Goal: Use online tool/utility: Utilize a website feature to perform a specific function

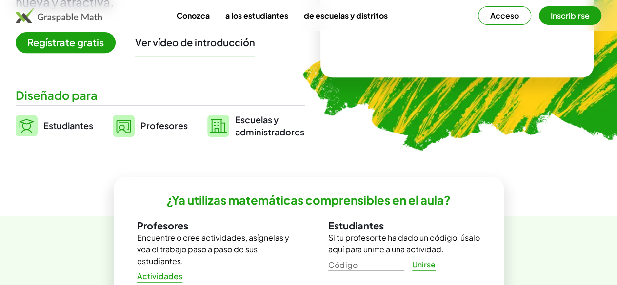
scroll to position [201, 0]
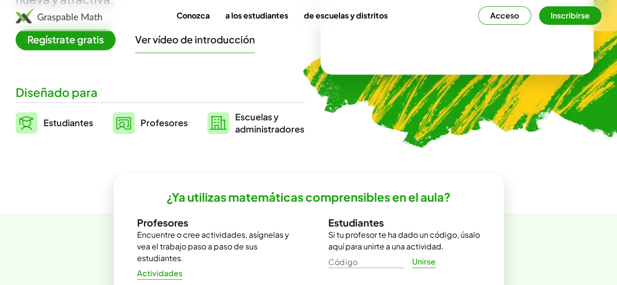
click at [172, 126] on font "Profesores" at bounding box center [163, 122] width 47 height 11
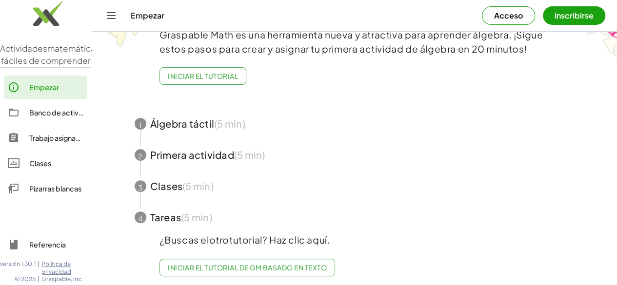
scroll to position [72, 0]
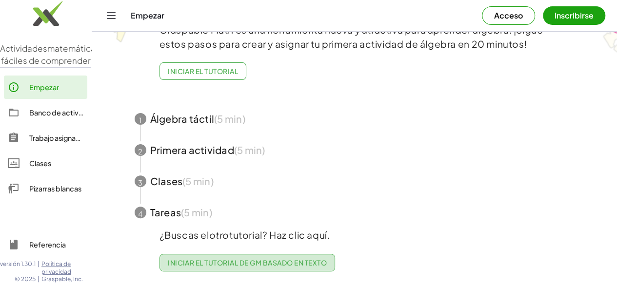
click at [273, 259] on font "Iniciar el tutorial de GM basado en texto" at bounding box center [247, 263] width 159 height 9
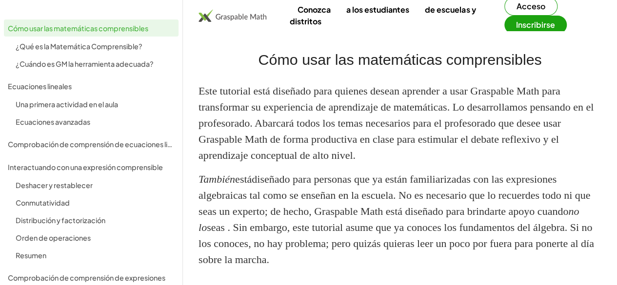
click at [517, 5] on font "Acceso" at bounding box center [531, 6] width 29 height 10
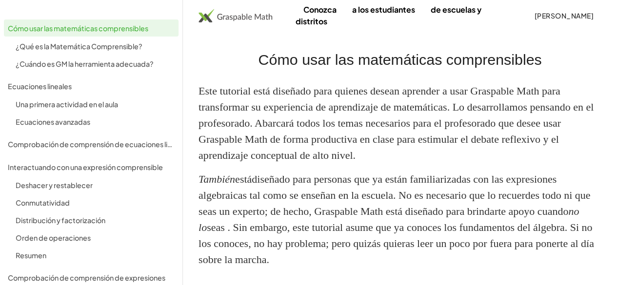
click at [258, 20] on img at bounding box center [236, 15] width 74 height 13
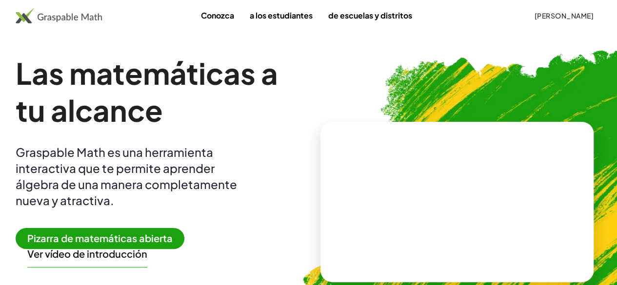
click at [98, 20] on img at bounding box center [59, 16] width 86 height 16
click at [123, 243] on font "Pizarra de matemáticas abierta" at bounding box center [99, 238] width 145 height 12
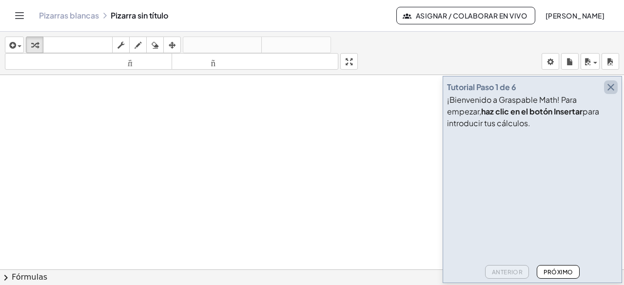
click at [615, 88] on icon "button" at bounding box center [611, 87] width 12 height 12
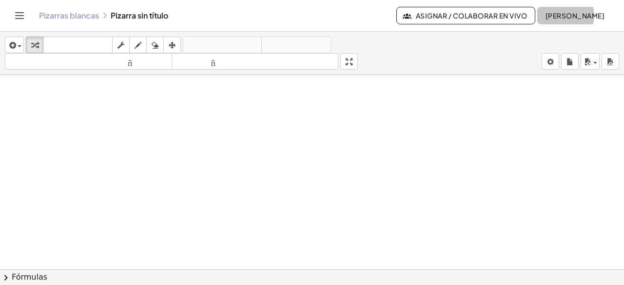
click at [590, 17] on font "[PERSON_NAME]" at bounding box center [575, 15] width 59 height 9
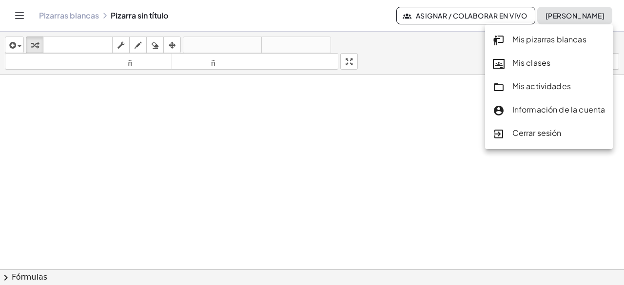
click at [164, 159] on div at bounding box center [312, 277] width 624 height 404
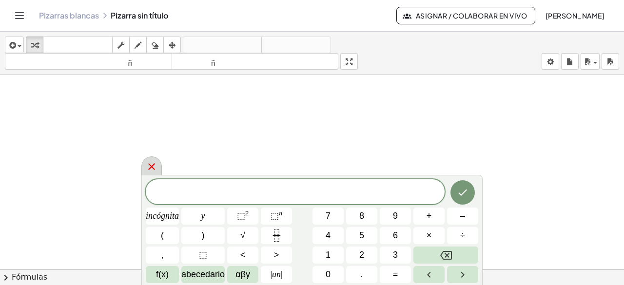
click at [149, 167] on icon at bounding box center [152, 167] width 12 height 12
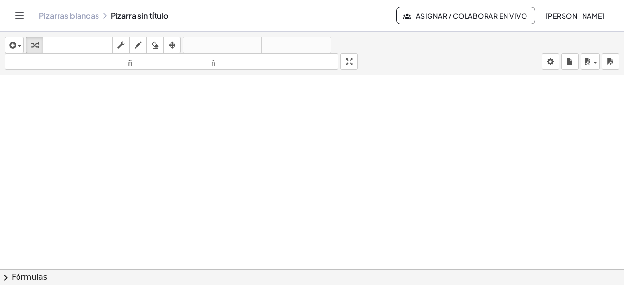
click at [224, 141] on div at bounding box center [312, 277] width 624 height 404
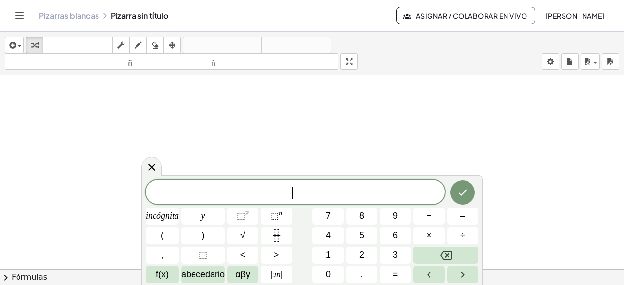
click at [320, 141] on div at bounding box center [312, 277] width 624 height 404
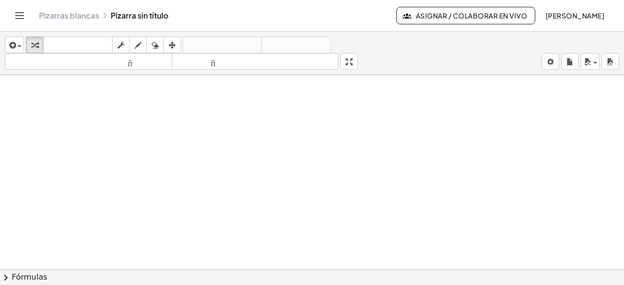
click at [361, 157] on div at bounding box center [312, 277] width 624 height 404
click at [18, 16] on icon "Cambiar navegación" at bounding box center [20, 16] width 12 height 12
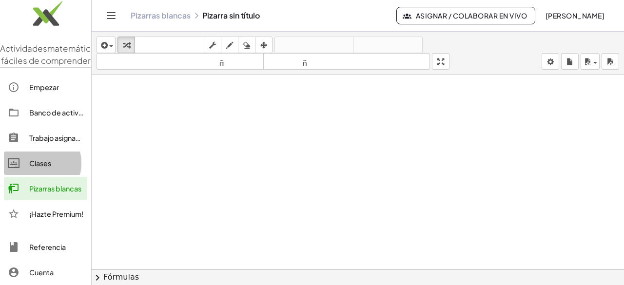
click at [45, 168] on font "Clases" at bounding box center [40, 163] width 22 height 9
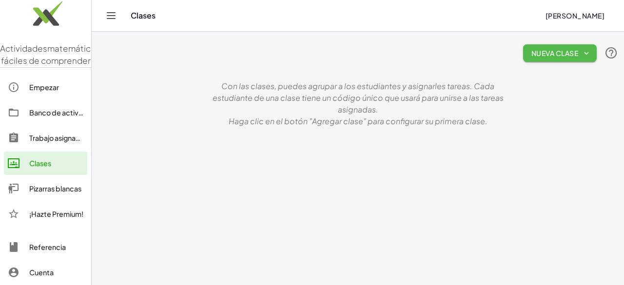
click at [578, 56] on font "Nueva clase" at bounding box center [555, 53] width 47 height 9
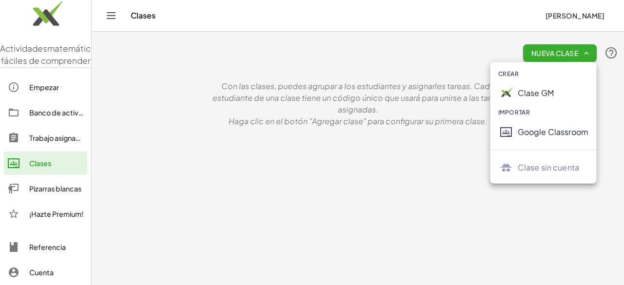
click at [410, 136] on main "Nueva clase Con las clases, puedes agrupar a los estudiantes y asignarles tarea…" at bounding box center [358, 142] width 533 height 285
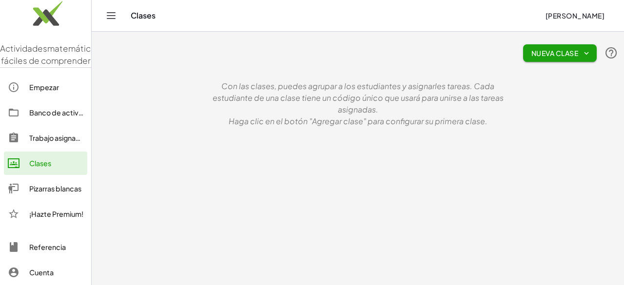
click at [42, 93] on div "Empezar" at bounding box center [56, 87] width 54 height 12
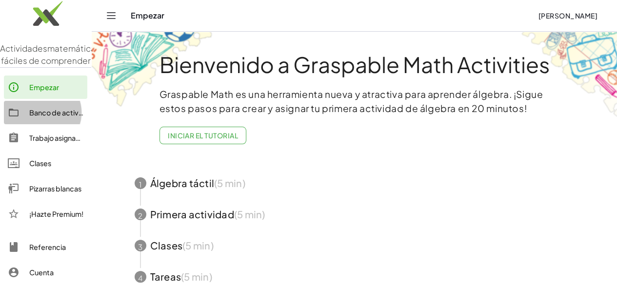
click at [55, 117] on font "Banco de actividades" at bounding box center [65, 112] width 72 height 9
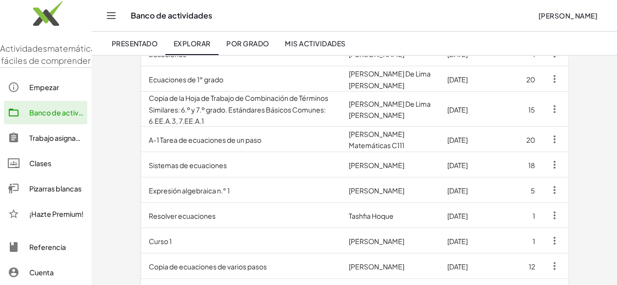
scroll to position [162, 0]
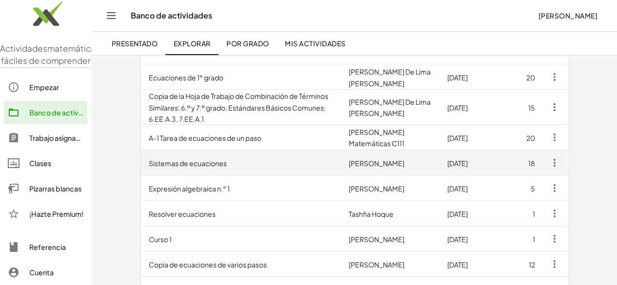
click at [273, 157] on td "Sistemas de ecuaciones" at bounding box center [241, 162] width 200 height 25
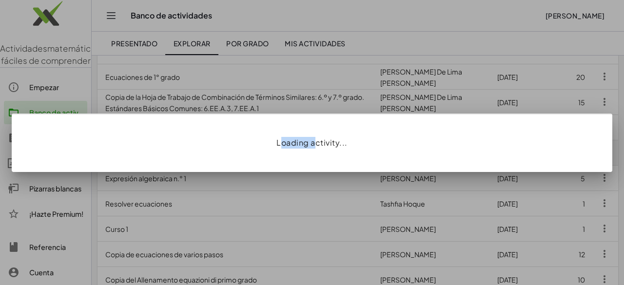
click at [273, 157] on div "Loading activity..." at bounding box center [312, 143] width 601 height 59
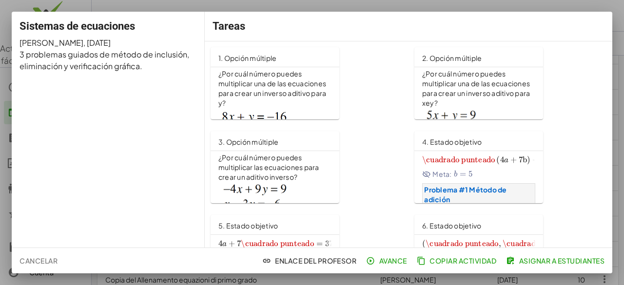
click at [448, 90] on font "¿Por cuál número puedes multiplicar una de las ecuaciones para crear un inverso…" at bounding box center [476, 88] width 109 height 38
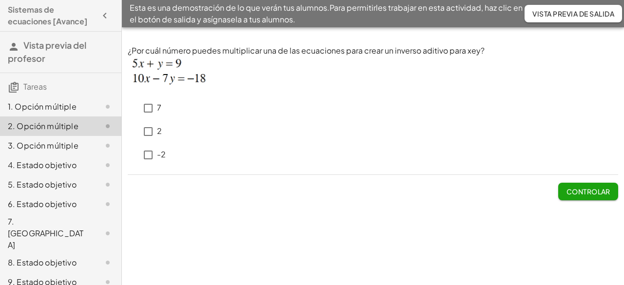
click at [147, 81] on img at bounding box center [170, 73] width 85 height 33
click at [72, 104] on font "1. Opción múltiple" at bounding box center [42, 106] width 69 height 10
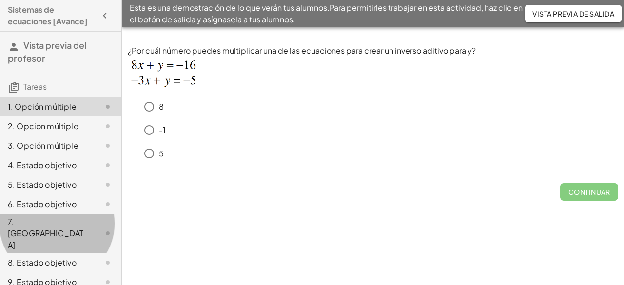
click at [36, 229] on div "7. Lienzo" at bounding box center [47, 233] width 79 height 35
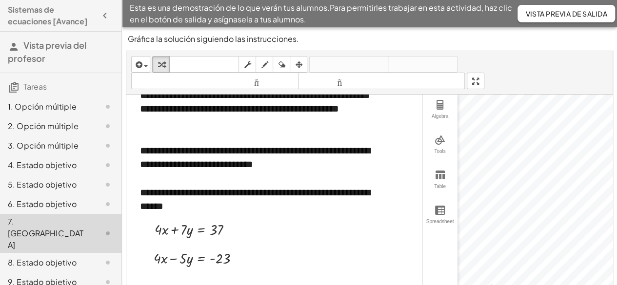
scroll to position [37, 0]
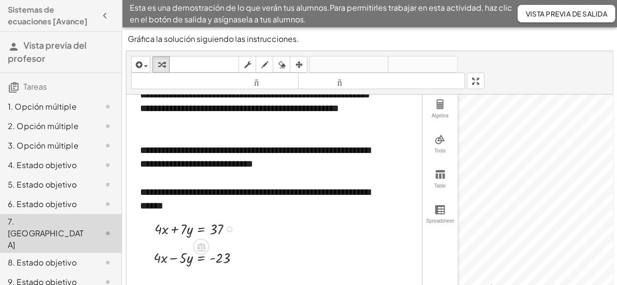
click at [192, 221] on div at bounding box center [197, 229] width 95 height 20
click at [198, 243] on icon at bounding box center [201, 247] width 10 height 10
click at [163, 242] on font "+" at bounding box center [163, 247] width 6 height 11
click at [197, 241] on div at bounding box center [261, 248] width 242 height 14
click at [182, 253] on div at bounding box center [200, 257] width 103 height 20
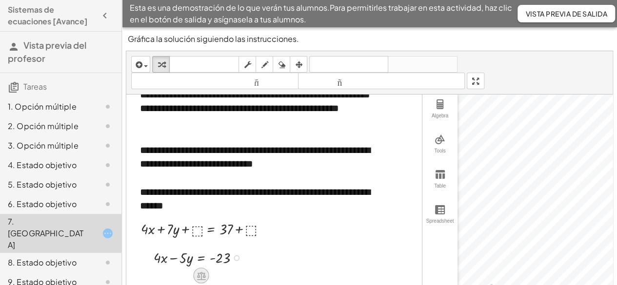
click at [198, 272] on icon at bounding box center [201, 276] width 9 height 8
click at [162, 271] on font "+" at bounding box center [163, 276] width 6 height 11
click at [196, 225] on div at bounding box center [207, 229] width 142 height 20
click at [250, 226] on div at bounding box center [208, 229] width 144 height 20
drag, startPoint x: 199, startPoint y: 223, endPoint x: 176, endPoint y: 228, distance: 23.3
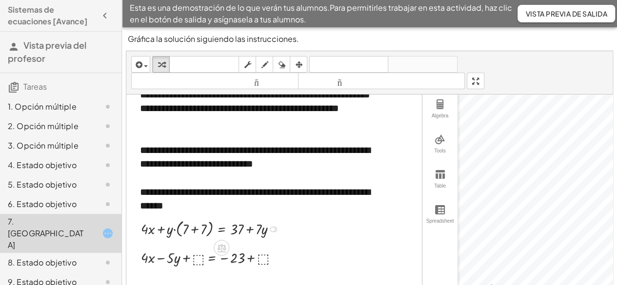
click at [169, 222] on div at bounding box center [213, 229] width 154 height 22
drag, startPoint x: 166, startPoint y: 224, endPoint x: 145, endPoint y: 221, distance: 20.7
click at [145, 221] on div at bounding box center [213, 229] width 154 height 22
drag, startPoint x: 175, startPoint y: 254, endPoint x: 147, endPoint y: 257, distance: 27.5
click at [147, 257] on div at bounding box center [213, 257] width 154 height 20
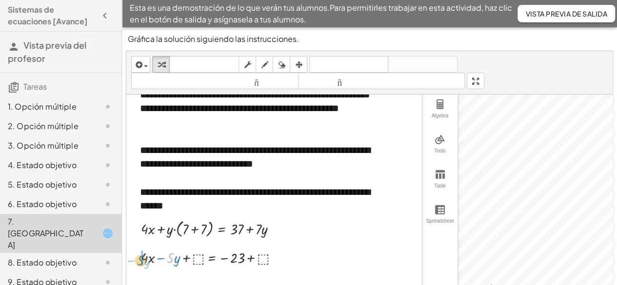
drag, startPoint x: 172, startPoint y: 250, endPoint x: 143, endPoint y: 252, distance: 28.4
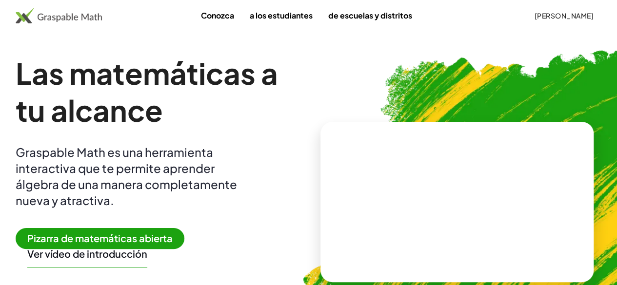
click at [458, 179] on video at bounding box center [457, 201] width 146 height 73
click at [458, 179] on div at bounding box center [458, 192] width 83 height 36
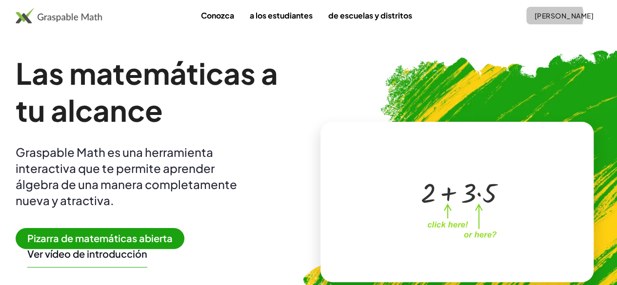
click at [556, 16] on font "[PERSON_NAME]" at bounding box center [564, 15] width 59 height 9
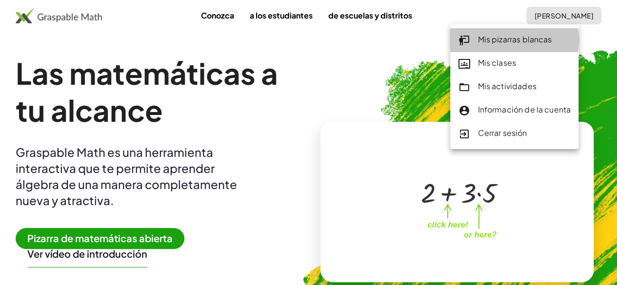
click at [498, 43] on font "Mis pizarras blancas" at bounding box center [515, 39] width 74 height 10
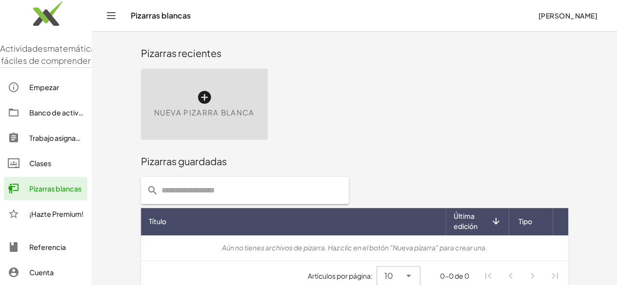
click at [197, 100] on icon at bounding box center [205, 98] width 16 height 16
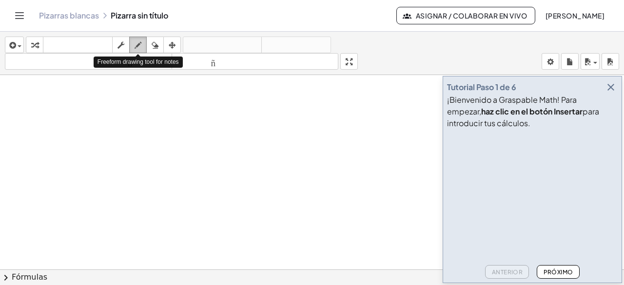
click at [139, 45] on icon "button" at bounding box center [138, 46] width 7 height 12
drag, startPoint x: 70, startPoint y: 105, endPoint x: 76, endPoint y: 110, distance: 6.9
click at [76, 110] on div at bounding box center [312, 277] width 624 height 404
drag, startPoint x: 83, startPoint y: 100, endPoint x: 87, endPoint y: 108, distance: 9.0
click at [87, 108] on div at bounding box center [312, 277] width 624 height 404
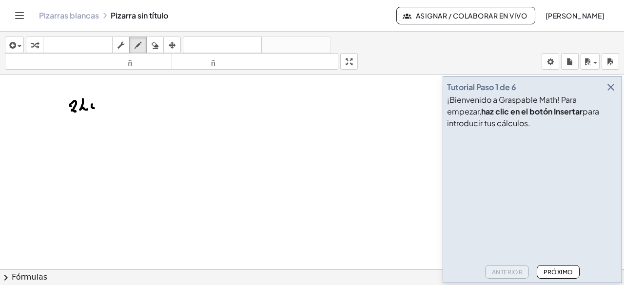
click at [92, 103] on div at bounding box center [312, 277] width 624 height 404
drag, startPoint x: 103, startPoint y: 102, endPoint x: 99, endPoint y: 109, distance: 7.9
click at [100, 111] on div at bounding box center [312, 277] width 624 height 404
drag, startPoint x: 112, startPoint y: 98, endPoint x: 115, endPoint y: 110, distance: 12.1
click at [115, 110] on div at bounding box center [312, 277] width 624 height 404
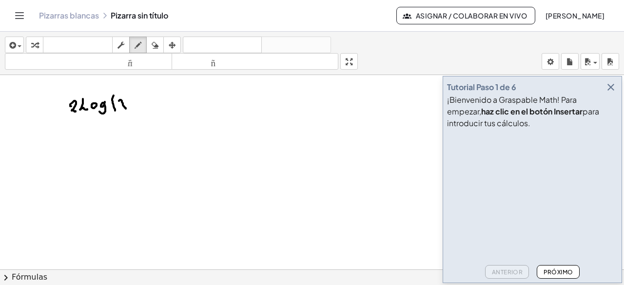
drag, startPoint x: 119, startPoint y: 100, endPoint x: 128, endPoint y: 101, distance: 9.3
click at [126, 108] on div at bounding box center [312, 277] width 624 height 404
drag, startPoint x: 124, startPoint y: 102, endPoint x: 118, endPoint y: 107, distance: 8.0
click at [118, 108] on div at bounding box center [312, 277] width 624 height 404
drag, startPoint x: 131, startPoint y: 100, endPoint x: 130, endPoint y: 109, distance: 9.3
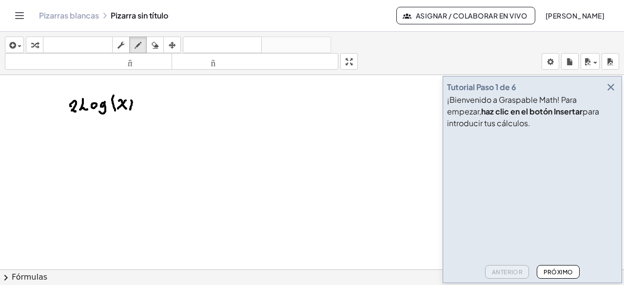
click at [130, 109] on div at bounding box center [312, 277] width 624 height 404
drag, startPoint x: 130, startPoint y: 103, endPoint x: 137, endPoint y: 103, distance: 6.8
click at [137, 103] on div at bounding box center [312, 277] width 624 height 404
drag, startPoint x: 143, startPoint y: 99, endPoint x: 145, endPoint y: 104, distance: 5.5
click at [145, 106] on div at bounding box center [312, 277] width 624 height 404
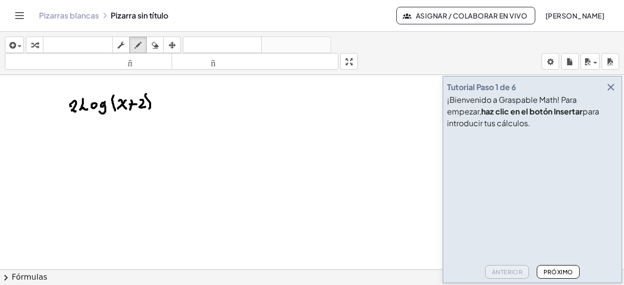
drag, startPoint x: 146, startPoint y: 93, endPoint x: 146, endPoint y: 110, distance: 16.6
click at [147, 111] on div at bounding box center [312, 277] width 624 height 404
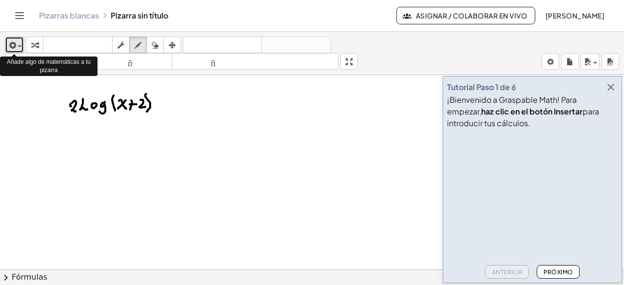
click at [19, 45] on span "button" at bounding box center [20, 46] width 4 height 2
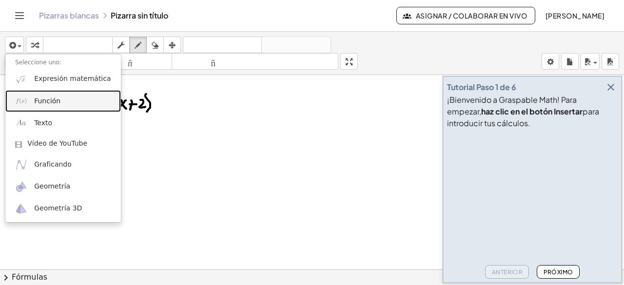
click at [36, 99] on font "Función" at bounding box center [47, 101] width 26 height 8
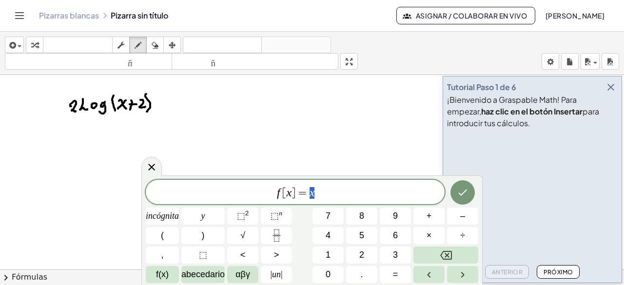
drag, startPoint x: 308, startPoint y: 191, endPoint x: 315, endPoint y: 192, distance: 6.8
click at [313, 193] on span "f [ x ] = x" at bounding box center [295, 193] width 299 height 14
click at [318, 193] on span "f [ x ] = x" at bounding box center [295, 193] width 299 height 14
drag, startPoint x: 202, startPoint y: 103, endPoint x: 206, endPoint y: 121, distance: 18.8
click at [206, 121] on div at bounding box center [312, 277] width 624 height 404
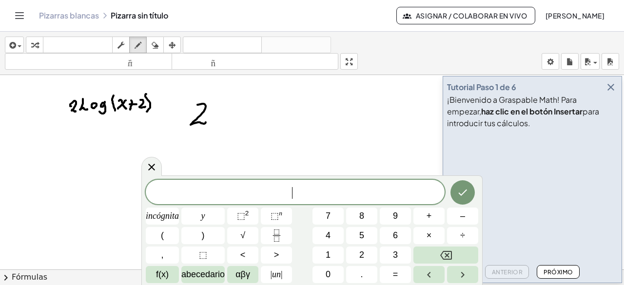
drag, startPoint x: 267, startPoint y: 190, endPoint x: 277, endPoint y: 195, distance: 10.9
click at [279, 195] on span "​" at bounding box center [295, 193] width 299 height 14
click at [361, 252] on font "2" at bounding box center [362, 255] width 5 height 10
click at [243, 272] on font "αβγ" at bounding box center [243, 275] width 15 height 10
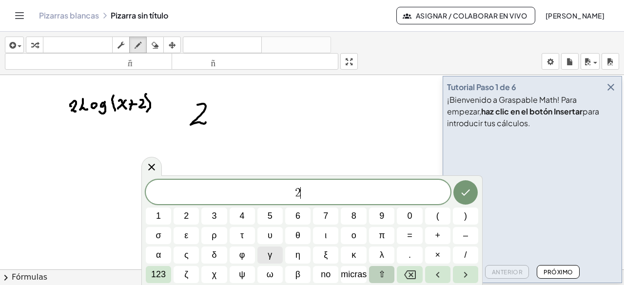
click at [382, 273] on font "⇧" at bounding box center [382, 275] width 7 height 10
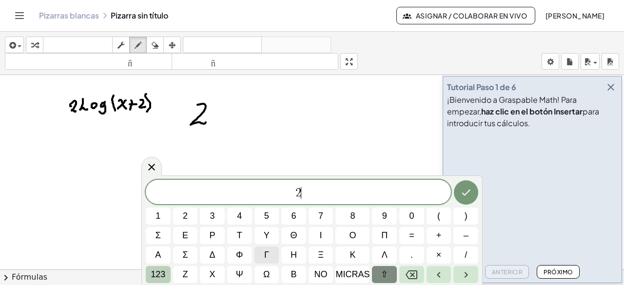
click at [159, 271] on font "123" at bounding box center [158, 275] width 15 height 10
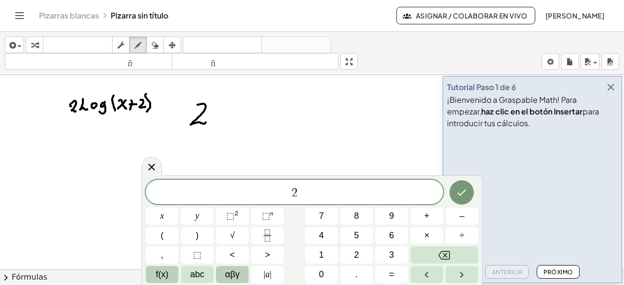
click at [165, 275] on span "f(x)" at bounding box center [162, 274] width 13 height 13
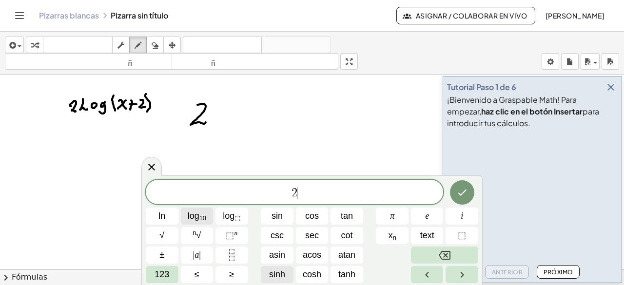
click at [193, 219] on span "log 10" at bounding box center [197, 216] width 19 height 13
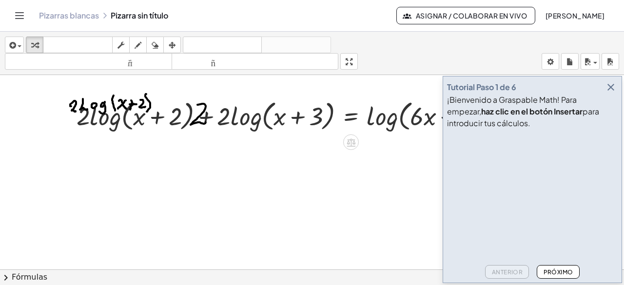
click at [117, 103] on div at bounding box center [293, 115] width 443 height 37
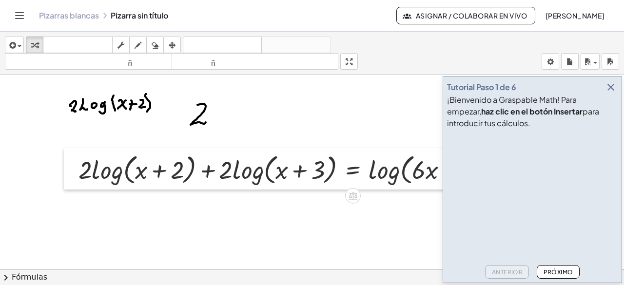
drag, startPoint x: 73, startPoint y: 106, endPoint x: 75, endPoint y: 160, distance: 53.7
click at [75, 160] on div at bounding box center [71, 169] width 15 height 42
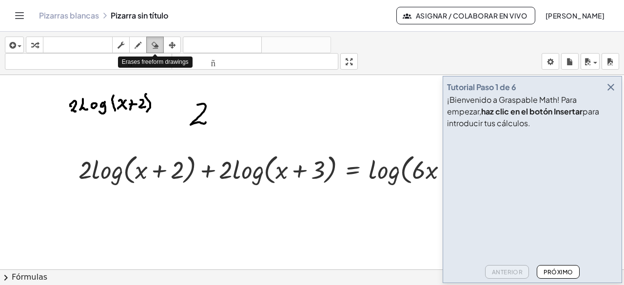
click at [155, 44] on icon "button" at bounding box center [155, 46] width 7 height 12
click at [205, 112] on div at bounding box center [312, 277] width 624 height 404
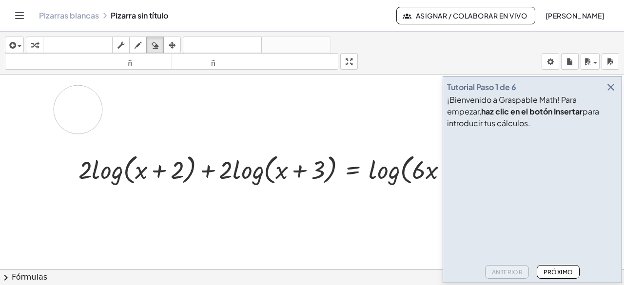
drag, startPoint x: 148, startPoint y: 104, endPoint x: 71, endPoint y: 111, distance: 77.4
click at [71, 111] on div at bounding box center [312, 277] width 624 height 404
click at [140, 166] on div at bounding box center [312, 277] width 624 height 404
click at [152, 49] on icon "button" at bounding box center [155, 46] width 7 height 12
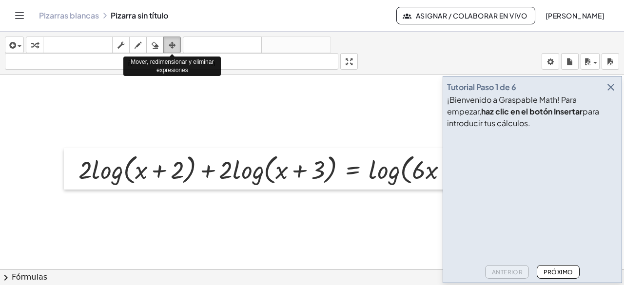
click at [173, 47] on icon "button" at bounding box center [172, 46] width 7 height 12
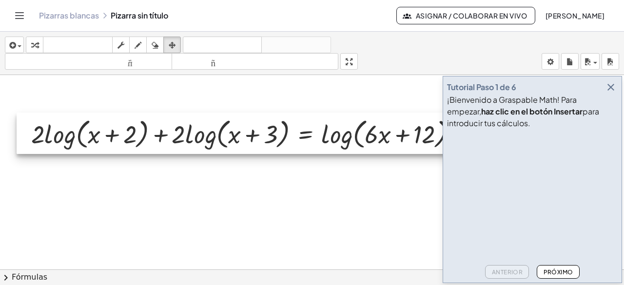
drag, startPoint x: 161, startPoint y: 164, endPoint x: 114, endPoint y: 128, distance: 59.5
click at [114, 128] on div at bounding box center [245, 134] width 456 height 42
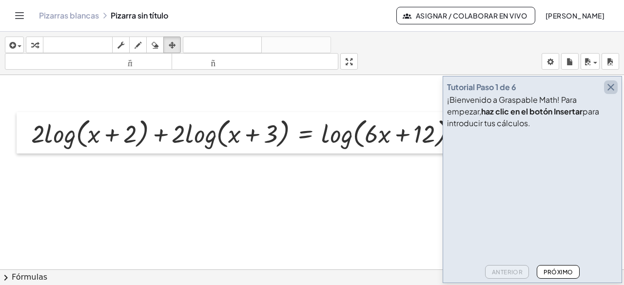
click at [612, 89] on icon "button" at bounding box center [611, 87] width 12 height 12
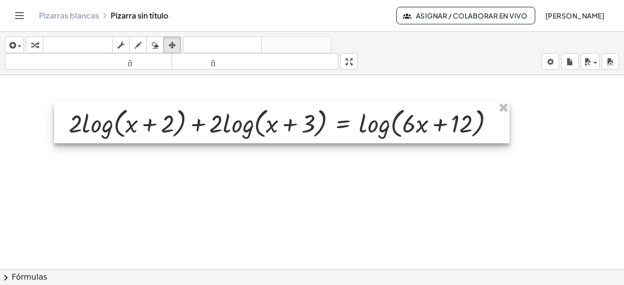
drag, startPoint x: 379, startPoint y: 153, endPoint x: 417, endPoint y: 142, distance: 38.9
click at [417, 142] on div at bounding box center [282, 123] width 456 height 42
click at [75, 124] on div at bounding box center [282, 123] width 456 height 42
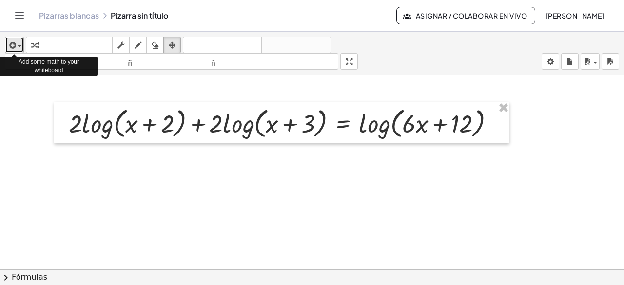
click at [20, 43] on div "button" at bounding box center [14, 45] width 14 height 12
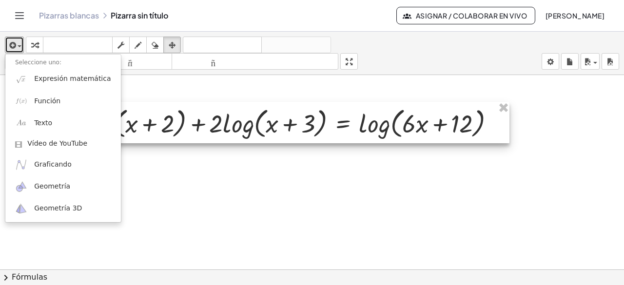
click at [179, 138] on div at bounding box center [282, 123] width 456 height 42
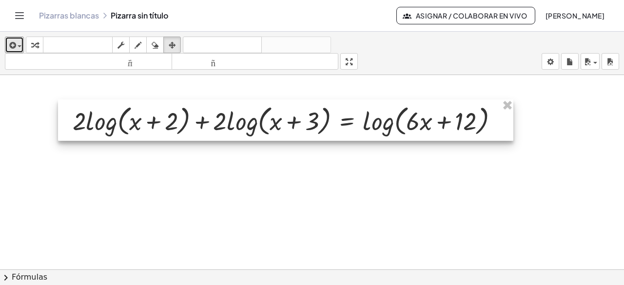
click at [78, 118] on div at bounding box center [286, 121] width 456 height 42
click at [135, 130] on div at bounding box center [286, 121] width 456 height 42
drag, startPoint x: 135, startPoint y: 130, endPoint x: 100, endPoint y: 134, distance: 35.8
click at [100, 134] on div at bounding box center [286, 121] width 456 height 42
drag, startPoint x: 100, startPoint y: 134, endPoint x: 480, endPoint y: 121, distance: 380.7
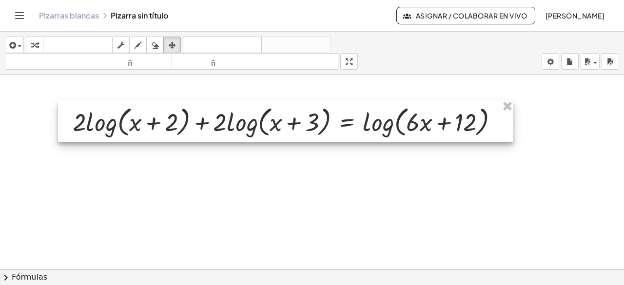
click at [480, 121] on div at bounding box center [286, 121] width 456 height 42
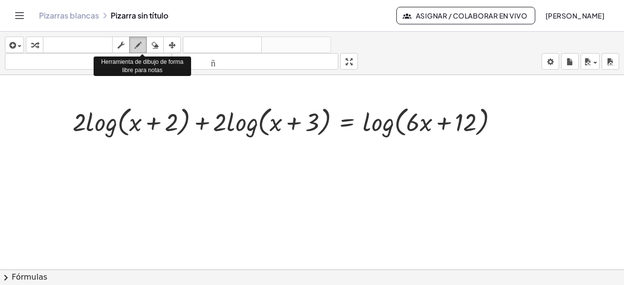
click at [135, 48] on icon "button" at bounding box center [138, 46] width 7 height 12
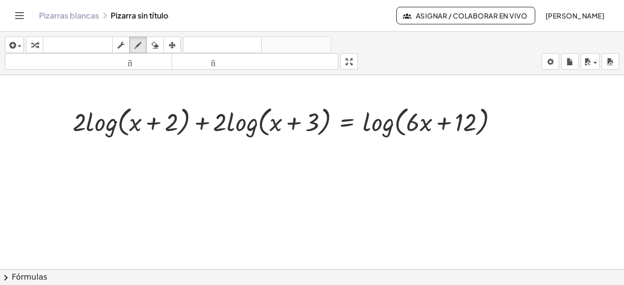
click at [116, 121] on div at bounding box center [312, 277] width 624 height 404
drag, startPoint x: 87, startPoint y: 120, endPoint x: 95, endPoint y: 115, distance: 9.2
click at [95, 115] on div at bounding box center [312, 277] width 624 height 404
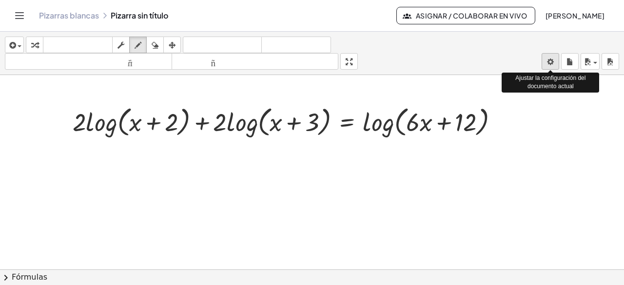
click at [552, 64] on body "Actividades matemáticas fáciles de comprender Empezar Banco de actividades Trab…" at bounding box center [312, 142] width 624 height 285
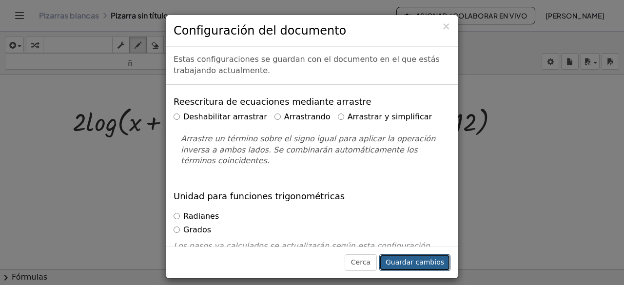
click at [403, 266] on font "Guardar cambios" at bounding box center [415, 263] width 59 height 8
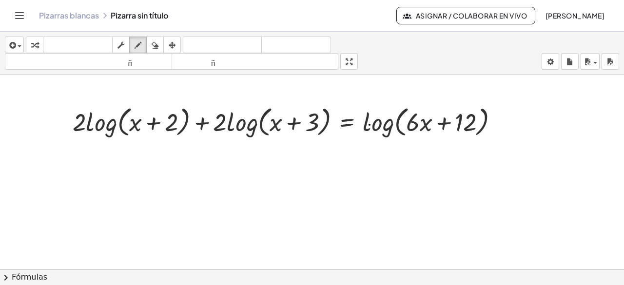
click at [370, 124] on div at bounding box center [312, 277] width 624 height 404
click at [121, 46] on icon "button" at bounding box center [121, 46] width 7 height 12
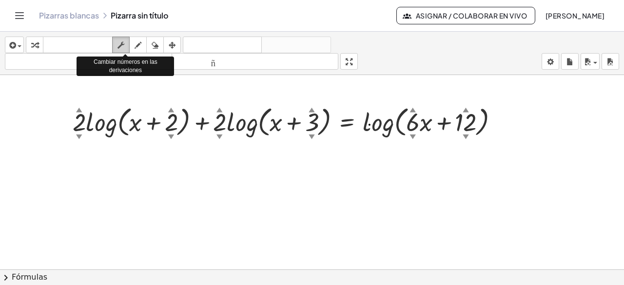
click at [121, 46] on icon "button" at bounding box center [121, 46] width 7 height 12
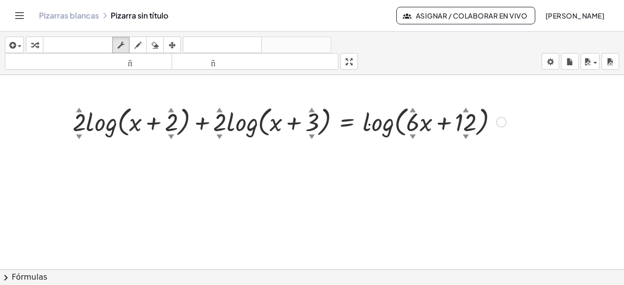
click at [80, 138] on font "▼" at bounding box center [79, 136] width 6 height 7
drag, startPoint x: 80, startPoint y: 121, endPoint x: 84, endPoint y: 126, distance: 6.9
click at [84, 126] on div at bounding box center [289, 121] width 443 height 37
drag, startPoint x: 79, startPoint y: 114, endPoint x: 83, endPoint y: 101, distance: 13.9
click at [83, 101] on div "+ · 4 ▲ ▼ · log ( , + x + 2 ▲ ▼ ) + · 2 ▲ ▼ · log ( , + x + 3 ▲ ▼ ) = log ( , +…" at bounding box center [286, 121] width 456 height 42
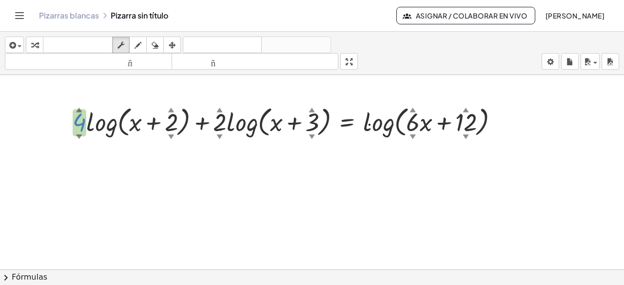
drag, startPoint x: 78, startPoint y: 134, endPoint x: 80, endPoint y: 140, distance: 5.7
click at [80, 140] on div "▼" at bounding box center [79, 136] width 6 height 9
click at [168, 135] on font "▼" at bounding box center [171, 136] width 6 height 7
click at [168, 134] on font "▼" at bounding box center [171, 136] width 6 height 7
click at [174, 173] on div at bounding box center [312, 277] width 624 height 404
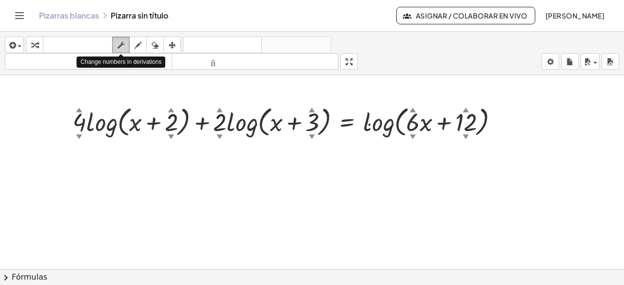
click at [125, 45] on div "button" at bounding box center [121, 45] width 13 height 12
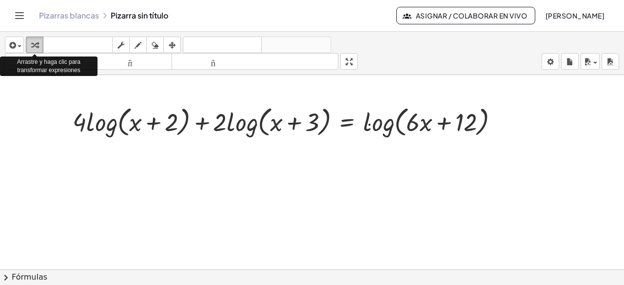
click at [30, 46] on div "button" at bounding box center [34, 45] width 13 height 12
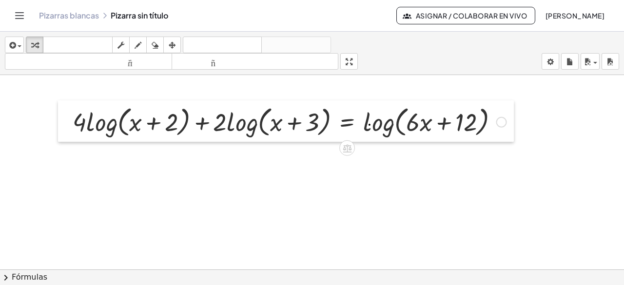
click at [72, 117] on div at bounding box center [65, 121] width 15 height 42
click at [77, 123] on div at bounding box center [290, 121] width 444 height 37
click at [35, 47] on icon "button" at bounding box center [34, 46] width 7 height 12
click at [37, 72] on div "insertar Seleccione uno: Expresión matemática Función Texto Vídeo de YouTube Gr…" at bounding box center [312, 53] width 624 height 43
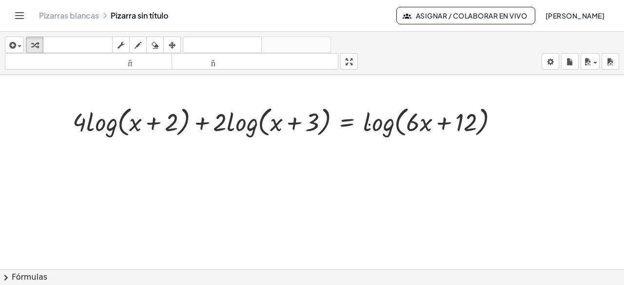
click at [37, 72] on div "insertar Seleccione uno: Expresión matemática Función Texto Vídeo de YouTube Gr…" at bounding box center [312, 53] width 624 height 43
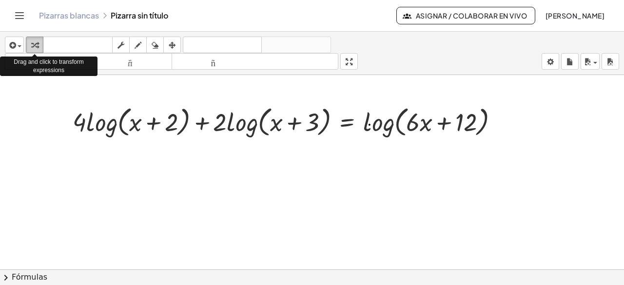
click at [35, 45] on icon "button" at bounding box center [34, 46] width 7 height 12
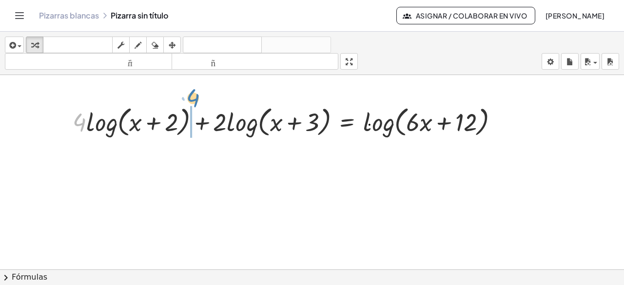
drag, startPoint x: 80, startPoint y: 123, endPoint x: 194, endPoint y: 99, distance: 116.2
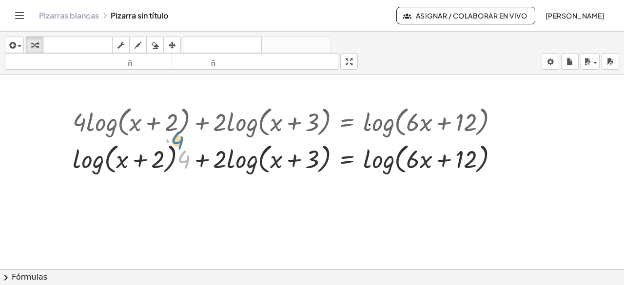
drag, startPoint x: 183, startPoint y: 160, endPoint x: 180, endPoint y: 141, distance: 18.9
click at [180, 141] on div at bounding box center [290, 158] width 444 height 37
drag, startPoint x: 217, startPoint y: 156, endPoint x: 313, endPoint y: 138, distance: 97.9
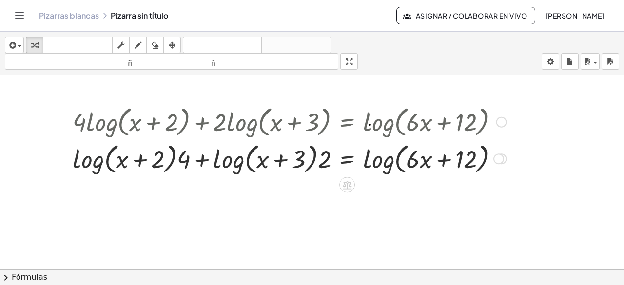
click at [100, 175] on div at bounding box center [290, 158] width 444 height 37
drag, startPoint x: 257, startPoint y: 169, endPoint x: 288, endPoint y: 174, distance: 31.2
click at [288, 174] on div at bounding box center [290, 158] width 444 height 37
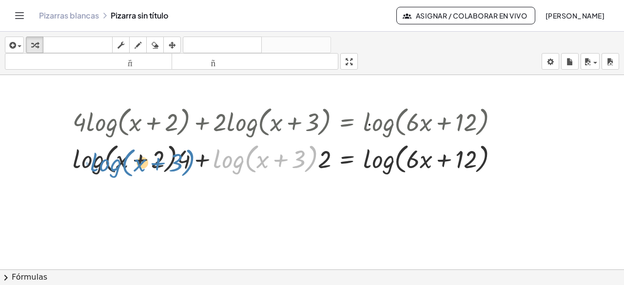
drag, startPoint x: 253, startPoint y: 171, endPoint x: 122, endPoint y: 174, distance: 130.3
click at [122, 174] on div at bounding box center [290, 158] width 444 height 37
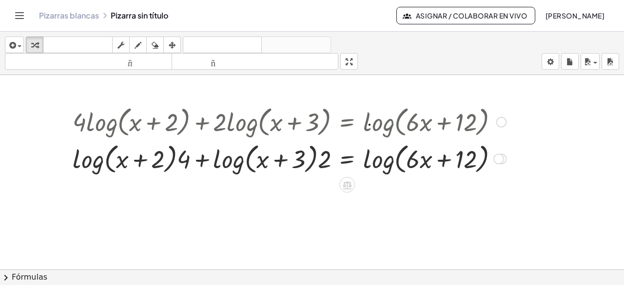
click at [180, 129] on div at bounding box center [290, 121] width 444 height 37
click at [182, 160] on div at bounding box center [290, 158] width 444 height 37
click at [182, 160] on div at bounding box center [280, 158] width 462 height 40
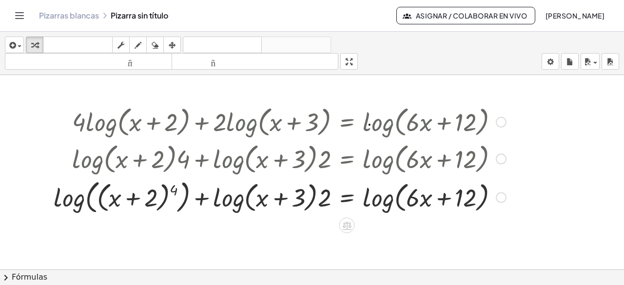
click at [182, 160] on div at bounding box center [280, 158] width 462 height 37
click at [323, 203] on div at bounding box center [280, 197] width 462 height 40
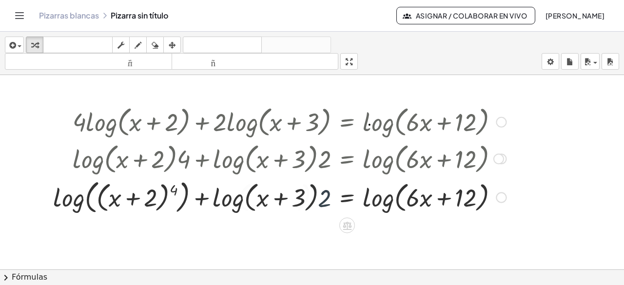
click at [323, 203] on div at bounding box center [270, 197] width 481 height 40
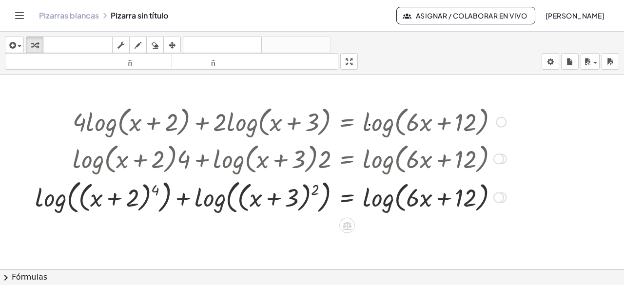
click at [220, 208] on div at bounding box center [270, 197] width 481 height 40
click at [217, 203] on div at bounding box center [270, 197] width 481 height 40
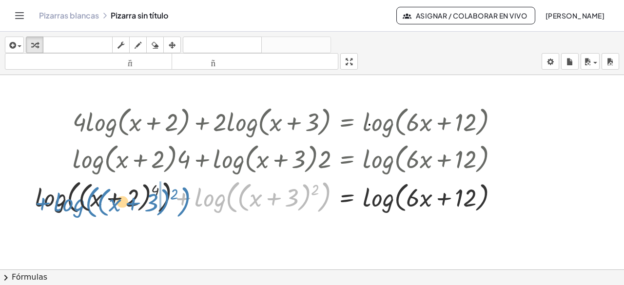
drag, startPoint x: 203, startPoint y: 200, endPoint x: 61, endPoint y: 203, distance: 141.5
click at [61, 203] on div at bounding box center [270, 197] width 481 height 40
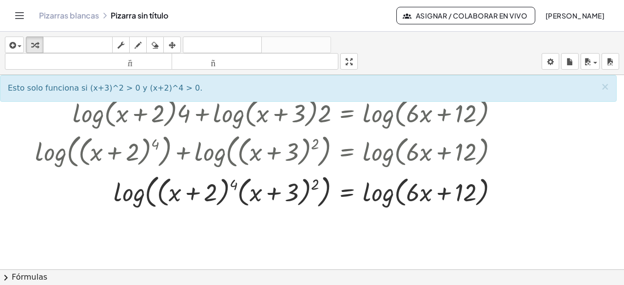
scroll to position [40, 0]
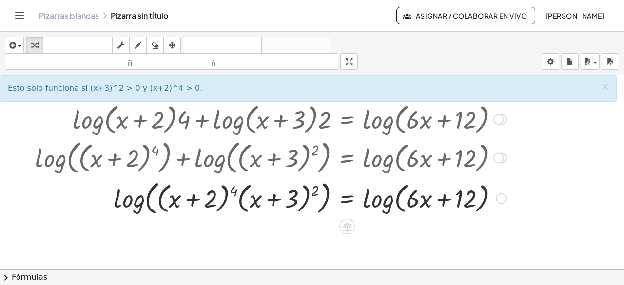
click at [373, 203] on div at bounding box center [270, 198] width 481 height 40
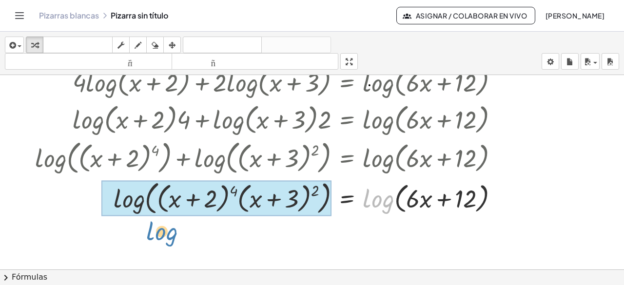
drag, startPoint x: 373, startPoint y: 203, endPoint x: 123, endPoint y: 232, distance: 251.8
click at [123, 232] on div "+ · 4 · log ( , + x + 2 ) + · 2 · log ( , + x + 3 ) = log ( , + · 6 · x + 12 ) …" at bounding box center [312, 238] width 624 height 404
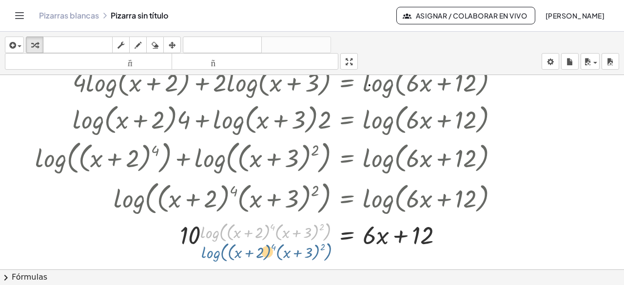
drag, startPoint x: 209, startPoint y: 236, endPoint x: 210, endPoint y: 256, distance: 20.0
click at [210, 256] on div "+ · 4 · log ( , + x + 2 ) + · 2 · log ( , + x + 3 ) = log ( , + · 6 · x + 12 ) …" at bounding box center [312, 238] width 624 height 404
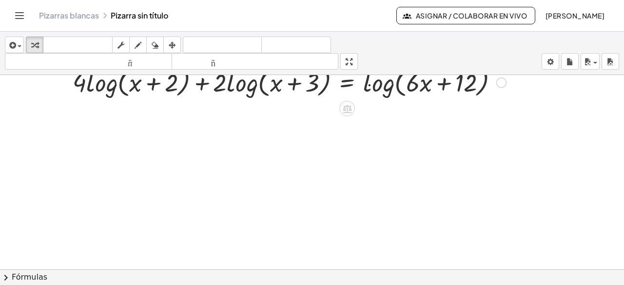
scroll to position [0, 0]
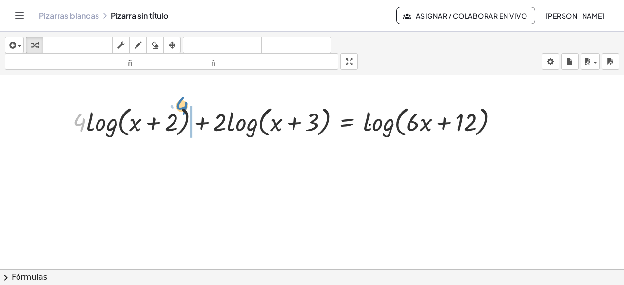
drag, startPoint x: 79, startPoint y: 123, endPoint x: 181, endPoint y: 107, distance: 103.8
click at [181, 107] on div at bounding box center [290, 121] width 444 height 37
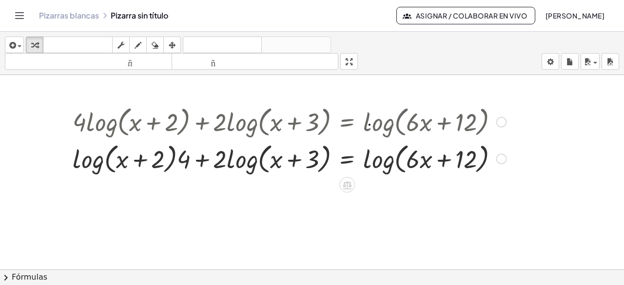
click at [186, 159] on div at bounding box center [290, 158] width 444 height 37
click at [186, 159] on div at bounding box center [280, 158] width 462 height 40
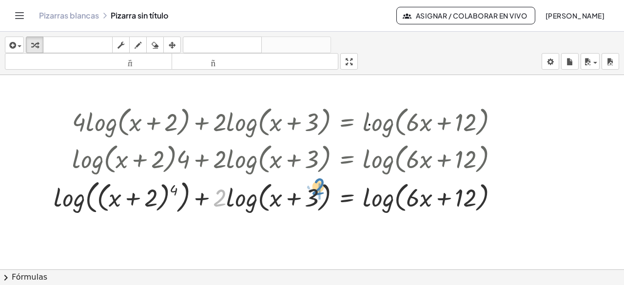
drag, startPoint x: 222, startPoint y: 195, endPoint x: 321, endPoint y: 184, distance: 99.2
click at [321, 184] on div at bounding box center [280, 197] width 462 height 40
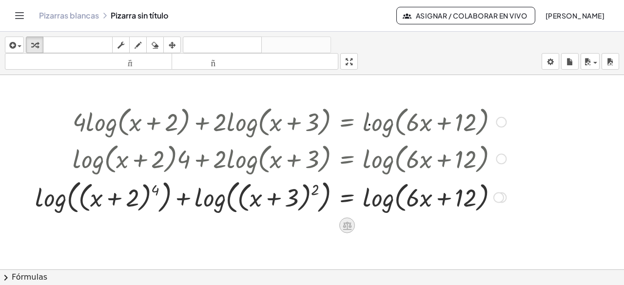
click at [348, 228] on icon at bounding box center [347, 225] width 10 height 10
click at [314, 225] on div "+" at bounding box center [308, 226] width 16 height 16
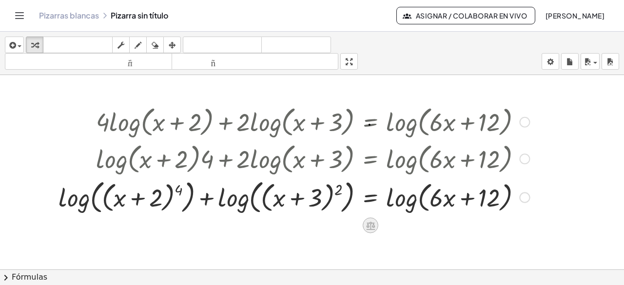
click at [369, 224] on icon at bounding box center [370, 225] width 10 height 10
click at [411, 222] on icon at bounding box center [409, 225] width 9 height 9
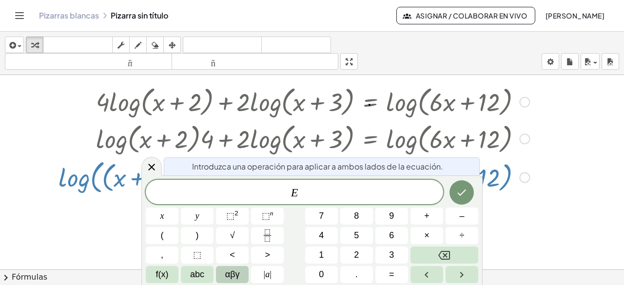
scroll to position [20, 0]
click at [460, 200] on button "Hecho" at bounding box center [462, 192] width 24 height 24
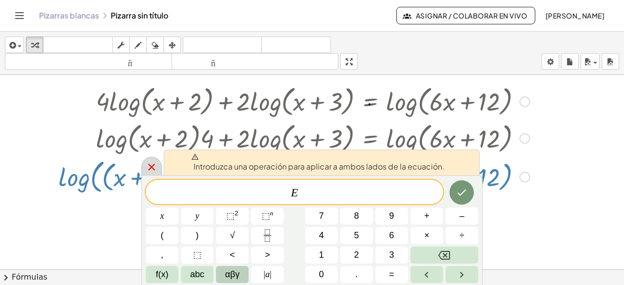
click at [151, 167] on icon at bounding box center [151, 167] width 7 height 7
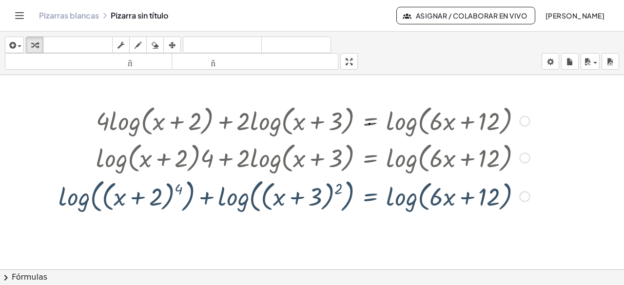
scroll to position [0, 0]
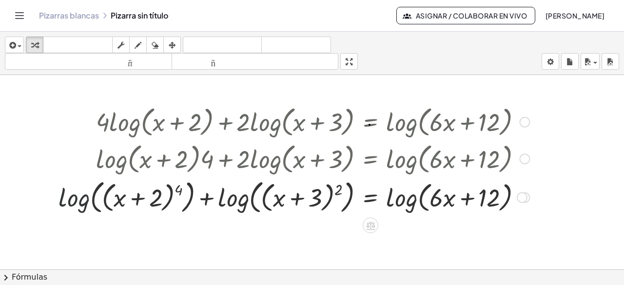
click at [82, 206] on div at bounding box center [294, 197] width 481 height 40
click at [62, 203] on div at bounding box center [294, 197] width 481 height 40
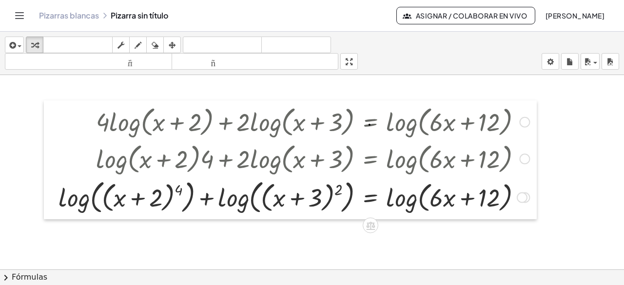
click at [57, 196] on div at bounding box center [51, 159] width 15 height 119
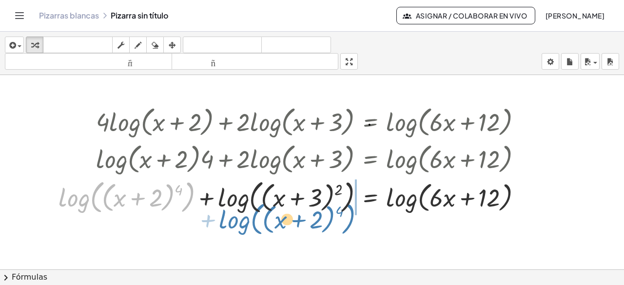
drag, startPoint x: 59, startPoint y: 199, endPoint x: 220, endPoint y: 221, distance: 162.5
click at [220, 221] on div "+ · 4 · log ( , + x + 2 ) + · 2 · log ( , + x + 3 ) = log ( , + · 6 · x + 12 ) …" at bounding box center [312, 277] width 624 height 404
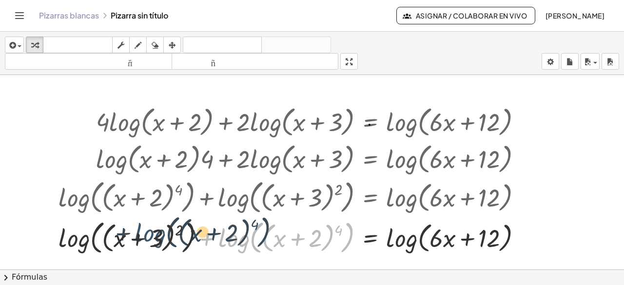
drag, startPoint x: 241, startPoint y: 243, endPoint x: 154, endPoint y: 238, distance: 87.5
click at [154, 238] on div at bounding box center [294, 237] width 481 height 40
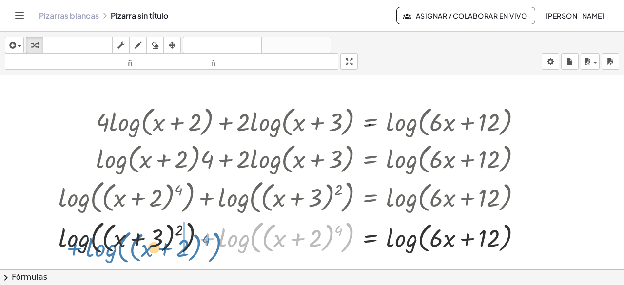
drag, startPoint x: 227, startPoint y: 243, endPoint x: 94, endPoint y: 253, distance: 133.0
click at [94, 253] on div at bounding box center [294, 237] width 481 height 40
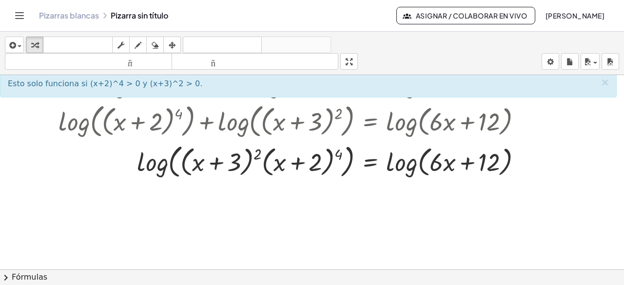
scroll to position [68, 0]
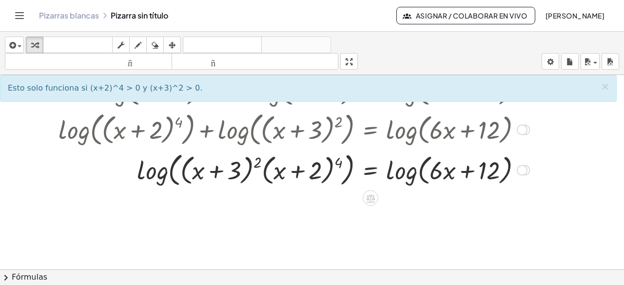
click at [407, 177] on div at bounding box center [294, 169] width 481 height 40
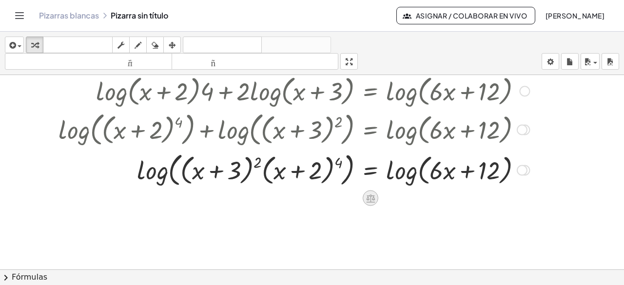
click at [371, 197] on icon at bounding box center [370, 199] width 9 height 8
click at [402, 174] on div at bounding box center [294, 169] width 481 height 40
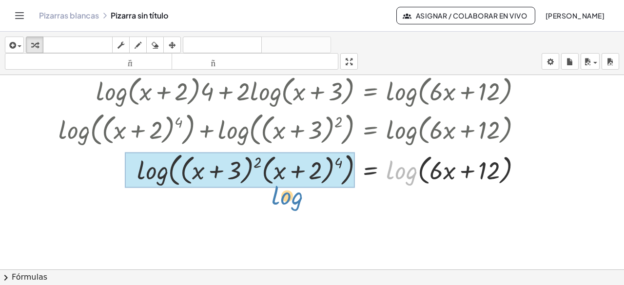
drag, startPoint x: 389, startPoint y: 174, endPoint x: 275, endPoint y: 200, distance: 116.9
click at [275, 200] on div "+ · 4 · log ( , + x + 2 ) + · 2 · log ( , + x + 3 ) = log ( , + · 6 · x + 12 ) …" at bounding box center [312, 209] width 624 height 404
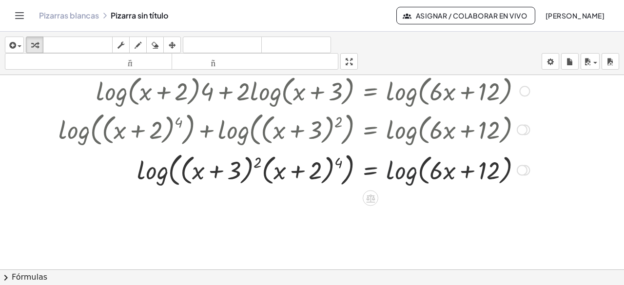
click at [410, 170] on div at bounding box center [288, 169] width 603 height 40
click at [420, 179] on div at bounding box center [288, 169] width 603 height 40
click at [444, 171] on div at bounding box center [288, 169] width 603 height 40
click at [520, 169] on div at bounding box center [522, 170] width 11 height 11
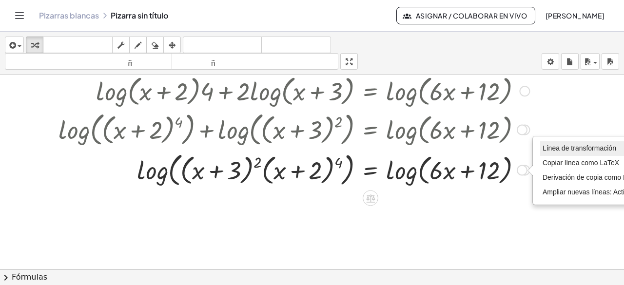
click at [575, 146] on font "Línea de transformación" at bounding box center [580, 148] width 74 height 8
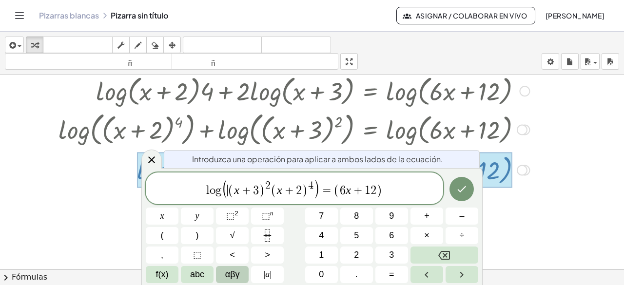
click at [225, 190] on span "(" at bounding box center [224, 189] width 7 height 20
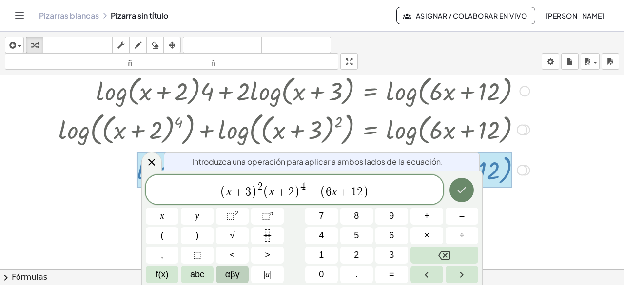
click at [469, 192] on button "Hecho" at bounding box center [462, 190] width 24 height 24
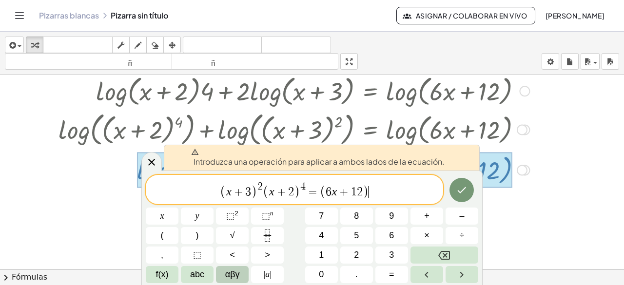
click at [399, 200] on span "( x + 3 ) 2 ( x + 2 ) 4 = ( 6 x + 1 2 ) ​" at bounding box center [295, 190] width 298 height 19
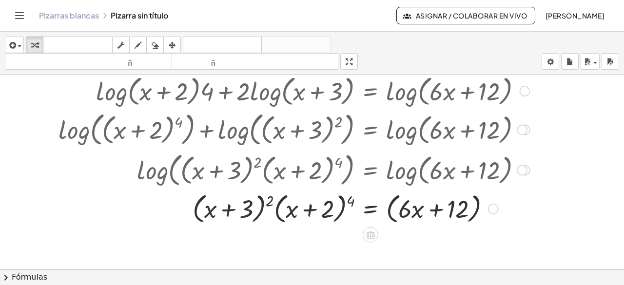
click at [253, 220] on div at bounding box center [294, 208] width 481 height 37
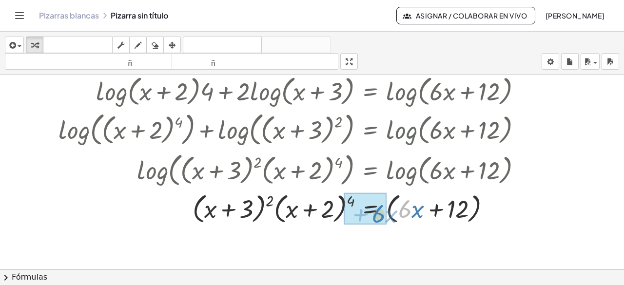
drag, startPoint x: 405, startPoint y: 211, endPoint x: 379, endPoint y: 216, distance: 26.8
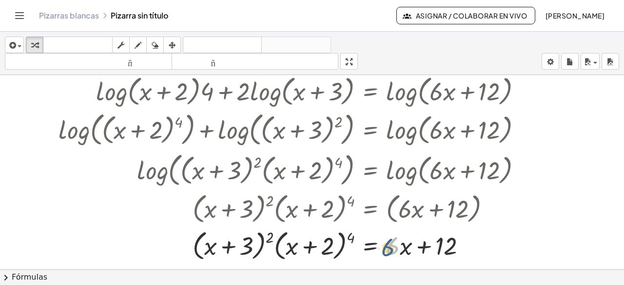
drag, startPoint x: 395, startPoint y: 249, endPoint x: 390, endPoint y: 251, distance: 5.3
click at [390, 251] on div at bounding box center [294, 244] width 481 height 37
click at [399, 249] on div at bounding box center [294, 244] width 481 height 37
drag, startPoint x: 399, startPoint y: 249, endPoint x: 351, endPoint y: 240, distance: 49.1
click at [351, 240] on div at bounding box center [294, 244] width 481 height 37
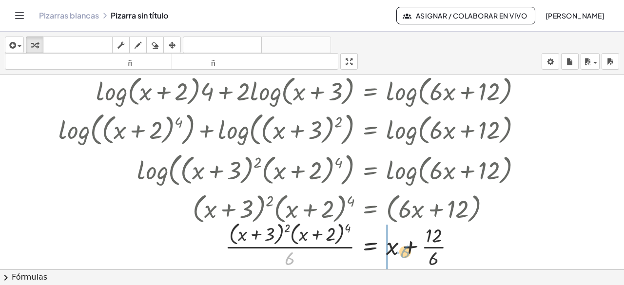
drag, startPoint x: 288, startPoint y: 260, endPoint x: 403, endPoint y: 253, distance: 115.8
click at [403, 253] on div at bounding box center [294, 245] width 481 height 52
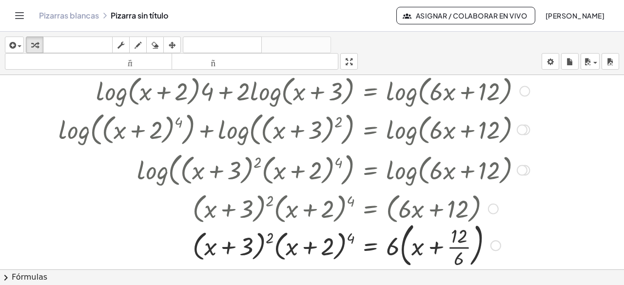
click at [461, 241] on div at bounding box center [294, 245] width 481 height 53
click at [460, 255] on div at bounding box center [294, 245] width 481 height 53
click at [460, 255] on div at bounding box center [294, 244] width 481 height 37
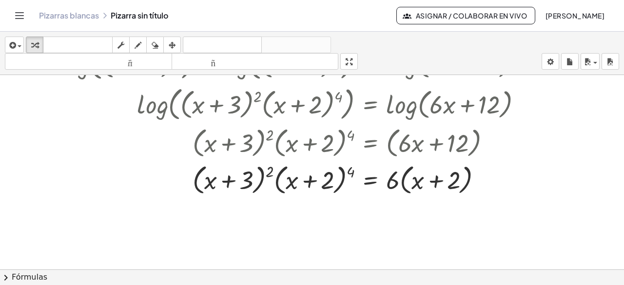
scroll to position [141, 0]
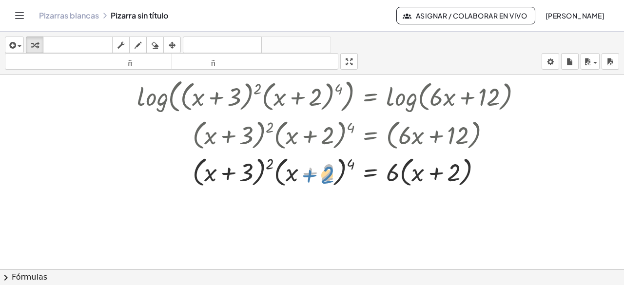
click at [331, 186] on div at bounding box center [294, 171] width 481 height 37
click at [257, 180] on div at bounding box center [294, 171] width 481 height 37
click at [247, 184] on div at bounding box center [294, 171] width 481 height 37
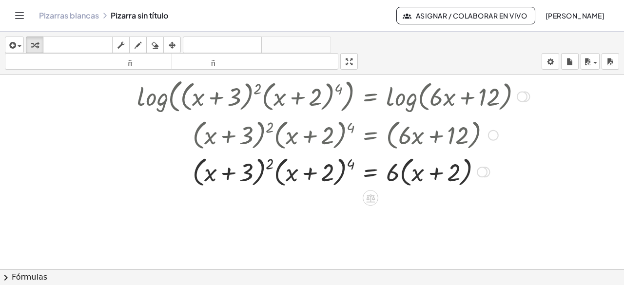
click at [262, 164] on div at bounding box center [294, 171] width 481 height 37
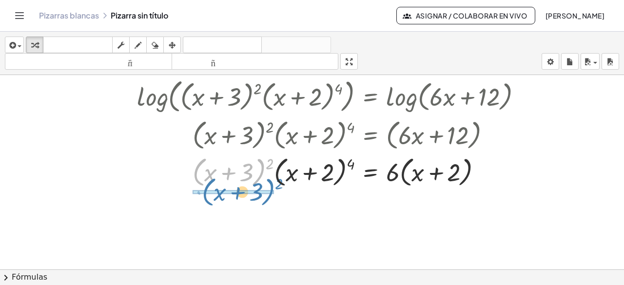
drag, startPoint x: 262, startPoint y: 164, endPoint x: 269, endPoint y: 181, distance: 18.8
click at [269, 181] on div at bounding box center [294, 171] width 481 height 37
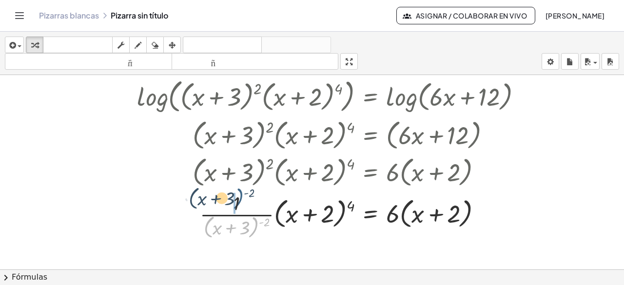
drag, startPoint x: 251, startPoint y: 232, endPoint x: 236, endPoint y: 202, distance: 32.9
click at [236, 202] on div at bounding box center [294, 216] width 481 height 52
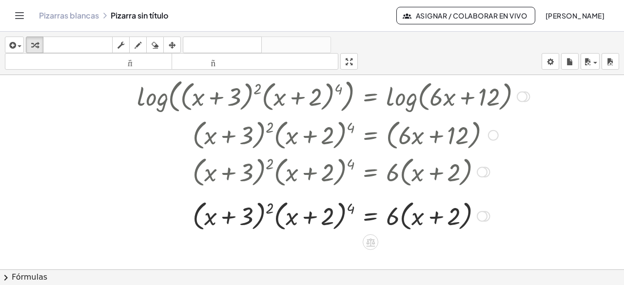
click at [267, 211] on div at bounding box center [294, 215] width 481 height 37
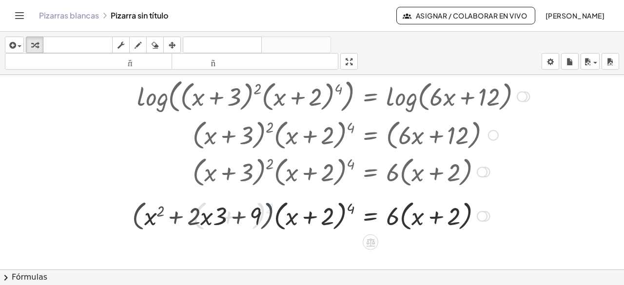
click at [267, 211] on div at bounding box center [294, 215] width 481 height 37
click at [216, 221] on div at bounding box center [294, 215] width 481 height 37
click at [220, 221] on div at bounding box center [294, 215] width 481 height 37
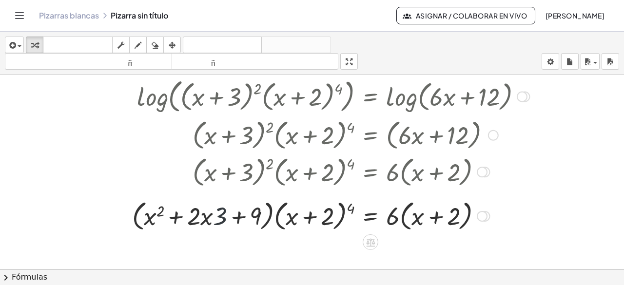
click at [220, 221] on div at bounding box center [294, 215] width 481 height 37
click at [194, 225] on div at bounding box center [294, 215] width 481 height 37
click at [297, 220] on div at bounding box center [294, 215] width 481 height 37
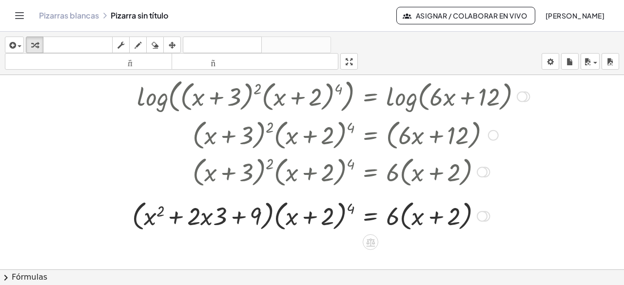
click at [327, 220] on div at bounding box center [294, 215] width 481 height 37
drag, startPoint x: 327, startPoint y: 220, endPoint x: 339, endPoint y: 215, distance: 12.7
click at [339, 215] on div at bounding box center [294, 215] width 481 height 37
click at [350, 208] on div at bounding box center [294, 215] width 481 height 37
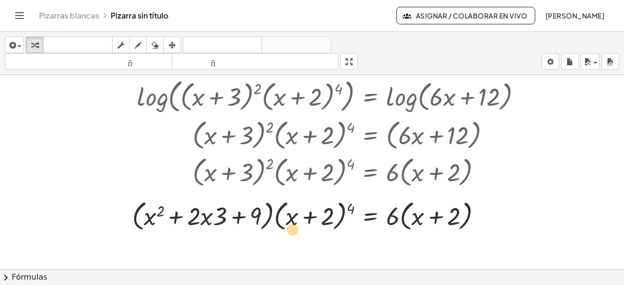
drag, startPoint x: 336, startPoint y: 223, endPoint x: 314, endPoint y: 237, distance: 25.7
click at [314, 237] on div "+ · 4 · log ( , + x + 2 ) + · 2 · log ( , + x + 3 ) = log ( , + · 6 · x + 12 ) …" at bounding box center [312, 136] width 624 height 404
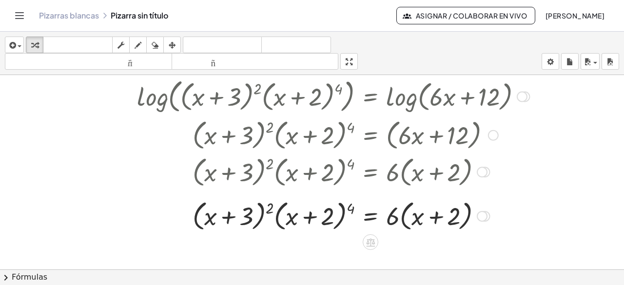
click at [252, 220] on div at bounding box center [324, 215] width 420 height 37
click at [235, 221] on div at bounding box center [324, 215] width 420 height 37
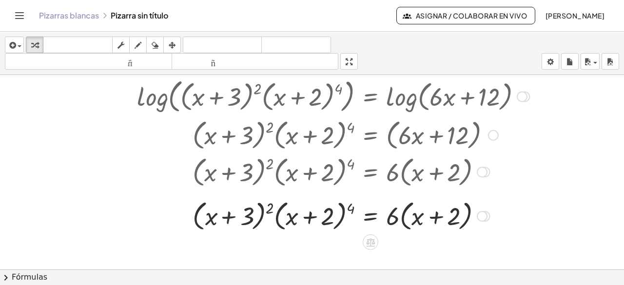
click at [235, 221] on div at bounding box center [324, 215] width 420 height 37
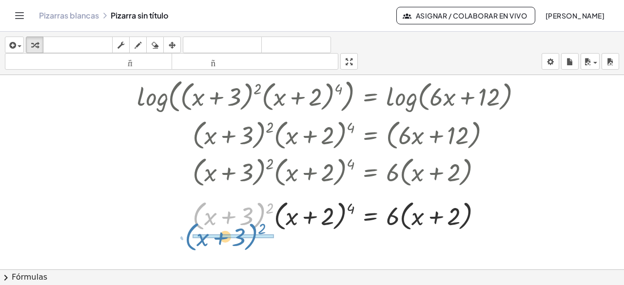
drag, startPoint x: 264, startPoint y: 218, endPoint x: 257, endPoint y: 239, distance: 22.4
click at [257, 239] on div "+ · 4 · log ( , + x + 2 ) + · 2 · log ( , + x + 3 ) = log ( , + · 6 · x + 12 ) …" at bounding box center [312, 136] width 624 height 404
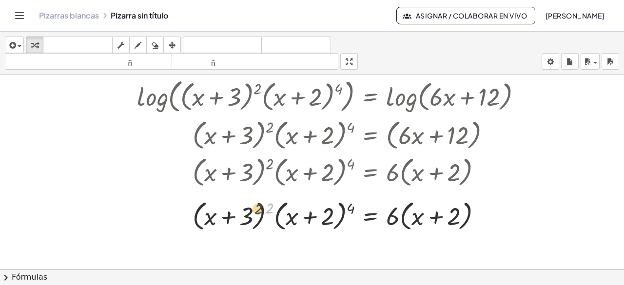
drag, startPoint x: 270, startPoint y: 209, endPoint x: 258, endPoint y: 209, distance: 11.7
click at [258, 209] on div at bounding box center [290, 215] width 489 height 37
drag, startPoint x: 270, startPoint y: 206, endPoint x: 221, endPoint y: 198, distance: 50.0
click at [221, 198] on div at bounding box center [290, 215] width 489 height 37
click at [260, 203] on div at bounding box center [290, 215] width 489 height 37
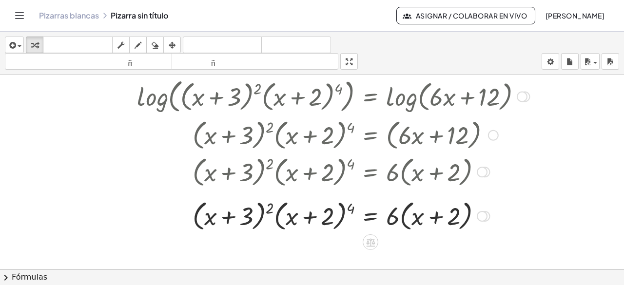
click at [277, 225] on div at bounding box center [290, 215] width 489 height 37
click at [277, 223] on div at bounding box center [290, 215] width 489 height 37
drag, startPoint x: 277, startPoint y: 223, endPoint x: 263, endPoint y: 224, distance: 13.7
click at [263, 224] on div at bounding box center [290, 215] width 489 height 37
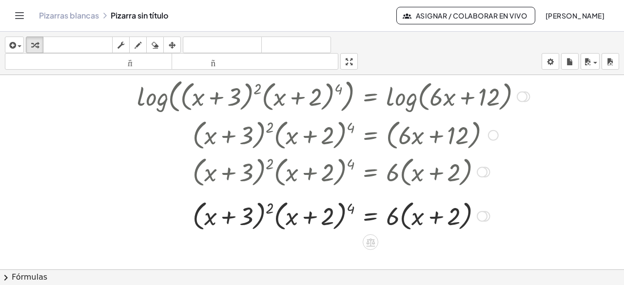
click at [257, 222] on div at bounding box center [290, 215] width 489 height 37
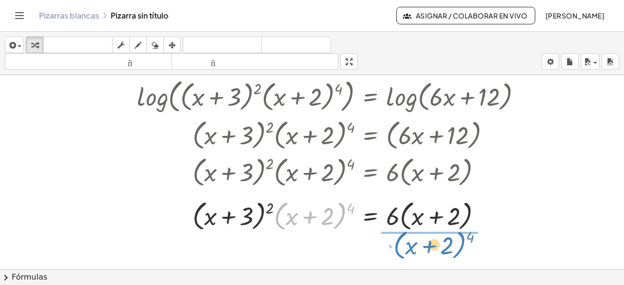
drag, startPoint x: 283, startPoint y: 228, endPoint x: 402, endPoint y: 256, distance: 122.2
click at [402, 256] on div "+ · 4 · log ( , + x + 2 ) + · 2 · log ( , + x + 3 ) = log ( , + · 6 · x + 12 ) …" at bounding box center [312, 136] width 624 height 404
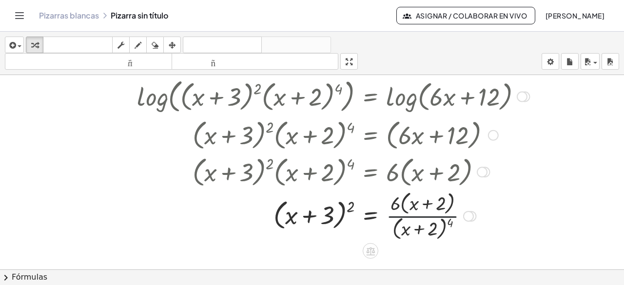
click at [423, 213] on div at bounding box center [294, 215] width 481 height 54
click at [399, 234] on div at bounding box center [294, 215] width 481 height 54
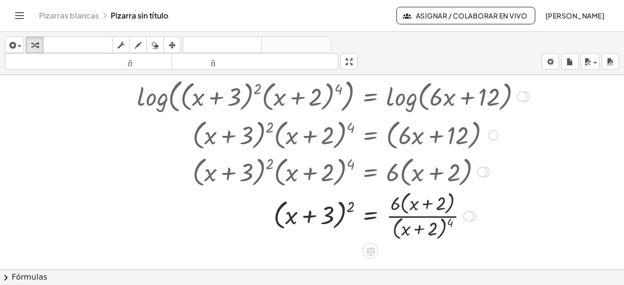
click at [399, 234] on div at bounding box center [294, 215] width 481 height 54
click at [397, 202] on div at bounding box center [294, 215] width 481 height 54
click at [468, 220] on div at bounding box center [468, 216] width 11 height 11
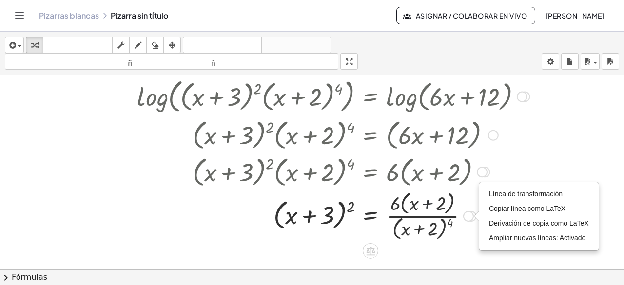
click at [434, 205] on div at bounding box center [294, 215] width 481 height 54
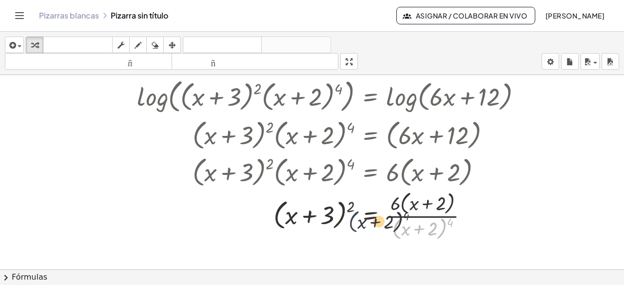
drag, startPoint x: 397, startPoint y: 226, endPoint x: 350, endPoint y: 218, distance: 47.5
click at [350, 218] on div at bounding box center [294, 215] width 481 height 54
drag, startPoint x: 395, startPoint y: 229, endPoint x: 223, endPoint y: 210, distance: 172.3
click at [223, 210] on div at bounding box center [294, 215] width 481 height 54
drag, startPoint x: 393, startPoint y: 229, endPoint x: 176, endPoint y: 212, distance: 218.2
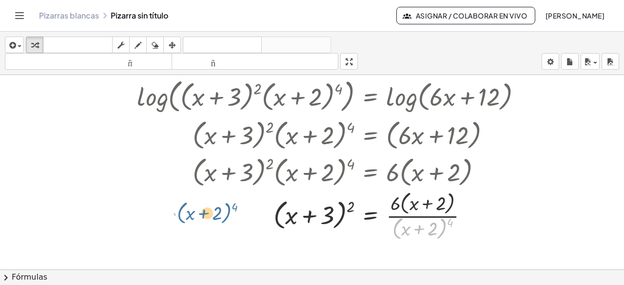
click at [176, 212] on div at bounding box center [294, 215] width 481 height 54
drag, startPoint x: 444, startPoint y: 228, endPoint x: 377, endPoint y: 211, distance: 69.9
click at [377, 211] on div at bounding box center [294, 215] width 481 height 54
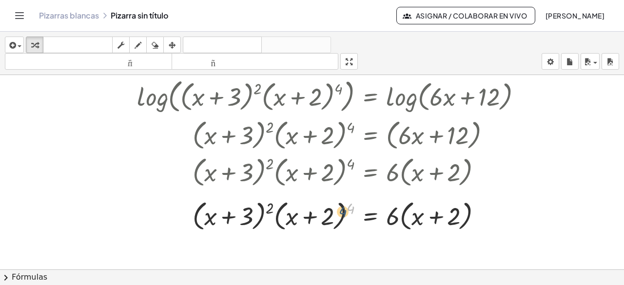
drag, startPoint x: 350, startPoint y: 209, endPoint x: 342, endPoint y: 212, distance: 8.5
click at [342, 212] on div at bounding box center [294, 215] width 481 height 37
drag, startPoint x: 351, startPoint y: 208, endPoint x: 325, endPoint y: 219, distance: 28.2
click at [325, 219] on div at bounding box center [294, 215] width 481 height 37
drag, startPoint x: 270, startPoint y: 208, endPoint x: 257, endPoint y: 212, distance: 14.1
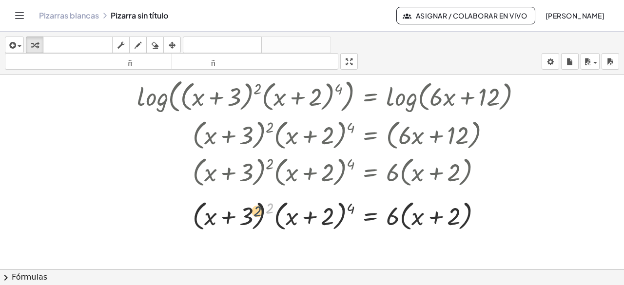
click at [257, 212] on div at bounding box center [294, 215] width 481 height 37
drag, startPoint x: 271, startPoint y: 205, endPoint x: 262, endPoint y: 199, distance: 10.8
click at [262, 199] on div at bounding box center [294, 215] width 481 height 37
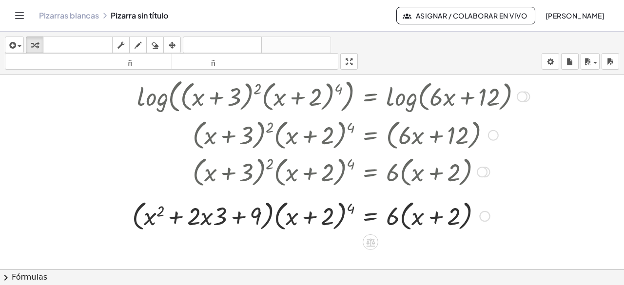
click at [344, 203] on div at bounding box center [294, 215] width 481 height 37
click at [347, 203] on div at bounding box center [294, 215] width 481 height 37
click at [340, 202] on div at bounding box center [294, 215] width 481 height 37
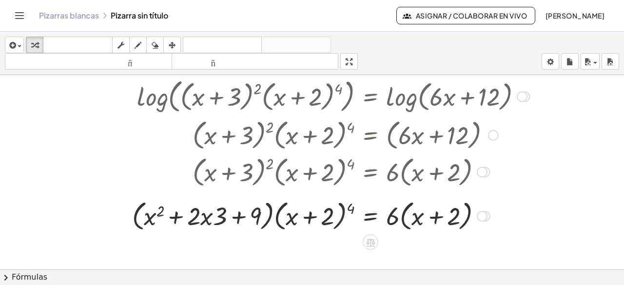
click at [340, 202] on div at bounding box center [294, 215] width 481 height 37
drag, startPoint x: 351, startPoint y: 207, endPoint x: 343, endPoint y: 204, distance: 7.7
click at [343, 204] on div at bounding box center [294, 215] width 481 height 37
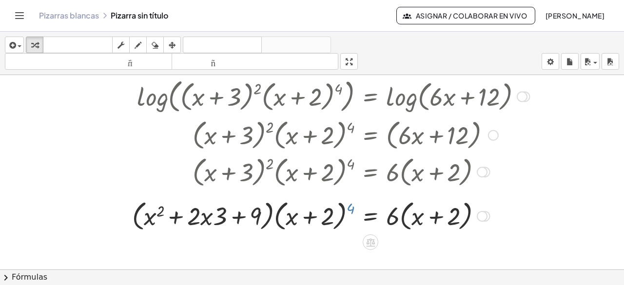
drag, startPoint x: 348, startPoint y: 206, endPoint x: 342, endPoint y: 203, distance: 6.4
click at [342, 203] on div at bounding box center [294, 215] width 481 height 37
click at [342, 202] on div at bounding box center [294, 215] width 481 height 37
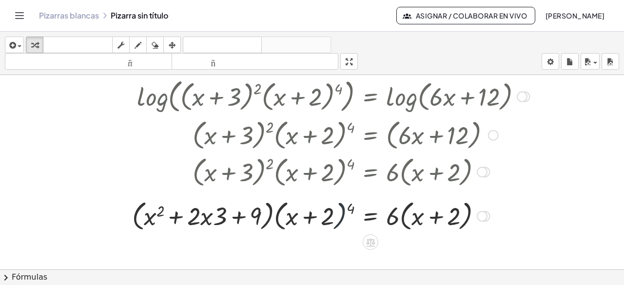
click at [342, 202] on div at bounding box center [294, 215] width 481 height 37
drag, startPoint x: 282, startPoint y: 227, endPoint x: 275, endPoint y: 224, distance: 7.3
click at [275, 224] on div at bounding box center [294, 215] width 481 height 37
drag, startPoint x: 350, startPoint y: 207, endPoint x: 311, endPoint y: 201, distance: 39.5
click at [311, 201] on div at bounding box center [294, 215] width 481 height 37
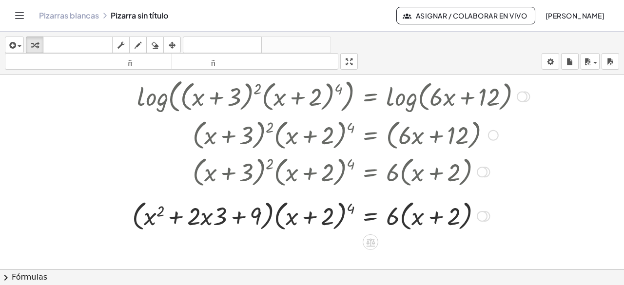
click at [403, 219] on div at bounding box center [294, 215] width 481 height 37
drag, startPoint x: 460, startPoint y: 218, endPoint x: 400, endPoint y: 224, distance: 60.3
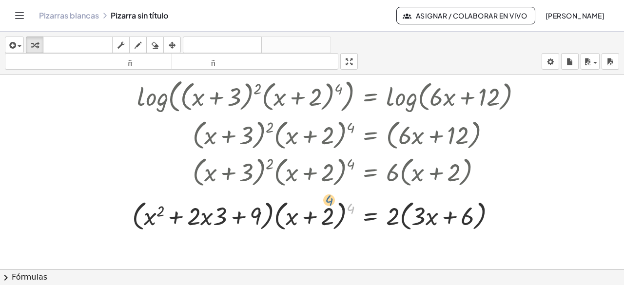
drag, startPoint x: 352, startPoint y: 207, endPoint x: 331, endPoint y: 199, distance: 23.0
click at [331, 199] on div at bounding box center [294, 215] width 481 height 37
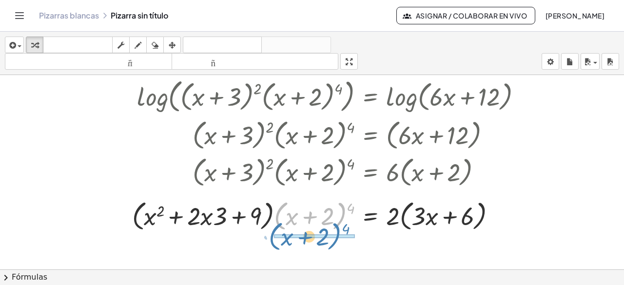
drag, startPoint x: 338, startPoint y: 226, endPoint x: 333, endPoint y: 247, distance: 21.5
click at [333, 247] on div "+ · 4 · log ( , + x + 2 ) + · 2 · log ( , + x + 3 ) = log ( , + · 6 · x + 12 ) …" at bounding box center [312, 136] width 624 height 404
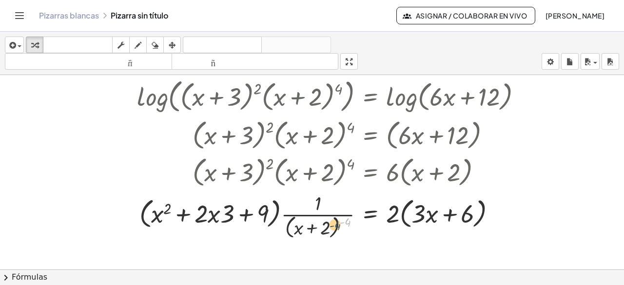
drag, startPoint x: 346, startPoint y: 220, endPoint x: 336, endPoint y: 223, distance: 10.8
click at [336, 223] on div at bounding box center [294, 216] width 481 height 52
drag, startPoint x: 345, startPoint y: 219, endPoint x: 322, endPoint y: 216, distance: 22.6
click at [322, 216] on div at bounding box center [294, 216] width 481 height 52
drag, startPoint x: 334, startPoint y: 234, endPoint x: 332, endPoint y: 206, distance: 27.4
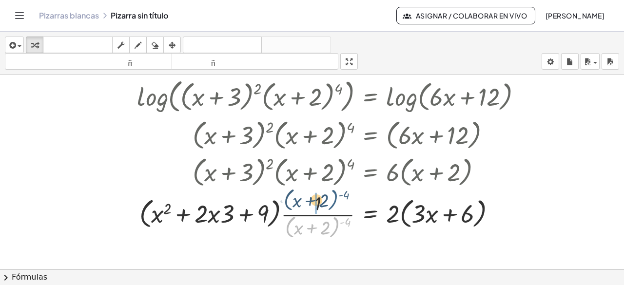
click at [332, 206] on div at bounding box center [294, 216] width 481 height 52
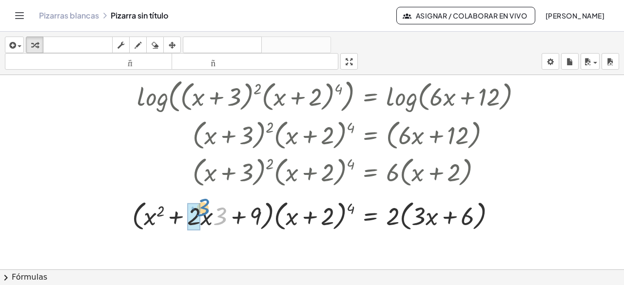
drag, startPoint x: 222, startPoint y: 217, endPoint x: 205, endPoint y: 208, distance: 19.2
click at [205, 208] on div at bounding box center [294, 215] width 481 height 37
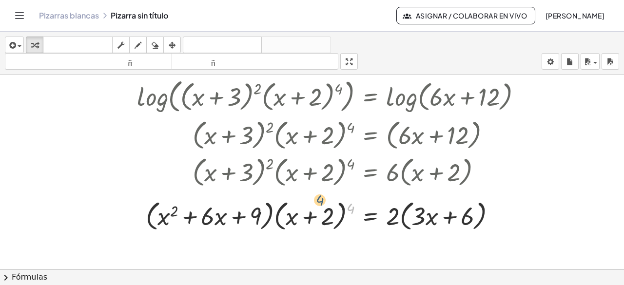
drag, startPoint x: 352, startPoint y: 205, endPoint x: 317, endPoint y: 199, distance: 35.3
click at [317, 199] on div at bounding box center [294, 215] width 481 height 37
drag, startPoint x: 349, startPoint y: 205, endPoint x: 294, endPoint y: 220, distance: 57.0
click at [294, 220] on div at bounding box center [294, 215] width 481 height 37
click at [351, 204] on div at bounding box center [294, 215] width 481 height 37
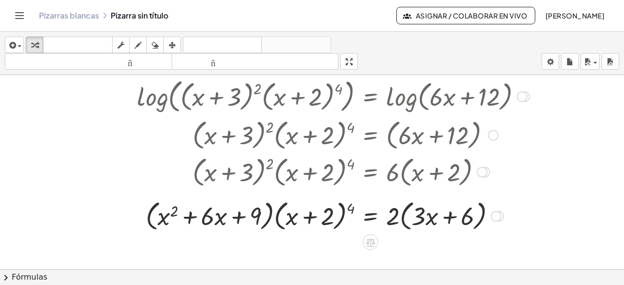
click at [351, 204] on div at bounding box center [294, 215] width 481 height 37
drag, startPoint x: 353, startPoint y: 209, endPoint x: 344, endPoint y: 212, distance: 9.4
click at [344, 212] on div at bounding box center [294, 215] width 481 height 37
click at [343, 206] on div at bounding box center [294, 215] width 481 height 37
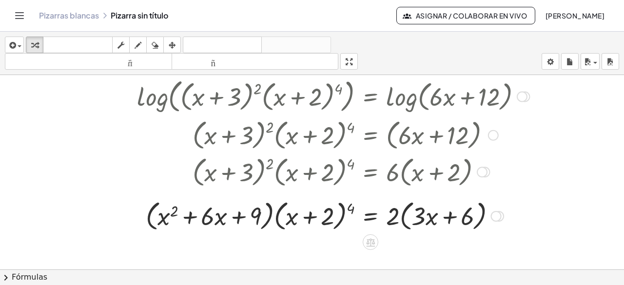
click at [341, 201] on div at bounding box center [294, 215] width 481 height 37
click at [352, 205] on div at bounding box center [294, 215] width 481 height 37
click at [338, 221] on div at bounding box center [294, 215] width 481 height 37
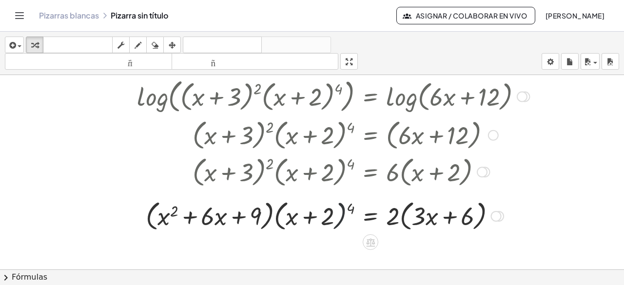
click at [338, 221] on div at bounding box center [294, 215] width 481 height 37
click at [287, 220] on div at bounding box center [294, 215] width 481 height 37
drag, startPoint x: 421, startPoint y: 215, endPoint x: 390, endPoint y: 212, distance: 30.9
click at [390, 212] on div at bounding box center [294, 215] width 481 height 37
drag, startPoint x: 461, startPoint y: 216, endPoint x: 390, endPoint y: 210, distance: 71.5
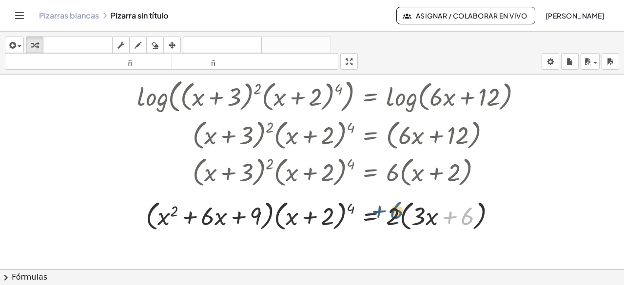
click at [390, 210] on div at bounding box center [294, 215] width 481 height 37
drag, startPoint x: 393, startPoint y: 218, endPoint x: 421, endPoint y: 222, distance: 28.6
click at [421, 222] on div at bounding box center [294, 215] width 481 height 37
drag, startPoint x: 414, startPoint y: 220, endPoint x: 397, endPoint y: 222, distance: 17.2
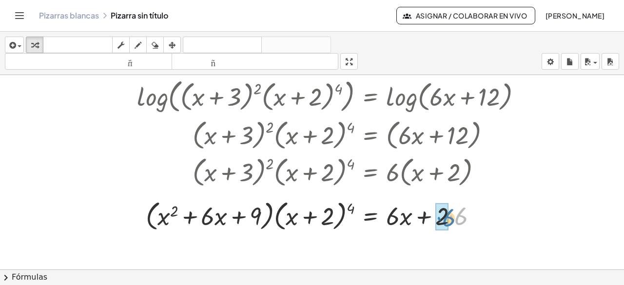
drag, startPoint x: 456, startPoint y: 220, endPoint x: 442, endPoint y: 222, distance: 13.8
drag, startPoint x: 398, startPoint y: 220, endPoint x: 390, endPoint y: 219, distance: 7.3
click at [390, 219] on div at bounding box center [294, 215] width 481 height 37
drag, startPoint x: 394, startPoint y: 220, endPoint x: 394, endPoint y: 211, distance: 8.8
click at [394, 211] on div at bounding box center [294, 215] width 481 height 37
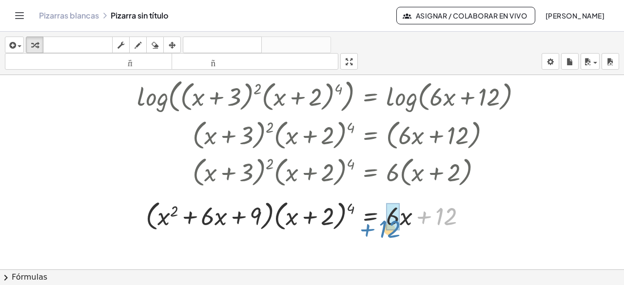
drag, startPoint x: 448, startPoint y: 218, endPoint x: 391, endPoint y: 231, distance: 58.1
click at [391, 231] on div at bounding box center [294, 215] width 481 height 37
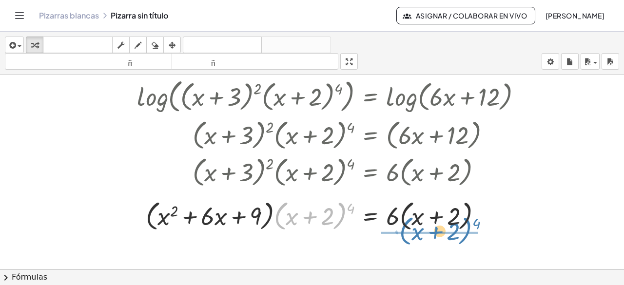
drag, startPoint x: 338, startPoint y: 228, endPoint x: 464, endPoint y: 243, distance: 126.8
click at [464, 243] on div "+ · 4 · log ( , + x + 2 ) + · 2 · log ( , + x + 3 ) = log ( , + · 6 · x + 12 ) …" at bounding box center [312, 136] width 624 height 404
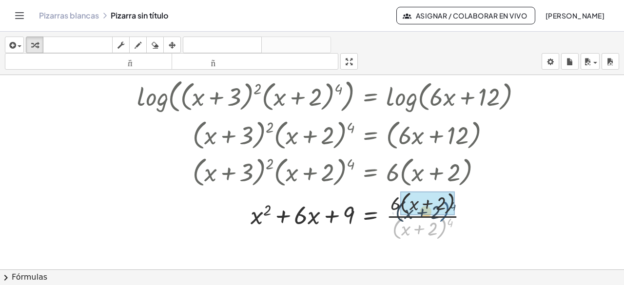
drag, startPoint x: 447, startPoint y: 226, endPoint x: 450, endPoint y: 209, distance: 17.3
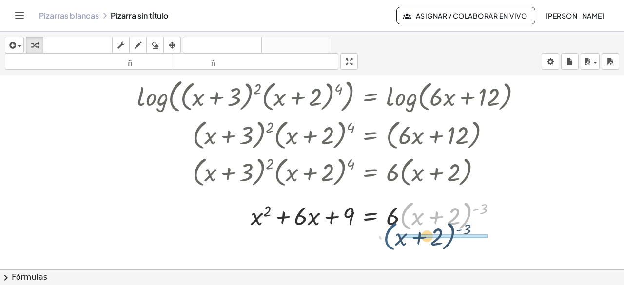
drag, startPoint x: 408, startPoint y: 225, endPoint x: 391, endPoint y: 245, distance: 26.7
click at [391, 245] on div "+ · 4 · log ( , + x + 2 ) + · 2 · log ( , + x + 3 ) = log ( , + · 6 · x + 12 ) …" at bounding box center [312, 136] width 624 height 404
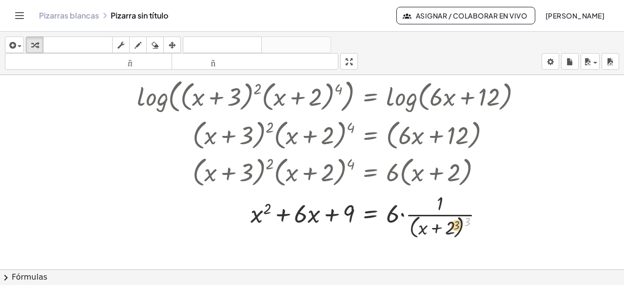
drag, startPoint x: 466, startPoint y: 222, endPoint x: 456, endPoint y: 226, distance: 11.4
click at [456, 226] on div at bounding box center [294, 216] width 481 height 52
click at [460, 219] on div at bounding box center [294, 216] width 481 height 52
drag, startPoint x: 468, startPoint y: 221, endPoint x: 420, endPoint y: 221, distance: 48.3
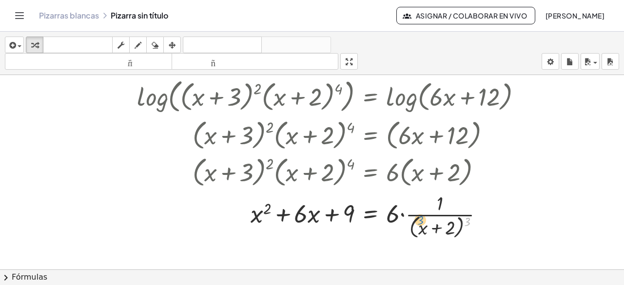
click at [420, 221] on div at bounding box center [294, 216] width 481 height 52
click at [458, 226] on div at bounding box center [294, 216] width 481 height 52
click at [469, 222] on div at bounding box center [294, 216] width 481 height 52
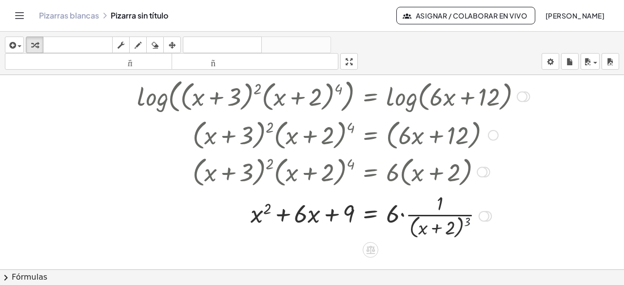
click at [469, 222] on div at bounding box center [294, 216] width 481 height 52
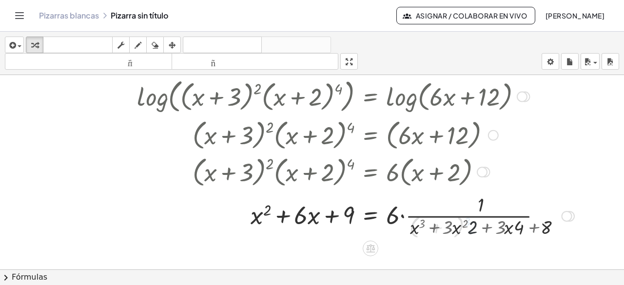
click at [469, 222] on div at bounding box center [317, 215] width 526 height 49
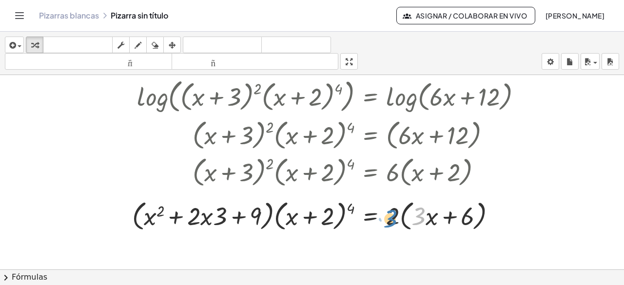
drag, startPoint x: 419, startPoint y: 221, endPoint x: 391, endPoint y: 224, distance: 28.4
click at [391, 224] on div at bounding box center [294, 215] width 481 height 37
drag, startPoint x: 392, startPoint y: 224, endPoint x: 431, endPoint y: 221, distance: 39.6
click at [431, 221] on div at bounding box center [294, 215] width 481 height 37
drag, startPoint x: 476, startPoint y: 220, endPoint x: 391, endPoint y: 234, distance: 86.0
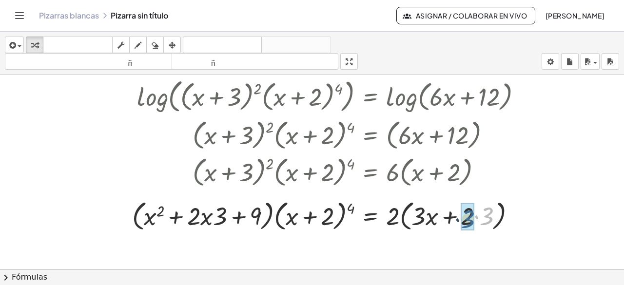
drag, startPoint x: 487, startPoint y: 220, endPoint x: 467, endPoint y: 222, distance: 19.7
drag, startPoint x: 422, startPoint y: 219, endPoint x: 395, endPoint y: 222, distance: 27.5
click at [395, 222] on div at bounding box center [294, 215] width 481 height 37
click at [349, 207] on div at bounding box center [294, 215] width 481 height 37
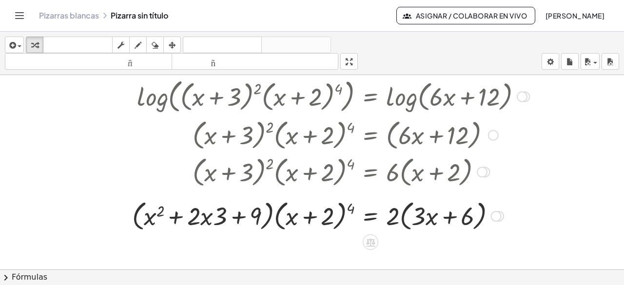
click at [353, 208] on div at bounding box center [294, 215] width 481 height 37
click at [351, 164] on div at bounding box center [294, 171] width 481 height 37
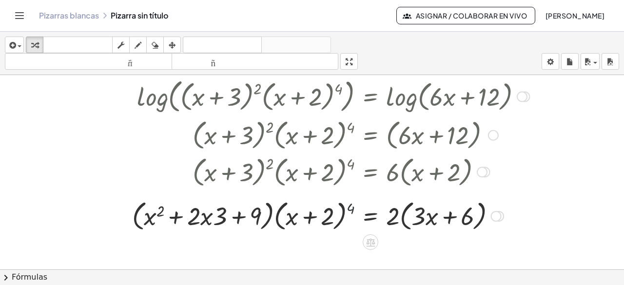
click at [352, 205] on div at bounding box center [294, 215] width 481 height 37
click at [270, 163] on div at bounding box center [294, 171] width 481 height 37
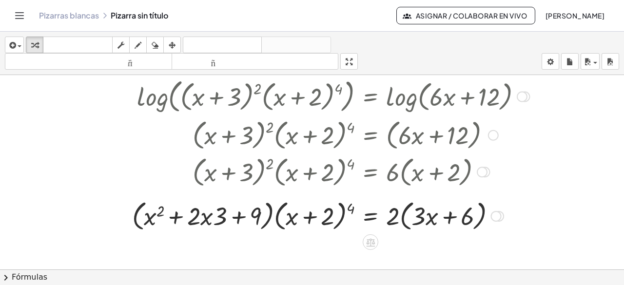
click at [270, 163] on div at bounding box center [294, 171] width 481 height 37
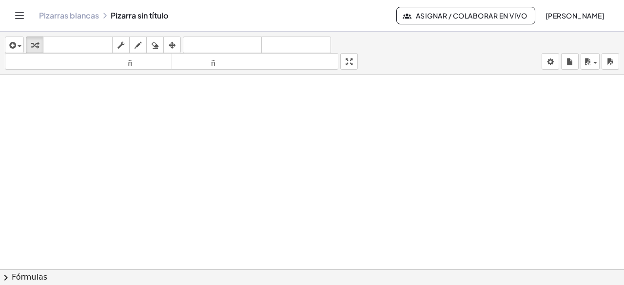
click at [29, 279] on font "Fórmulas" at bounding box center [30, 277] width 36 height 9
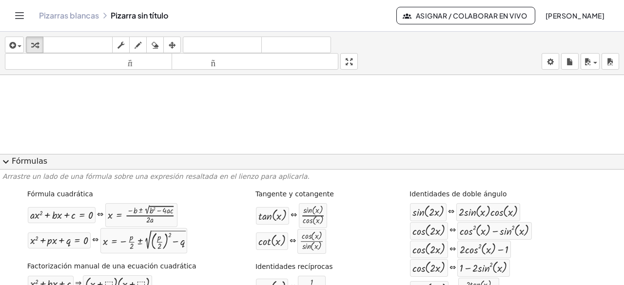
click at [343, 93] on div at bounding box center [312, 136] width 624 height 404
click at [464, 114] on div at bounding box center [312, 136] width 624 height 404
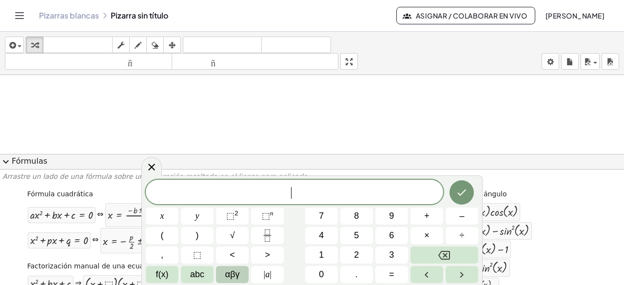
click at [464, 114] on div at bounding box center [312, 136] width 624 height 404
click at [154, 168] on icon at bounding box center [152, 167] width 12 height 12
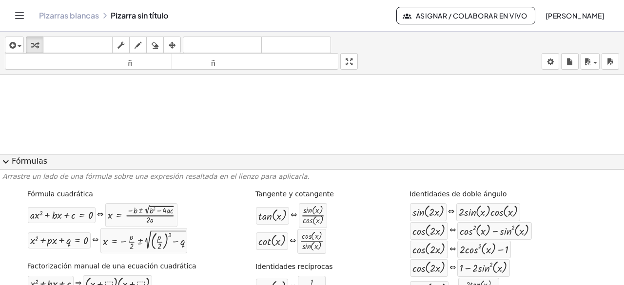
click at [9, 159] on span "expand_more" at bounding box center [6, 162] width 12 height 12
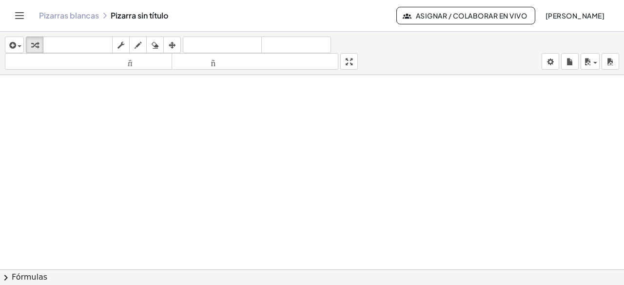
click at [152, 112] on div at bounding box center [312, 136] width 624 height 404
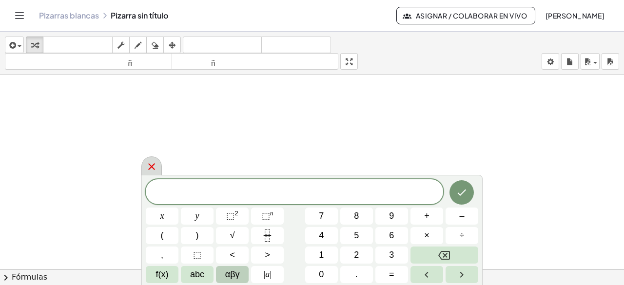
click at [152, 164] on icon at bounding box center [152, 167] width 12 height 12
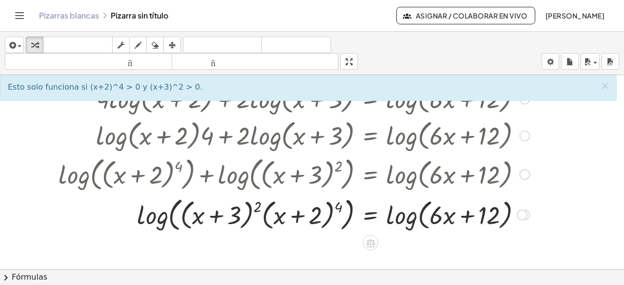
scroll to position [24, 0]
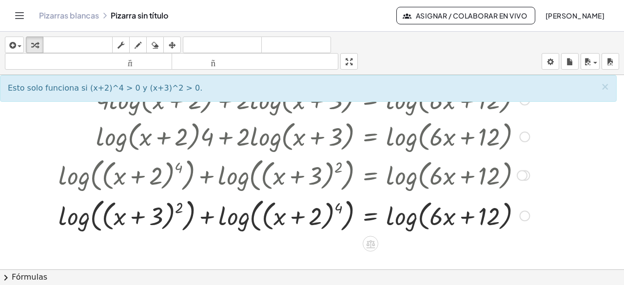
click at [322, 216] on div at bounding box center [294, 215] width 481 height 40
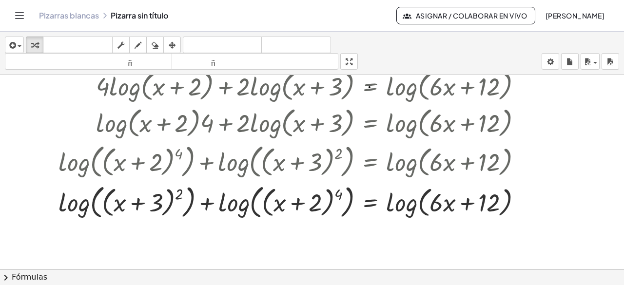
scroll to position [0, 0]
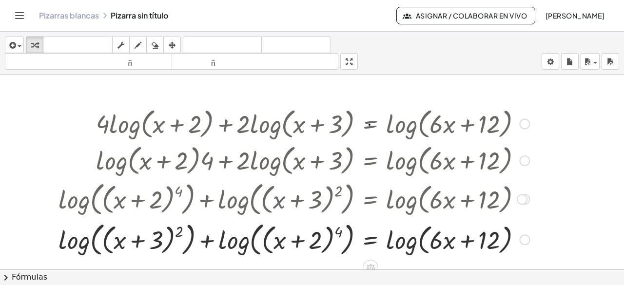
click at [525, 239] on div at bounding box center [525, 240] width 11 height 11
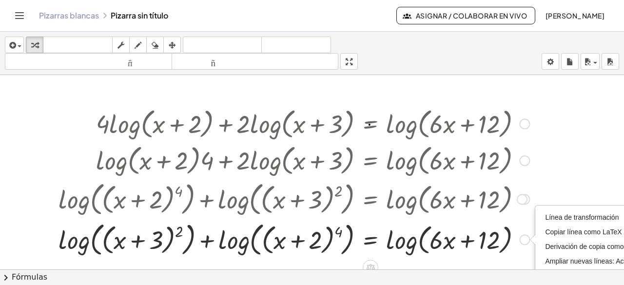
click at [505, 245] on div at bounding box center [294, 239] width 481 height 40
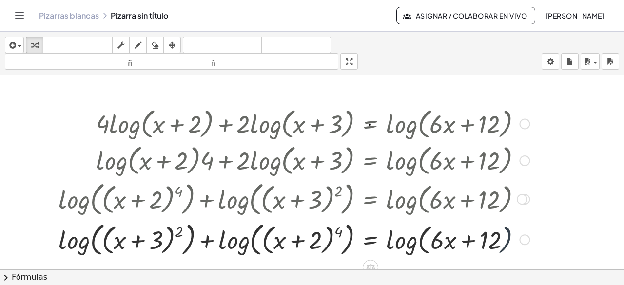
click at [505, 245] on div at bounding box center [294, 239] width 481 height 40
click at [514, 246] on div at bounding box center [294, 239] width 481 height 40
click at [162, 244] on div at bounding box center [294, 239] width 481 height 40
click at [84, 245] on div at bounding box center [294, 239] width 481 height 40
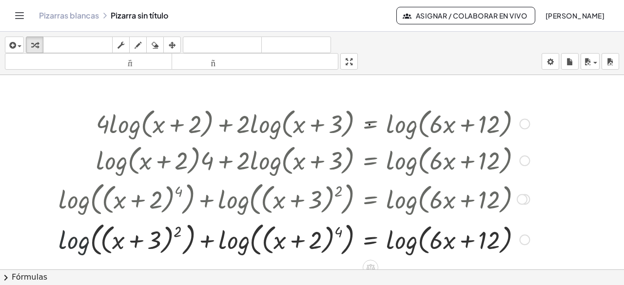
click at [84, 245] on div at bounding box center [294, 239] width 481 height 40
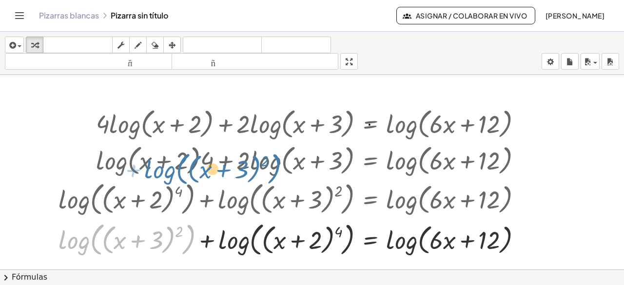
drag, startPoint x: 75, startPoint y: 240, endPoint x: 161, endPoint y: 169, distance: 110.9
click at [371, 124] on div "+ · 4 · log ( , + x + 2 ) + · 2 · log ( , + x + 3 ) = log ( , + · 6 · x + 12 ) …" at bounding box center [371, 124] width 0 height 0
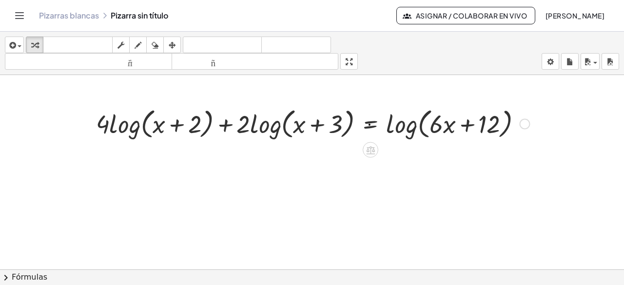
click at [293, 172] on div at bounding box center [312, 277] width 624 height 404
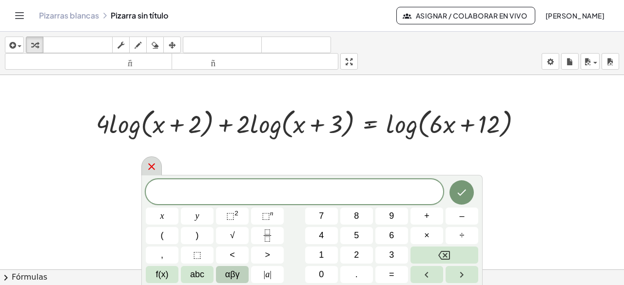
click at [148, 162] on icon at bounding box center [152, 167] width 12 height 12
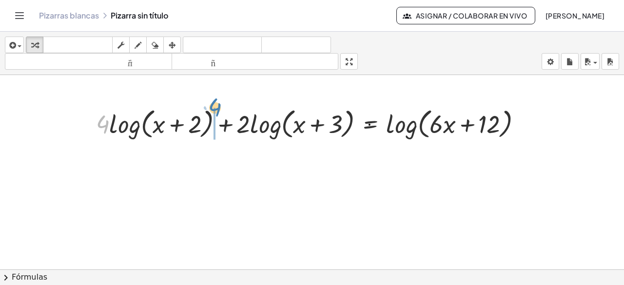
drag, startPoint x: 104, startPoint y: 123, endPoint x: 217, endPoint y: 107, distance: 113.4
click at [217, 107] on div at bounding box center [294, 122] width 481 height 37
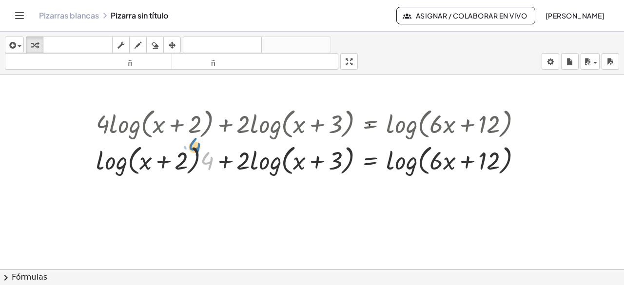
drag, startPoint x: 206, startPoint y: 159, endPoint x: 193, endPoint y: 143, distance: 20.1
click at [193, 143] on div at bounding box center [294, 159] width 481 height 37
click at [208, 163] on div at bounding box center [294, 159] width 481 height 37
click at [208, 163] on div at bounding box center [294, 160] width 481 height 40
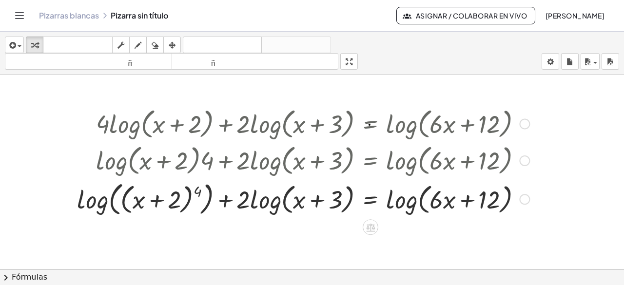
drag, startPoint x: 243, startPoint y: 166, endPoint x: 244, endPoint y: 157, distance: 9.3
click at [244, 157] on div at bounding box center [303, 159] width 462 height 37
drag, startPoint x: 244, startPoint y: 157, endPoint x: 330, endPoint y: 147, distance: 86.4
click at [330, 147] on div at bounding box center [303, 159] width 462 height 37
drag, startPoint x: 245, startPoint y: 196, endPoint x: 362, endPoint y: 179, distance: 118.8
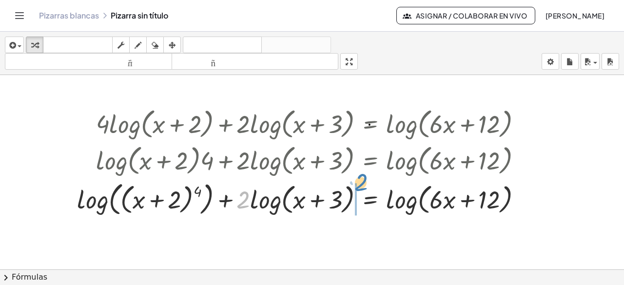
click at [362, 179] on div at bounding box center [294, 198] width 481 height 40
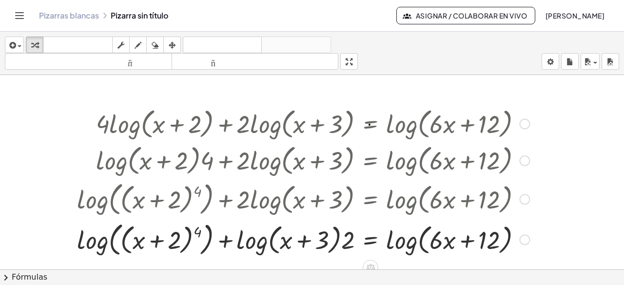
click at [343, 248] on div at bounding box center [294, 239] width 481 height 40
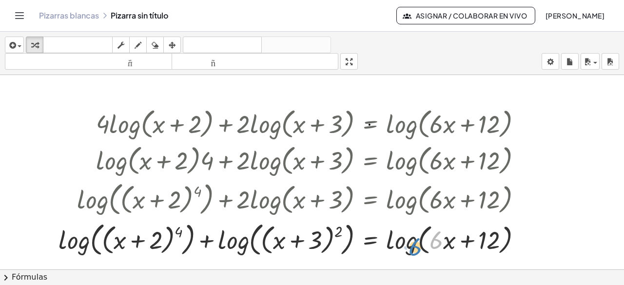
drag, startPoint x: 439, startPoint y: 244, endPoint x: 418, endPoint y: 251, distance: 22.5
click at [418, 251] on div at bounding box center [294, 239] width 481 height 40
drag, startPoint x: 435, startPoint y: 237, endPoint x: 401, endPoint y: 223, distance: 36.3
click at [401, 223] on div at bounding box center [294, 239] width 481 height 40
click at [430, 242] on div at bounding box center [294, 239] width 481 height 40
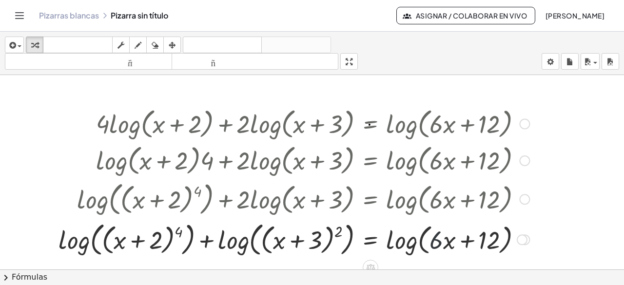
click at [430, 242] on div at bounding box center [294, 239] width 481 height 40
drag, startPoint x: 436, startPoint y: 245, endPoint x: 415, endPoint y: 240, distance: 21.4
click at [415, 240] on div at bounding box center [294, 239] width 481 height 40
click at [412, 249] on div at bounding box center [294, 239] width 481 height 40
click at [526, 239] on div at bounding box center [522, 240] width 11 height 11
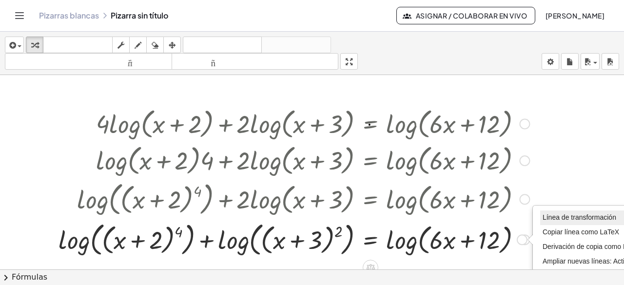
click at [581, 217] on font "Línea de transformación" at bounding box center [580, 218] width 74 height 8
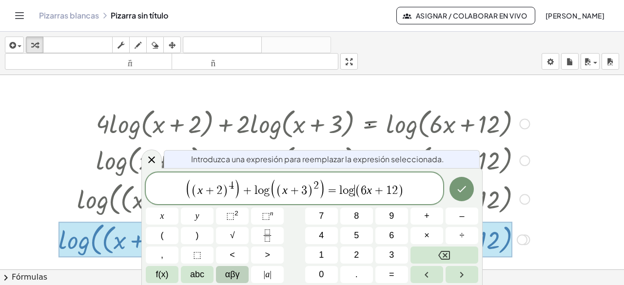
click at [356, 188] on span "(" at bounding box center [358, 191] width 6 height 14
click at [467, 193] on icon "Hecho" at bounding box center [462, 189] width 12 height 12
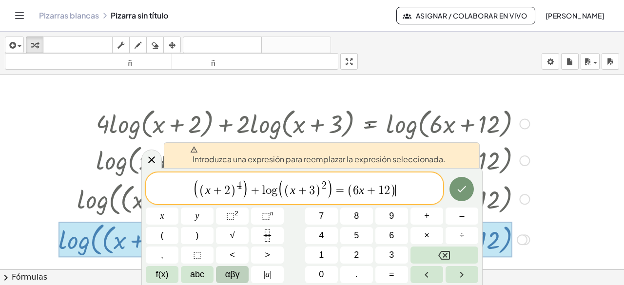
click at [426, 189] on span "( ( x + 2 ) 4 ) + l o g ( ( x + 3 ) 2 ) = ( 6 x + 1 2 ) ​" at bounding box center [295, 189] width 298 height 21
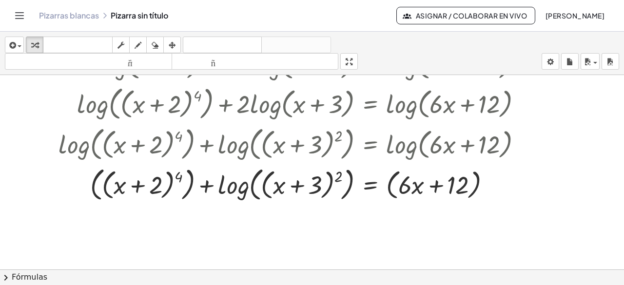
scroll to position [97, 0]
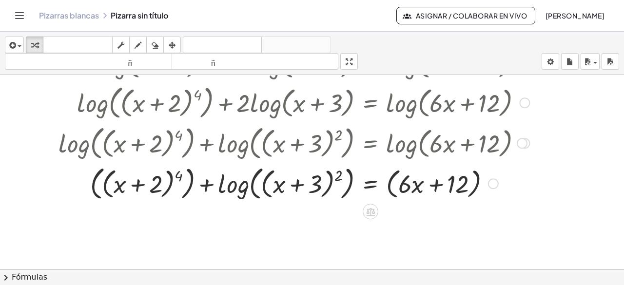
click at [497, 183] on div at bounding box center [493, 184] width 11 height 11
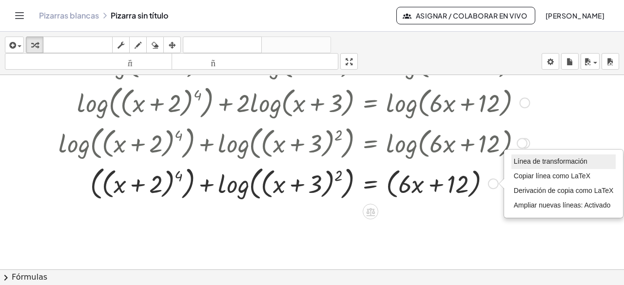
click at [539, 161] on font "Línea de transformación" at bounding box center [551, 162] width 74 height 8
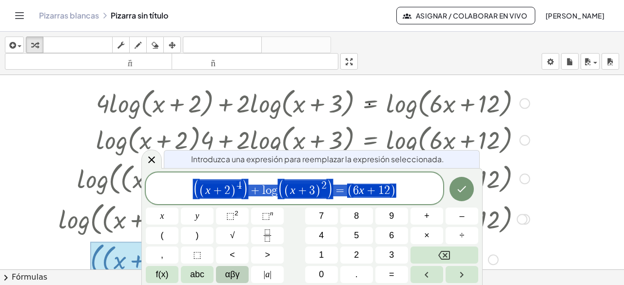
scroll to position [20, 0]
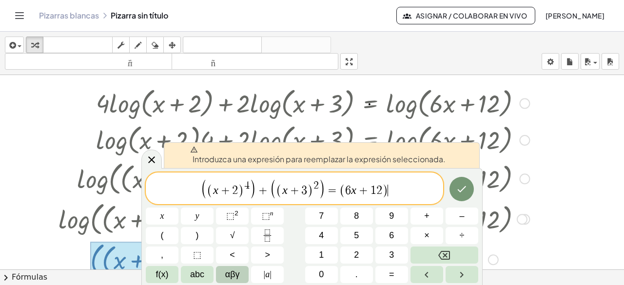
click at [408, 196] on span "( ( x + 2 ) 4 ) + ( ( x + 3 ) 2 ) = ( 6 x + 1 2 ) ​" at bounding box center [295, 189] width 298 height 21
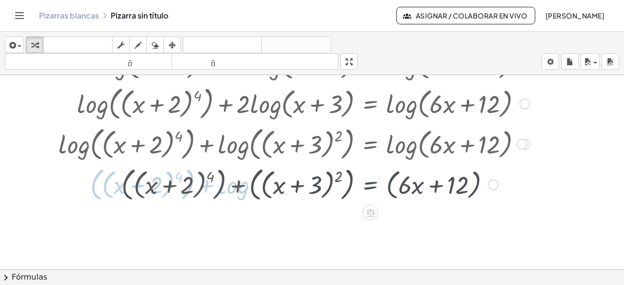
scroll to position [97, 0]
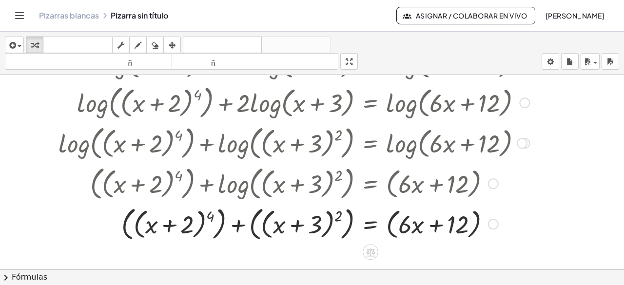
click at [339, 218] on div at bounding box center [294, 223] width 481 height 40
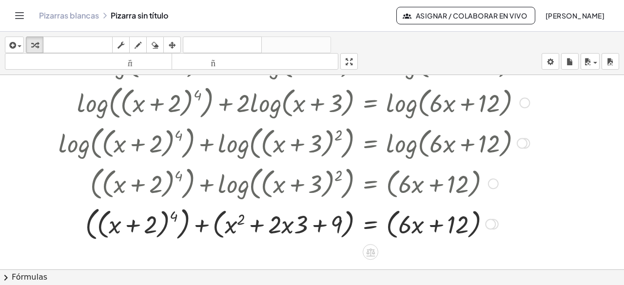
click at [176, 219] on div at bounding box center [294, 223] width 481 height 40
click at [172, 216] on div at bounding box center [294, 223] width 481 height 40
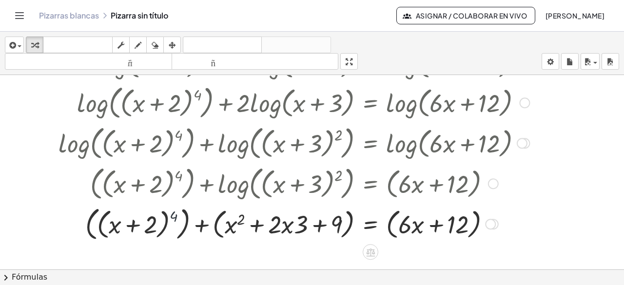
click at [172, 216] on div at bounding box center [294, 223] width 481 height 40
click at [169, 214] on div at bounding box center [294, 223] width 481 height 40
drag, startPoint x: 300, startPoint y: 229, endPoint x: 279, endPoint y: 230, distance: 21.0
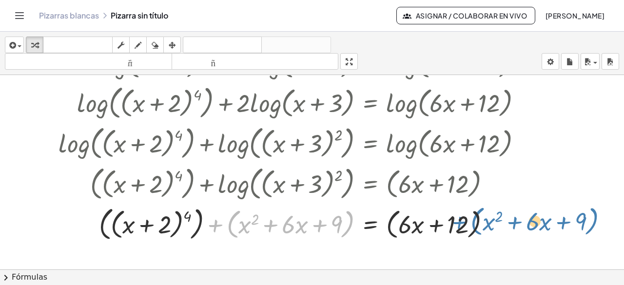
drag, startPoint x: 233, startPoint y: 234, endPoint x: 478, endPoint y: 231, distance: 244.4
click at [478, 231] on div at bounding box center [294, 223] width 481 height 40
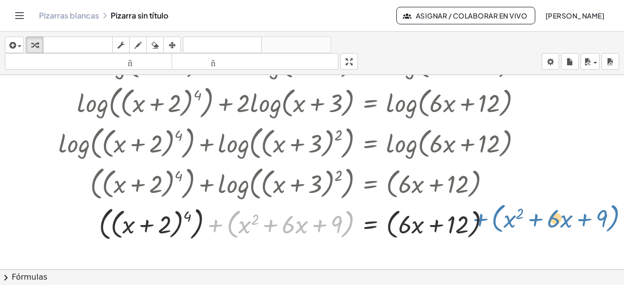
drag, startPoint x: 230, startPoint y: 232, endPoint x: 496, endPoint y: 226, distance: 265.4
click at [496, 226] on div at bounding box center [294, 223] width 481 height 40
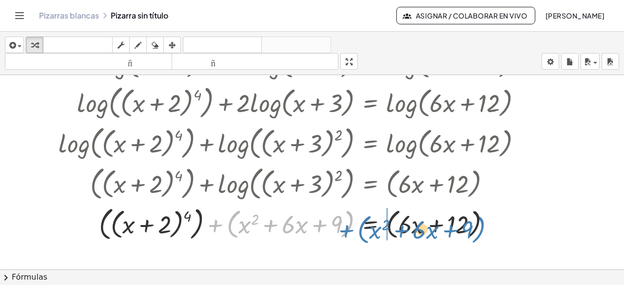
drag, startPoint x: 234, startPoint y: 235, endPoint x: 365, endPoint y: 240, distance: 130.8
click at [365, 240] on div at bounding box center [294, 223] width 481 height 40
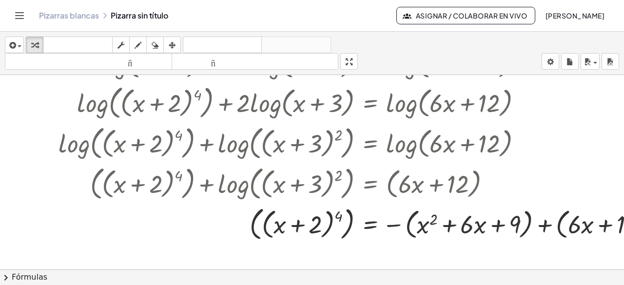
drag, startPoint x: 440, startPoint y: 262, endPoint x: 528, endPoint y: 253, distance: 88.2
click at [528, 253] on div at bounding box center [312, 181] width 624 height 404
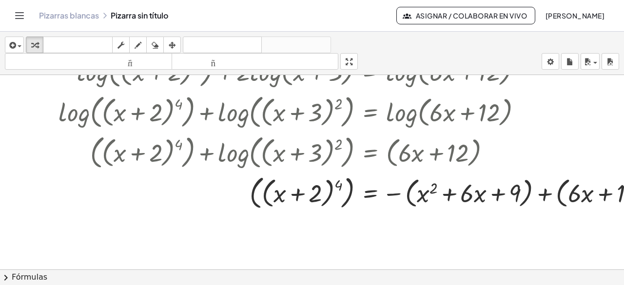
scroll to position [140, 0]
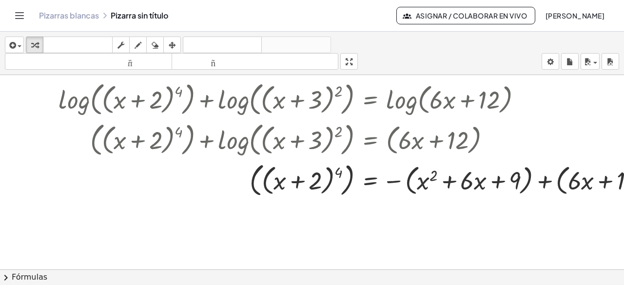
drag, startPoint x: 535, startPoint y: 260, endPoint x: 613, endPoint y: 268, distance: 78.0
click at [613, 268] on div "+ · 4 · log ( , + x + 2 ) + · 2 · log ( , + x + 3 ) = log ( , + · 6 · x + 12 ) …" at bounding box center [312, 172] width 624 height 195
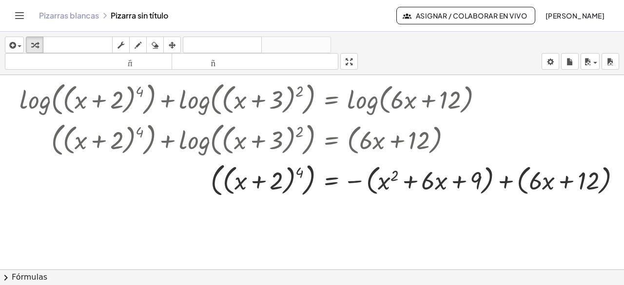
scroll to position [140, 52]
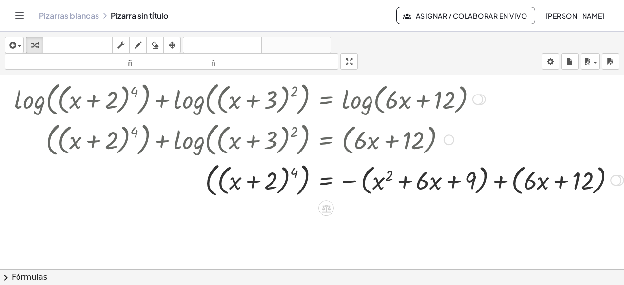
click at [359, 189] on div at bounding box center [249, 179] width 481 height 40
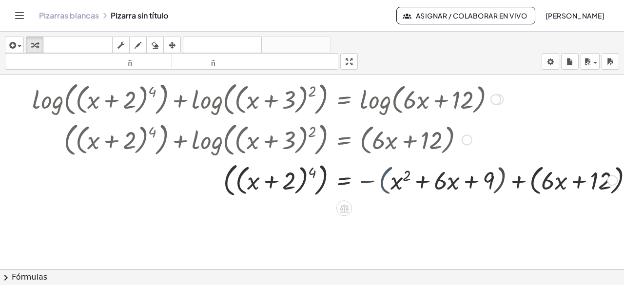
click at [359, 189] on div at bounding box center [267, 179] width 481 height 40
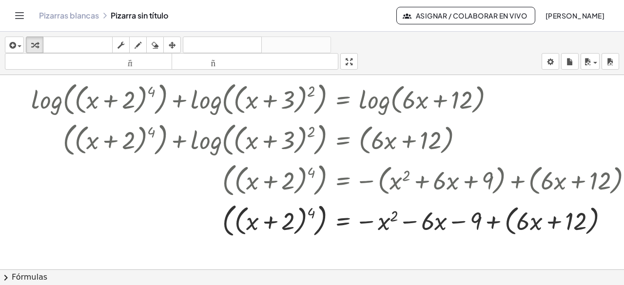
click at [512, 229] on div at bounding box center [285, 137] width 624 height 404
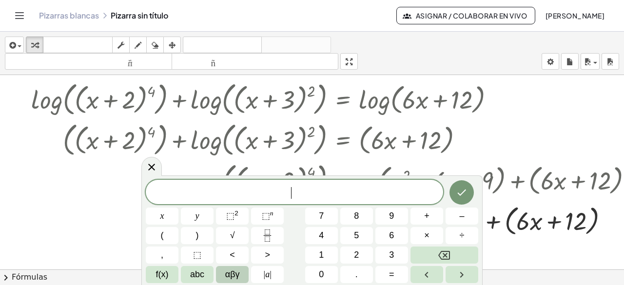
click at [512, 229] on div at bounding box center [285, 137] width 624 height 404
click at [506, 224] on div at bounding box center [266, 220] width 481 height 40
click at [147, 168] on icon at bounding box center [152, 167] width 12 height 12
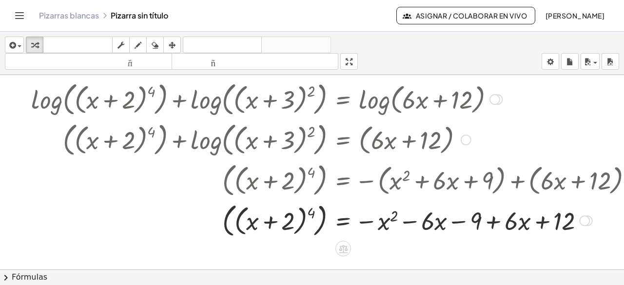
drag, startPoint x: 517, startPoint y: 227, endPoint x: 429, endPoint y: 232, distance: 87.9
click at [429, 232] on div "+ · 4 · log ( , + x + 2 ) + · 2 · log ( , + x + 3 ) = log ( , + · 6 · x + 12 ) …" at bounding box center [285, 137] width 624 height 404
drag, startPoint x: 429, startPoint y: 222, endPoint x: 526, endPoint y: 234, distance: 97.2
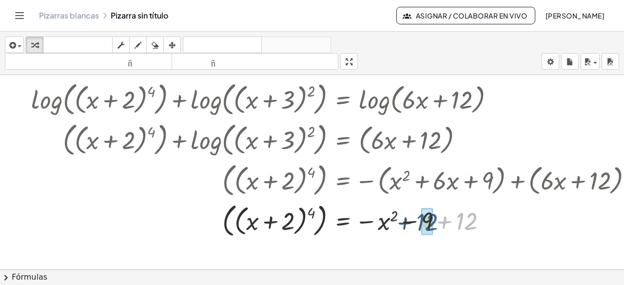
drag, startPoint x: 467, startPoint y: 223, endPoint x: 427, endPoint y: 224, distance: 40.0
click at [323, 220] on div at bounding box center [266, 220] width 481 height 40
click at [323, 220] on div at bounding box center [266, 219] width 481 height 37
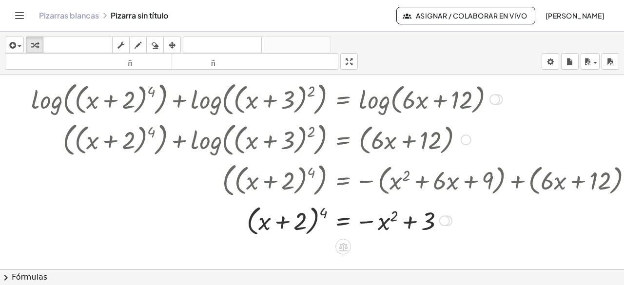
click at [327, 215] on div at bounding box center [266, 219] width 481 height 37
drag, startPoint x: 322, startPoint y: 215, endPoint x: 314, endPoint y: 210, distance: 9.6
click at [314, 210] on div at bounding box center [266, 219] width 481 height 37
click at [311, 229] on div at bounding box center [266, 219] width 481 height 37
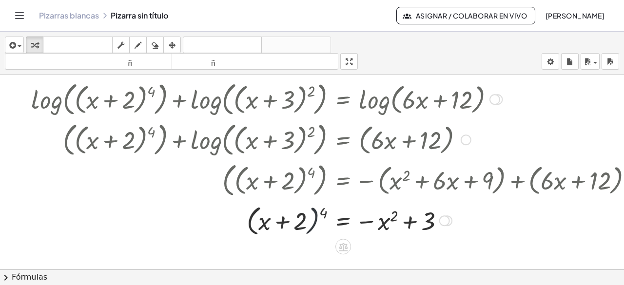
click at [311, 229] on div at bounding box center [266, 219] width 481 height 37
click at [446, 217] on div "Línea de transformación Copiar línea como LaTeX Derivación de copia como LaTeX …" at bounding box center [445, 221] width 11 height 11
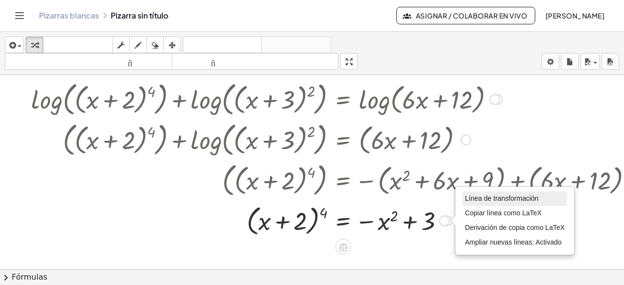
click at [502, 200] on font "Línea de transformación" at bounding box center [502, 199] width 74 height 8
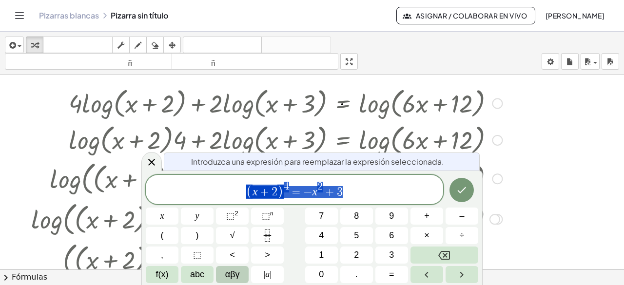
scroll to position [20, 27]
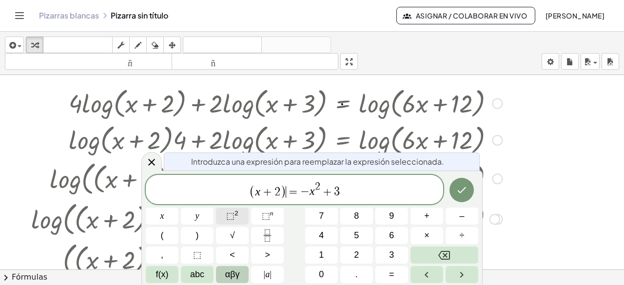
click at [231, 219] on span "⬚" at bounding box center [230, 216] width 8 height 10
click at [233, 215] on span "⬚" at bounding box center [230, 216] width 8 height 10
click at [391, 191] on span "( x + 2 ) 2 ( x + 2 ) 2 = − x 2 + 3 ​" at bounding box center [295, 190] width 298 height 19
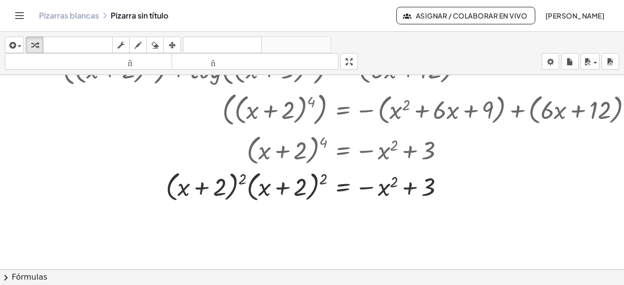
scroll to position [233, 27]
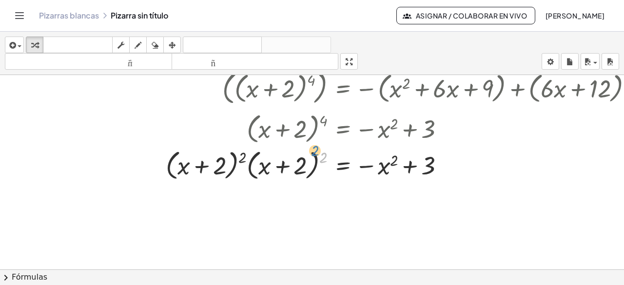
drag, startPoint x: 323, startPoint y: 160, endPoint x: 315, endPoint y: 153, distance: 10.7
click at [315, 153] on div at bounding box center [266, 164] width 481 height 37
click at [323, 157] on div at bounding box center [266, 164] width 481 height 37
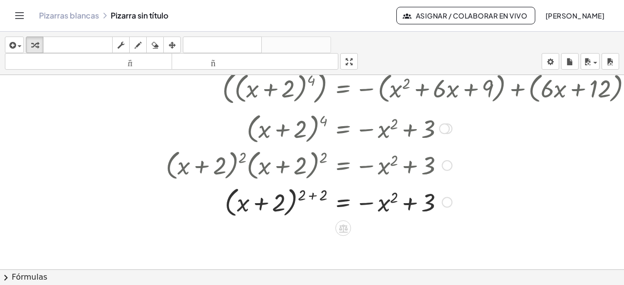
click at [294, 200] on div at bounding box center [266, 201] width 481 height 37
drag, startPoint x: 324, startPoint y: 195, endPoint x: 311, endPoint y: 197, distance: 13.3
click at [311, 197] on div at bounding box center [266, 201] width 481 height 37
click at [300, 196] on div at bounding box center [266, 201] width 481 height 37
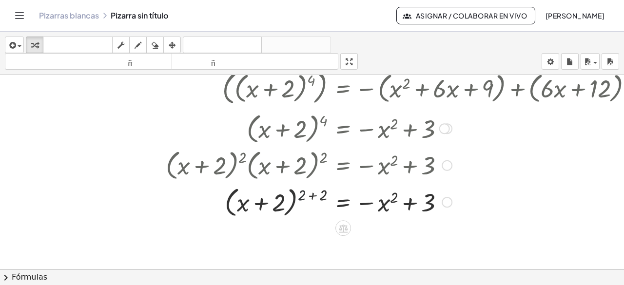
click at [300, 196] on div at bounding box center [266, 201] width 481 height 37
drag, startPoint x: 320, startPoint y: 197, endPoint x: 303, endPoint y: 200, distance: 16.9
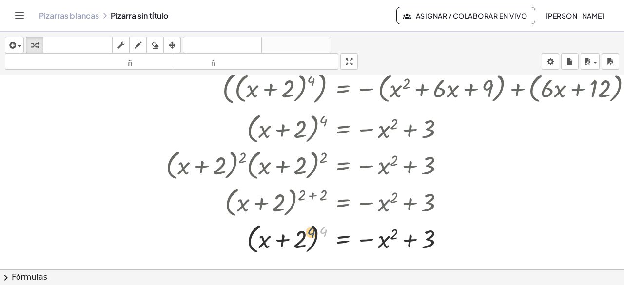
drag, startPoint x: 324, startPoint y: 230, endPoint x: 312, endPoint y: 231, distance: 12.2
click at [312, 231] on div at bounding box center [266, 238] width 481 height 37
drag, startPoint x: 325, startPoint y: 230, endPoint x: 313, endPoint y: 223, distance: 13.8
click at [313, 223] on div at bounding box center [266, 238] width 481 height 37
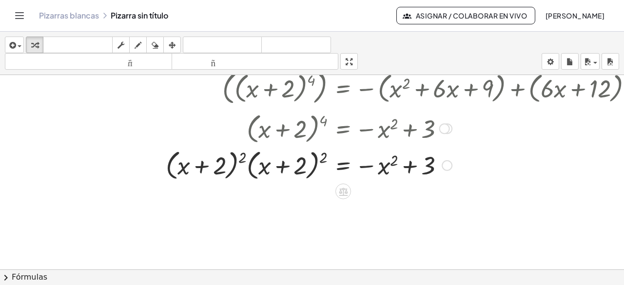
click at [323, 159] on div at bounding box center [237, 164] width 540 height 37
click at [323, 159] on div at bounding box center [266, 164] width 481 height 37
click at [449, 163] on div at bounding box center [447, 165] width 11 height 11
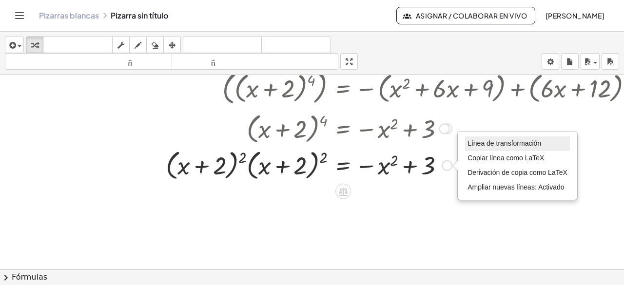
click at [492, 143] on font "Línea de transformación" at bounding box center [505, 144] width 74 height 8
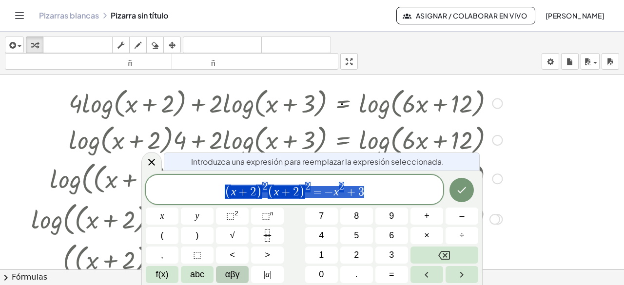
scroll to position [20, 27]
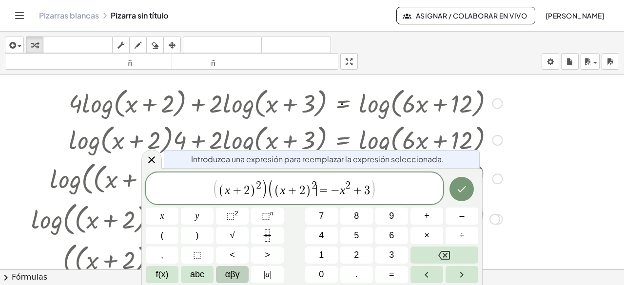
click at [317, 195] on span "( x + 2 ) 2 ​ = − x 2 + 3" at bounding box center [322, 189] width 97 height 17
click at [392, 191] on span "( ( x + 2 ) 2 ) ( ( x + 2 ) 2 ) = − x 2 + 3 ​" at bounding box center [295, 189] width 298 height 21
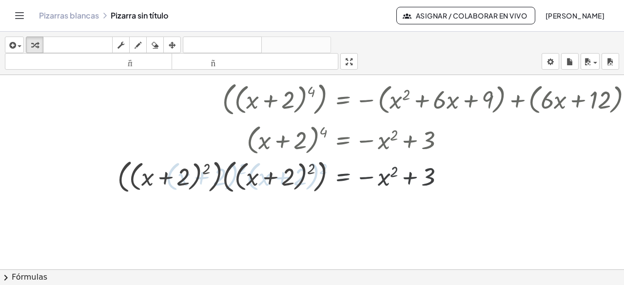
scroll to position [233, 27]
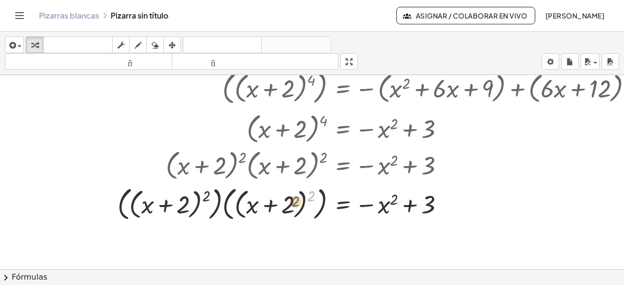
drag, startPoint x: 312, startPoint y: 196, endPoint x: 297, endPoint y: 201, distance: 16.5
click at [297, 201] on div at bounding box center [266, 203] width 481 height 40
drag, startPoint x: 311, startPoint y: 197, endPoint x: 300, endPoint y: 188, distance: 13.5
click at [300, 188] on div at bounding box center [266, 203] width 481 height 40
click at [308, 195] on div at bounding box center [266, 203] width 481 height 40
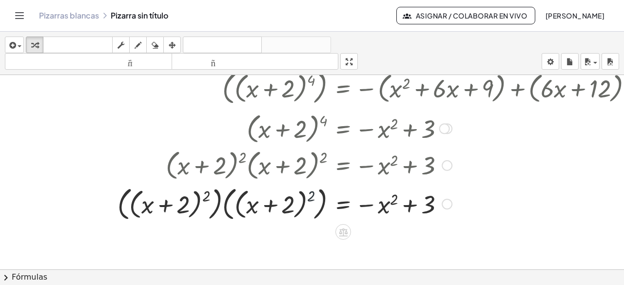
click at [308, 195] on div at bounding box center [266, 203] width 481 height 40
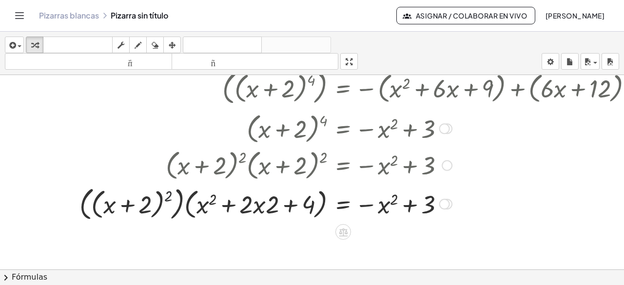
click at [169, 198] on div at bounding box center [266, 203] width 481 height 40
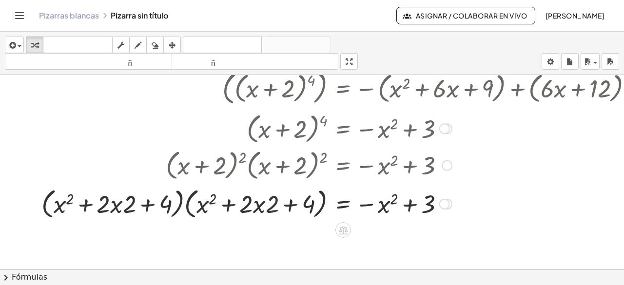
click at [270, 209] on div at bounding box center [266, 203] width 481 height 37
drag, startPoint x: 270, startPoint y: 209, endPoint x: 241, endPoint y: 211, distance: 29.4
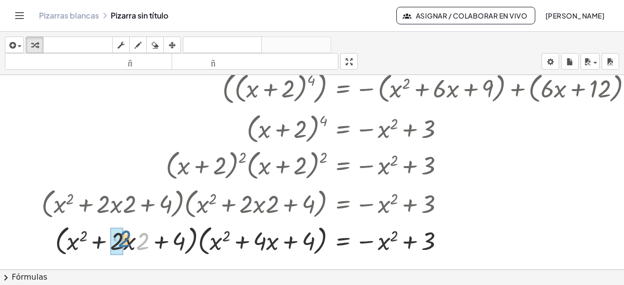
drag, startPoint x: 144, startPoint y: 246, endPoint x: 124, endPoint y: 245, distance: 20.5
click at [124, 245] on div at bounding box center [266, 239] width 481 height 37
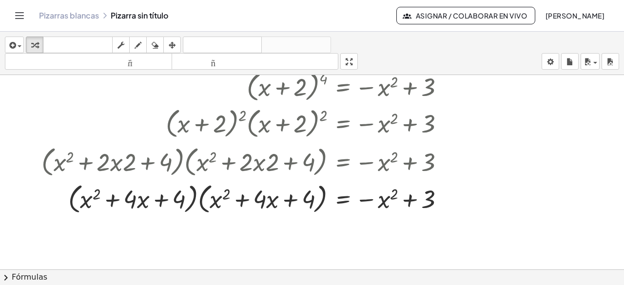
scroll to position [294, 27]
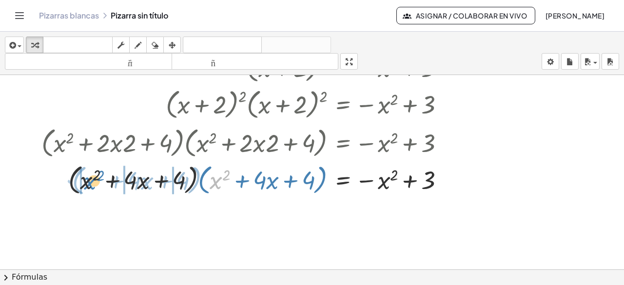
drag, startPoint x: 217, startPoint y: 184, endPoint x: 91, endPoint y: 185, distance: 125.9
click at [91, 185] on div at bounding box center [266, 178] width 481 height 37
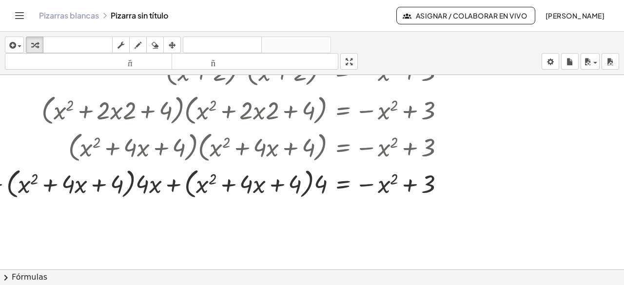
scroll to position [335, 27]
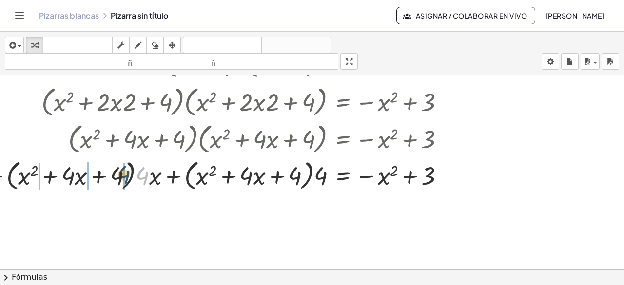
drag, startPoint x: 147, startPoint y: 183, endPoint x: 128, endPoint y: 182, distance: 19.6
click at [128, 182] on div at bounding box center [266, 175] width 481 height 37
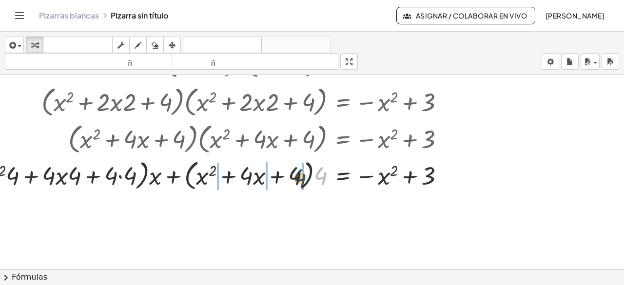
drag, startPoint x: 324, startPoint y: 180, endPoint x: 302, endPoint y: 181, distance: 21.6
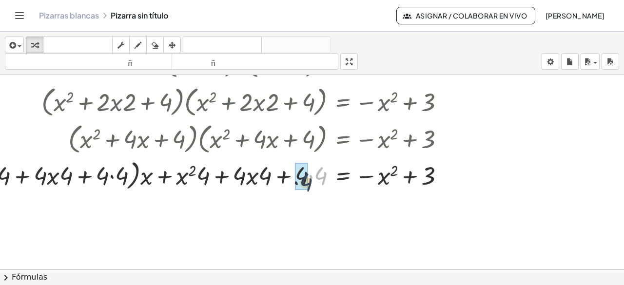
drag, startPoint x: 322, startPoint y: 178, endPoint x: 305, endPoint y: 185, distance: 18.1
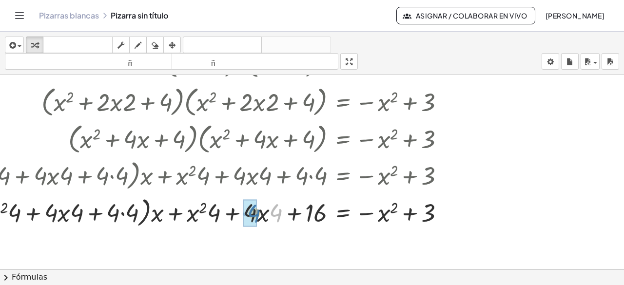
drag, startPoint x: 276, startPoint y: 217, endPoint x: 250, endPoint y: 218, distance: 26.4
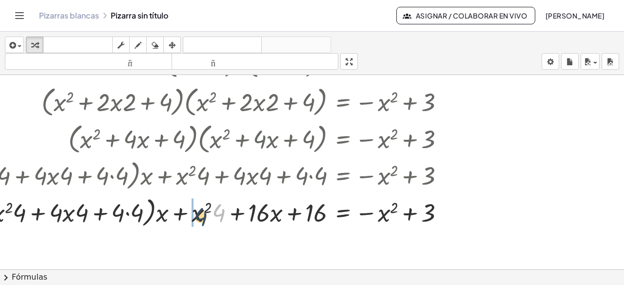
drag, startPoint x: 219, startPoint y: 215, endPoint x: 199, endPoint y: 219, distance: 20.5
click at [199, 219] on div at bounding box center [266, 211] width 481 height 37
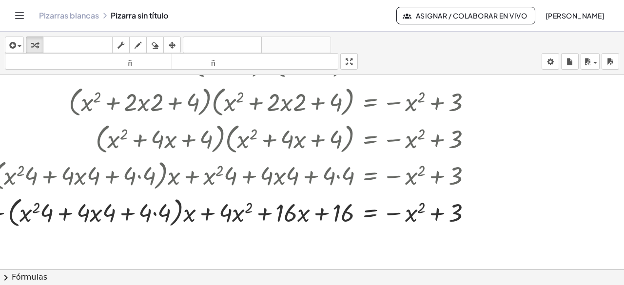
drag, startPoint x: 48, startPoint y: 216, endPoint x: 27, endPoint y: 217, distance: 21.0
click at [27, 217] on div at bounding box center [312, 33] width 624 height 587
drag, startPoint x: 49, startPoint y: 211, endPoint x: 19, endPoint y: 212, distance: 30.7
click at [19, 212] on div at bounding box center [312, 33] width 624 height 587
drag, startPoint x: 165, startPoint y: 210, endPoint x: 142, endPoint y: 213, distance: 23.1
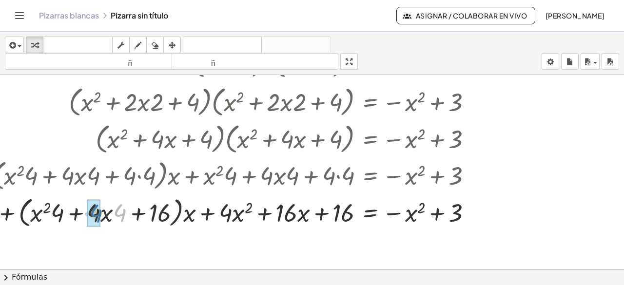
drag, startPoint x: 122, startPoint y: 212, endPoint x: 98, endPoint y: 212, distance: 23.9
drag, startPoint x: 62, startPoint y: 214, endPoint x: 34, endPoint y: 217, distance: 28.4
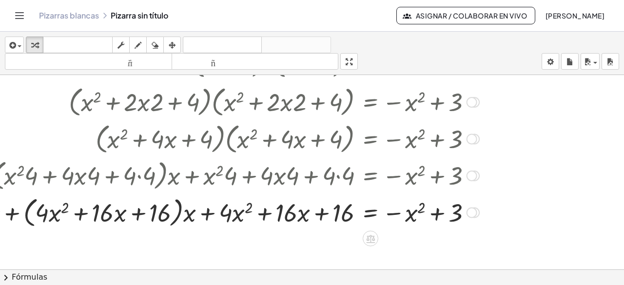
click at [190, 218] on div at bounding box center [294, 211] width 481 height 37
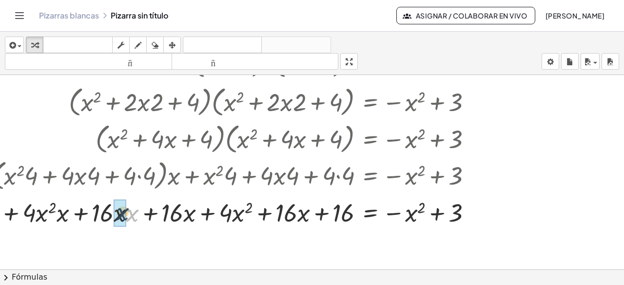
drag, startPoint x: 133, startPoint y: 217, endPoint x: 123, endPoint y: 216, distance: 9.9
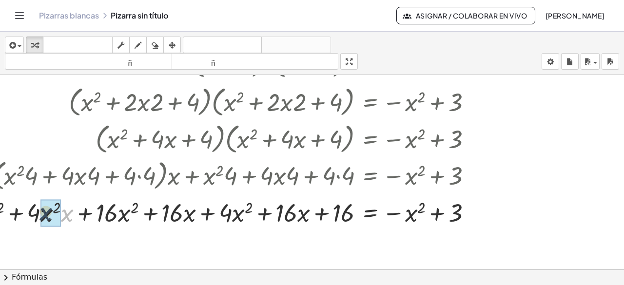
drag, startPoint x: 67, startPoint y: 217, endPoint x: 59, endPoint y: 217, distance: 8.3
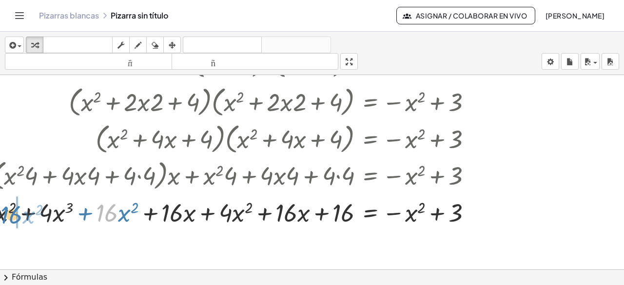
drag, startPoint x: 104, startPoint y: 215, endPoint x: 9, endPoint y: 217, distance: 95.6
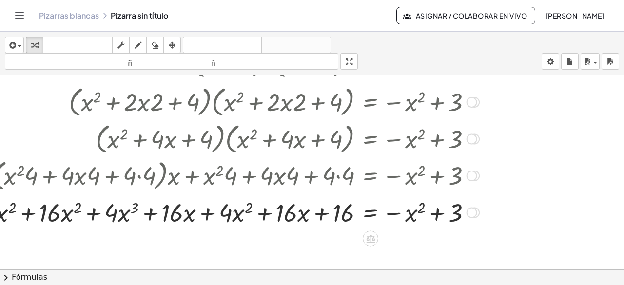
drag, startPoint x: 4, startPoint y: 220, endPoint x: 64, endPoint y: 213, distance: 60.8
click at [64, 213] on div "+ · 4 · log ( , + x + 2 ) + · 2 · log ( , + x + 3 ) = log ( , + · 6 · x + 12 ) …" at bounding box center [312, 33] width 624 height 587
click at [64, 213] on div at bounding box center [294, 211] width 481 height 37
drag, startPoint x: 64, startPoint y: 213, endPoint x: 12, endPoint y: 215, distance: 52.7
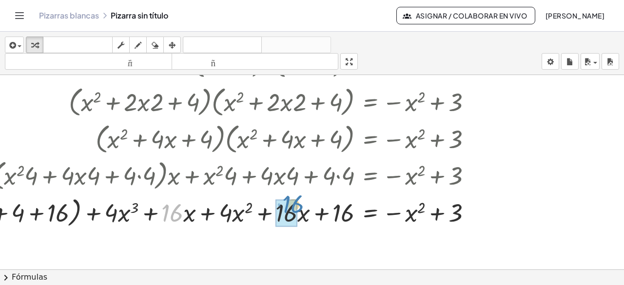
drag, startPoint x: 179, startPoint y: 219, endPoint x: 301, endPoint y: 211, distance: 122.7
click at [301, 211] on div at bounding box center [294, 211] width 481 height 37
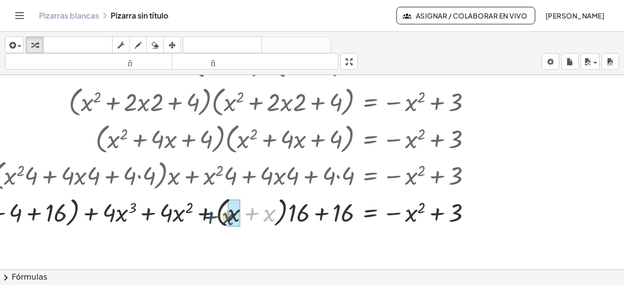
drag, startPoint x: 268, startPoint y: 216, endPoint x: 226, endPoint y: 220, distance: 41.6
click at [226, 220] on div at bounding box center [294, 211] width 481 height 37
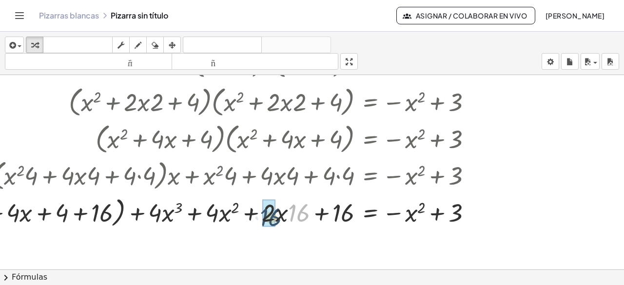
drag, startPoint x: 297, startPoint y: 217, endPoint x: 268, endPoint y: 221, distance: 29.1
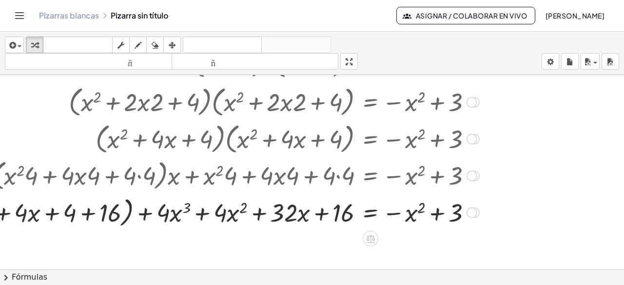
click at [125, 220] on div at bounding box center [294, 211] width 481 height 37
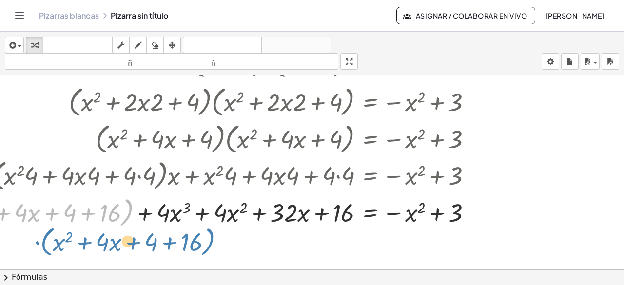
drag, startPoint x: 125, startPoint y: 208, endPoint x: 206, endPoint y: 238, distance: 86.3
click at [206, 238] on div "+ · 4 · log ( , + x + 2 ) + · 2 · log ( , + x + 3 ) = log ( , + · 6 · x + 12 ) …" at bounding box center [312, 33] width 624 height 587
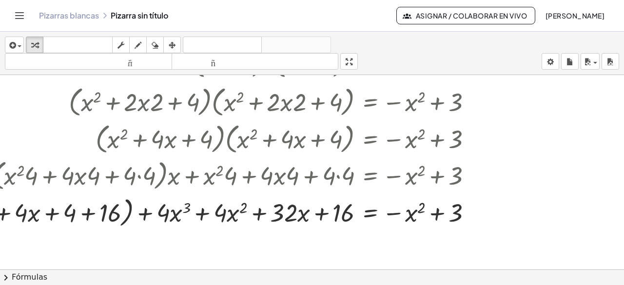
click at [42, 218] on div at bounding box center [312, 33] width 624 height 587
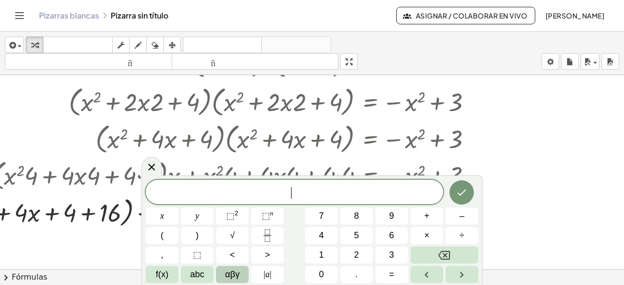
click at [42, 218] on div at bounding box center [312, 33] width 624 height 587
click at [462, 199] on icon "Hecho" at bounding box center [462, 193] width 12 height 12
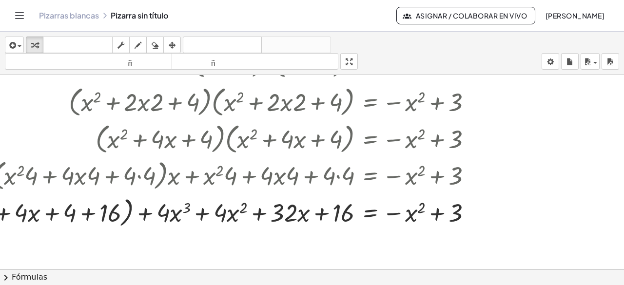
click at [15, 15] on icon "Cambiar navegación" at bounding box center [20, 16] width 12 height 12
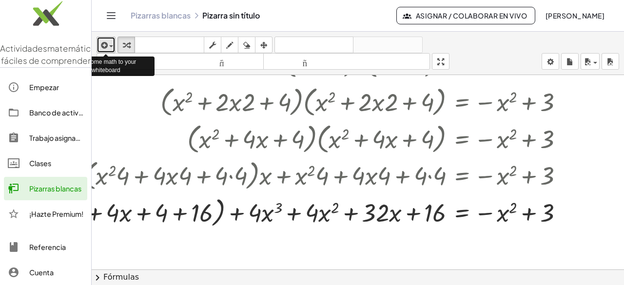
click at [112, 46] on span "button" at bounding box center [111, 46] width 4 height 2
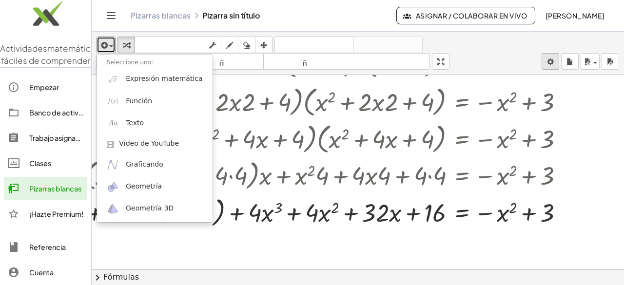
click at [553, 60] on body "Actividades matemáticas fáciles de comprender Empezar Banco de actividades Trab…" at bounding box center [312, 142] width 624 height 285
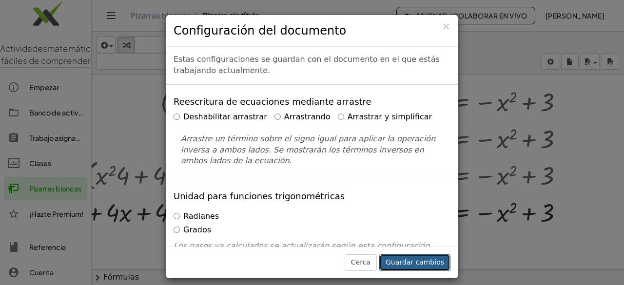
click at [404, 256] on button "Guardar cambios" at bounding box center [415, 263] width 71 height 17
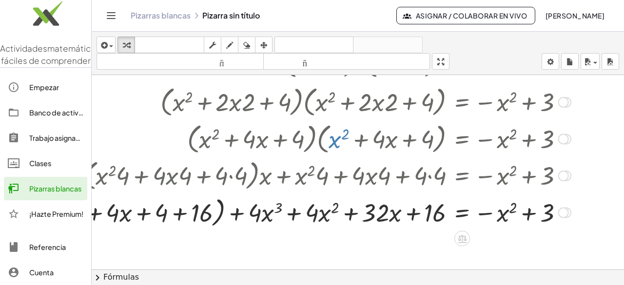
drag, startPoint x: 328, startPoint y: 142, endPoint x: 279, endPoint y: 219, distance: 91.1
click at [279, 219] on div "+ · 4 · log ( , + x + 2 ) + · 2 · log ( , + x + 3 ) = log ( , + · 6 · x + 12 ) …" at bounding box center [358, 33] width 533 height 587
drag, startPoint x: 140, startPoint y: 218, endPoint x: 215, endPoint y: 220, distance: 75.7
click at [215, 220] on div "+ · 4 · log ( , + x + 2 ) + · 2 · log ( , + x + 3 ) = log ( , + · 6 · x + 12 ) …" at bounding box center [358, 33] width 533 height 587
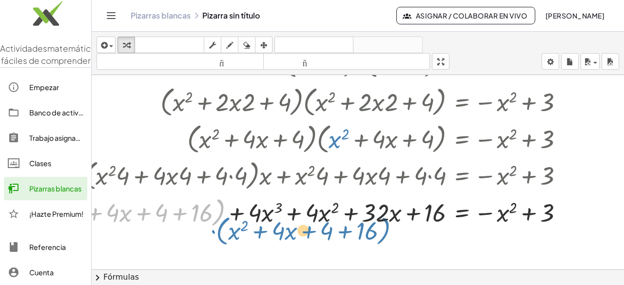
drag, startPoint x: 215, startPoint y: 220, endPoint x: 407, endPoint y: 240, distance: 193.1
click at [407, 240] on div "+ · 4 · log ( , + x + 2 ) + · 2 · log ( , + x + 3 ) = log ( , + · 6 · x + 12 ) …" at bounding box center [358, 33] width 533 height 587
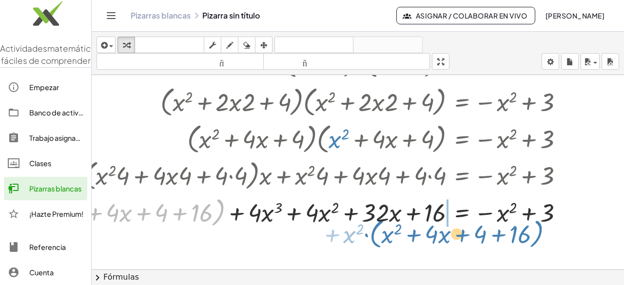
drag, startPoint x: 216, startPoint y: 219, endPoint x: 535, endPoint y: 240, distance: 319.7
click at [535, 240] on div "+ · 4 · log ( , + x + 2 ) + · 2 · log ( , + x + 3 ) = log ( , + · 6 · x + 12 ) …" at bounding box center [362, 33] width 540 height 587
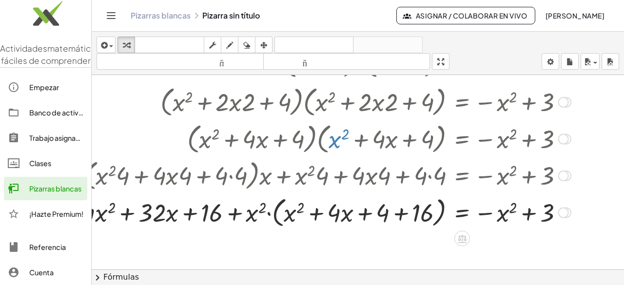
click at [270, 213] on div at bounding box center [385, 211] width 481 height 37
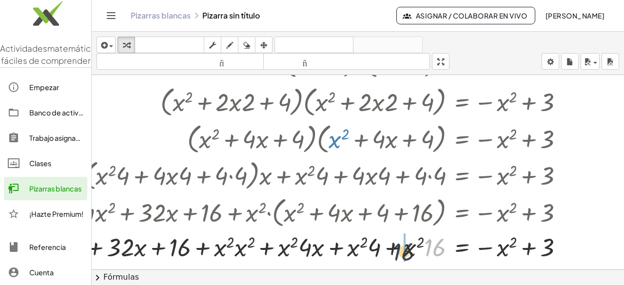
drag, startPoint x: 437, startPoint y: 250, endPoint x: 404, endPoint y: 254, distance: 32.9
drag, startPoint x: 381, startPoint y: 252, endPoint x: 405, endPoint y: 244, distance: 24.5
click at [405, 244] on div at bounding box center [385, 246] width 481 height 33
drag, startPoint x: 379, startPoint y: 249, endPoint x: 355, endPoint y: 252, distance: 23.5
click at [355, 252] on div at bounding box center [385, 246] width 481 height 33
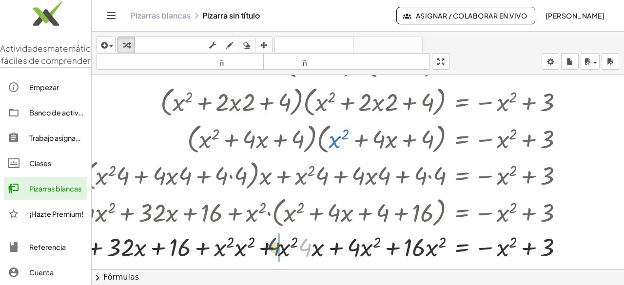
drag, startPoint x: 307, startPoint y: 254, endPoint x: 276, endPoint y: 253, distance: 31.2
click at [276, 253] on div at bounding box center [385, 246] width 481 height 33
drag, startPoint x: 317, startPoint y: 250, endPoint x: 308, endPoint y: 253, distance: 9.6
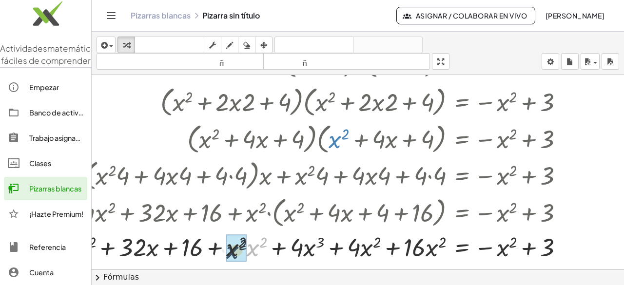
drag, startPoint x: 254, startPoint y: 246, endPoint x: 233, endPoint y: 249, distance: 21.1
drag, startPoint x: 263, startPoint y: 241, endPoint x: 245, endPoint y: 244, distance: 18.3
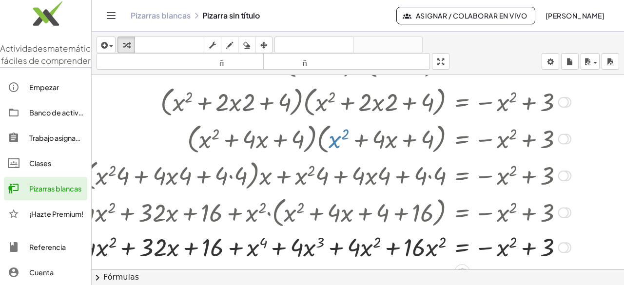
drag, startPoint x: 101, startPoint y: 249, endPoint x: 243, endPoint y: 260, distance: 142.9
click at [243, 260] on div "+ · 4 · log ( , + x + 2 ) + · 2 · log ( , + x + 3 ) = log ( , + · 6 · x + 12 ) …" at bounding box center [362, 33] width 540 height 587
drag, startPoint x: 355, startPoint y: 249, endPoint x: 101, endPoint y: 253, distance: 253.7
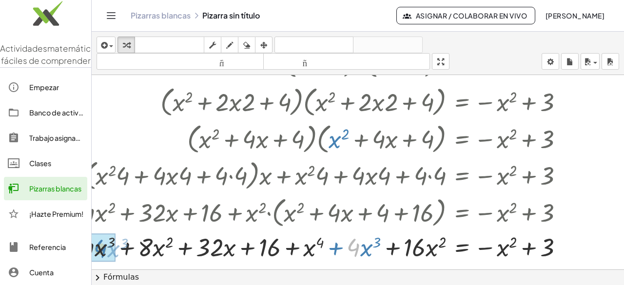
drag, startPoint x: 360, startPoint y: 244, endPoint x: 107, endPoint y: 245, distance: 253.2
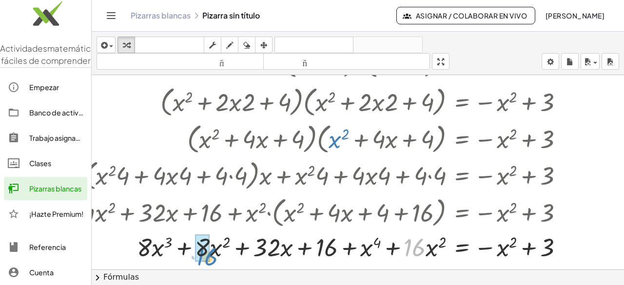
drag, startPoint x: 411, startPoint y: 247, endPoint x: 203, endPoint y: 256, distance: 208.5
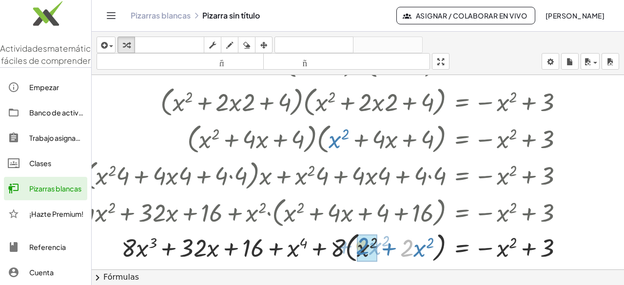
drag, startPoint x: 412, startPoint y: 254, endPoint x: 367, endPoint y: 252, distance: 44.9
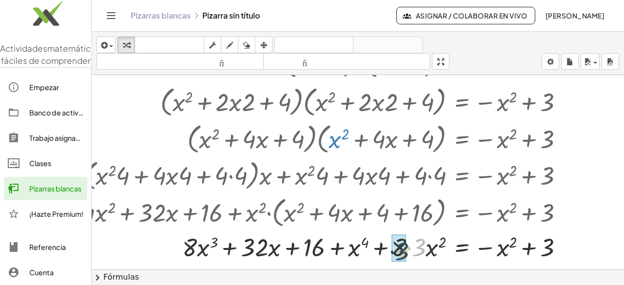
drag, startPoint x: 420, startPoint y: 253, endPoint x: 407, endPoint y: 256, distance: 14.0
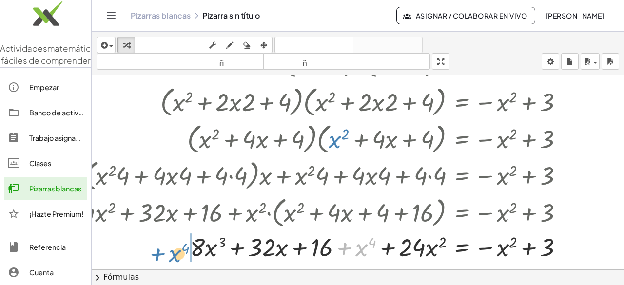
drag, startPoint x: 362, startPoint y: 250, endPoint x: 176, endPoint y: 256, distance: 186.9
click at [176, 256] on div at bounding box center [385, 246] width 481 height 33
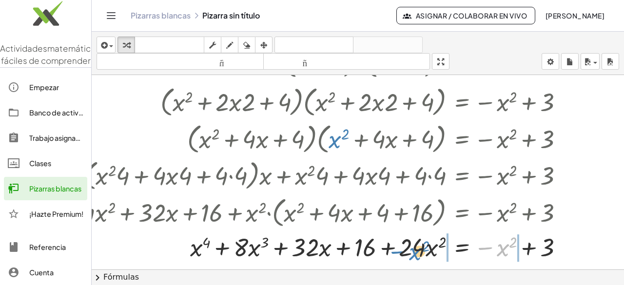
drag, startPoint x: 505, startPoint y: 247, endPoint x: 418, endPoint y: 250, distance: 87.4
click at [418, 250] on div at bounding box center [385, 246] width 481 height 33
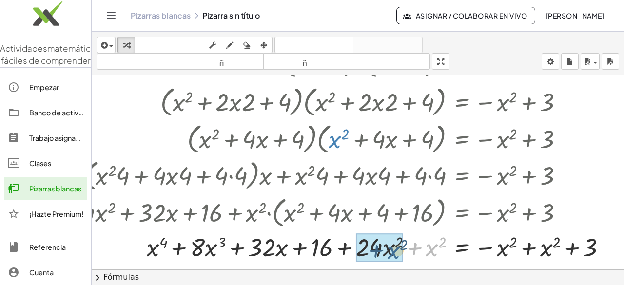
drag, startPoint x: 430, startPoint y: 251, endPoint x: 391, endPoint y: 253, distance: 39.1
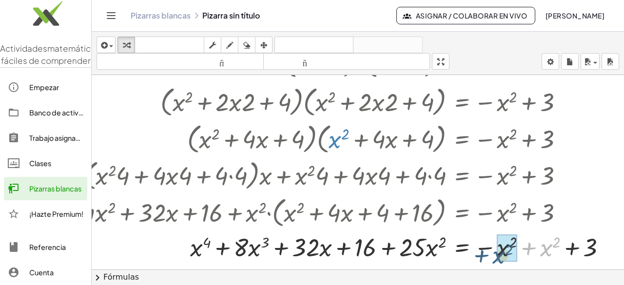
drag, startPoint x: 545, startPoint y: 251, endPoint x: 497, endPoint y: 258, distance: 48.3
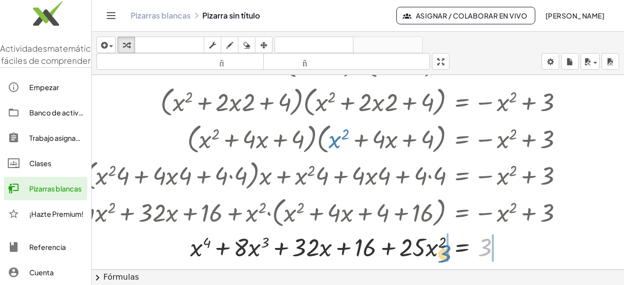
drag, startPoint x: 488, startPoint y: 250, endPoint x: 447, endPoint y: 256, distance: 41.5
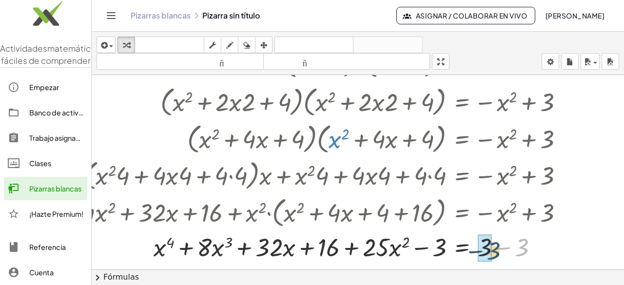
drag, startPoint x: 523, startPoint y: 249, endPoint x: 495, endPoint y: 252, distance: 28.5
click at [495, 252] on div at bounding box center [385, 246] width 481 height 33
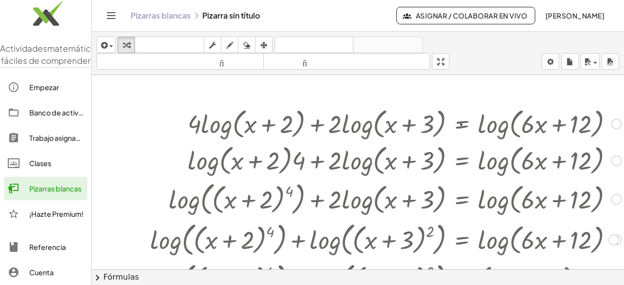
scroll to position [335, 0]
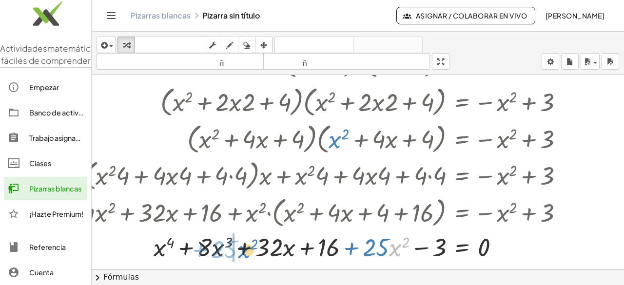
drag, startPoint x: 390, startPoint y: 248, endPoint x: 239, endPoint y: 250, distance: 151.7
click at [239, 250] on div at bounding box center [385, 246] width 481 height 33
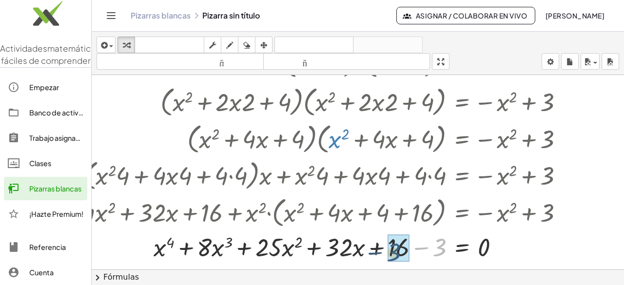
drag, startPoint x: 440, startPoint y: 249, endPoint x: 393, endPoint y: 254, distance: 46.6
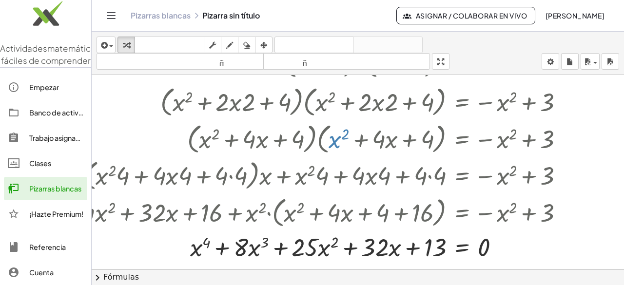
scroll to position [380, 0]
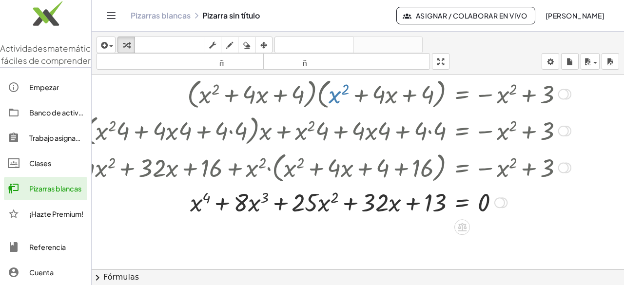
click at [386, 209] on div at bounding box center [385, 201] width 481 height 33
drag, startPoint x: 369, startPoint y: 205, endPoint x: 313, endPoint y: 203, distance: 55.6
click at [313, 203] on div at bounding box center [385, 201] width 481 height 33
